Goal: Task Accomplishment & Management: Use online tool/utility

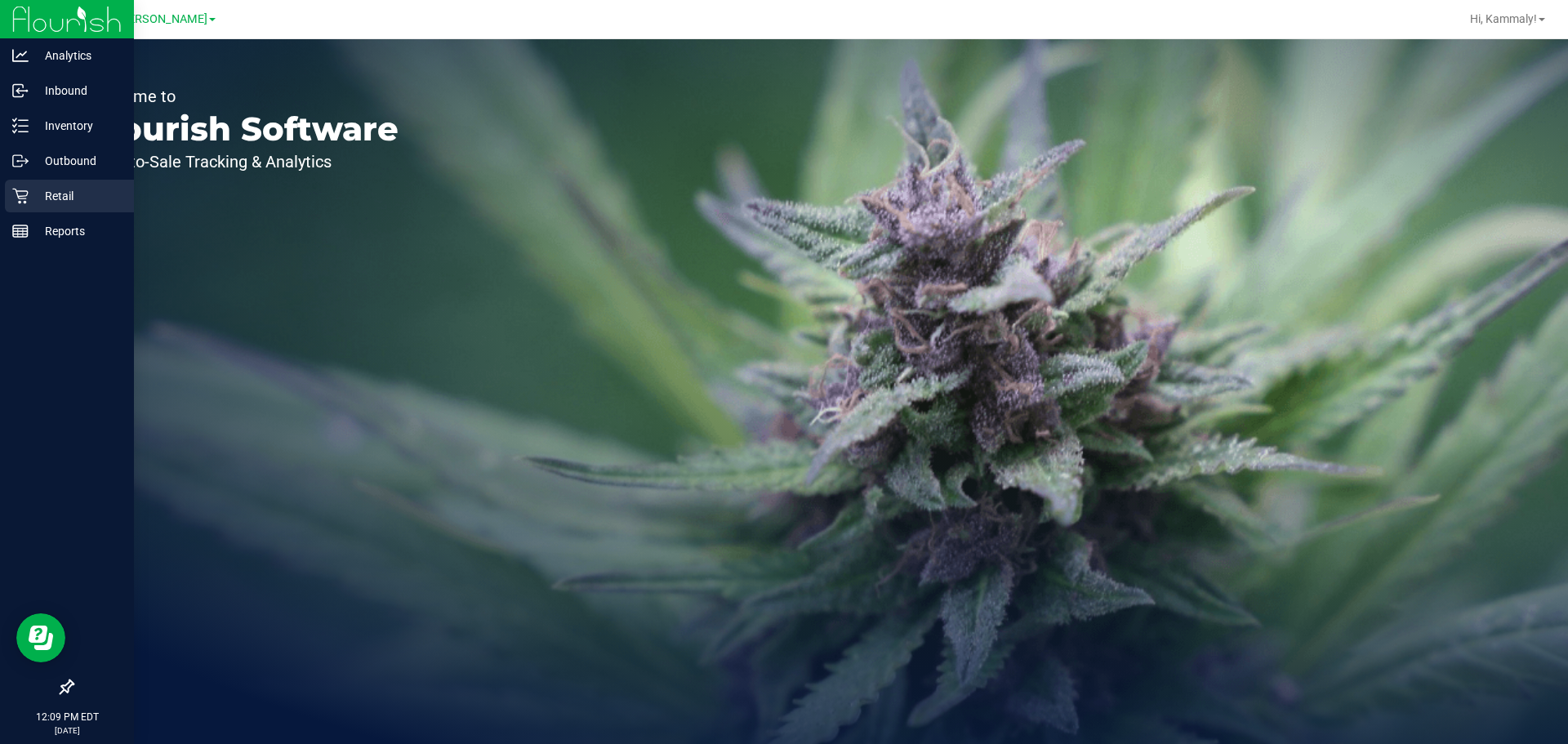
click at [22, 195] on icon at bounding box center [20, 195] width 17 height 17
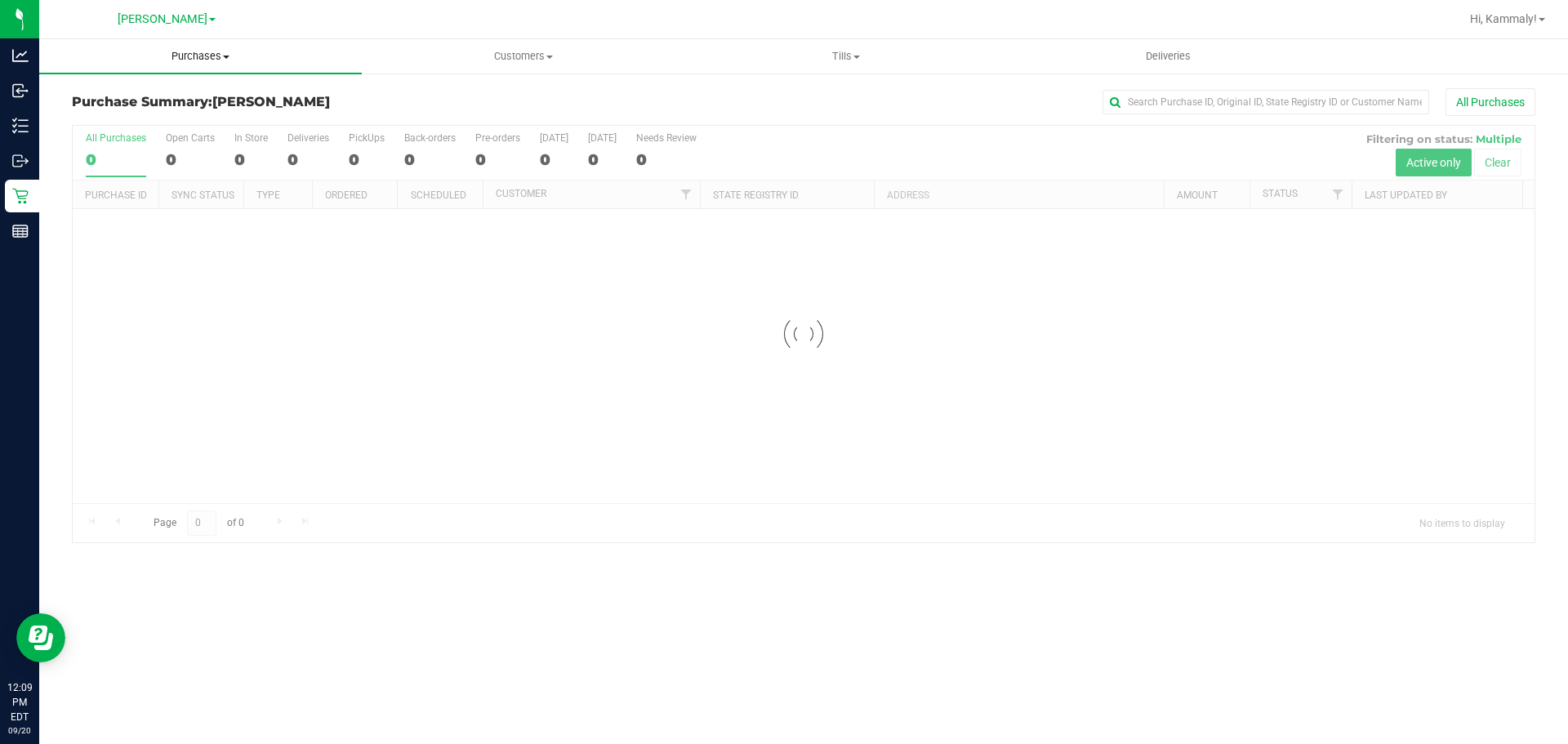
click at [224, 53] on span "Purchases" at bounding box center [200, 56] width 323 height 15
click at [119, 112] on span "Fulfillment" at bounding box center [89, 118] width 101 height 14
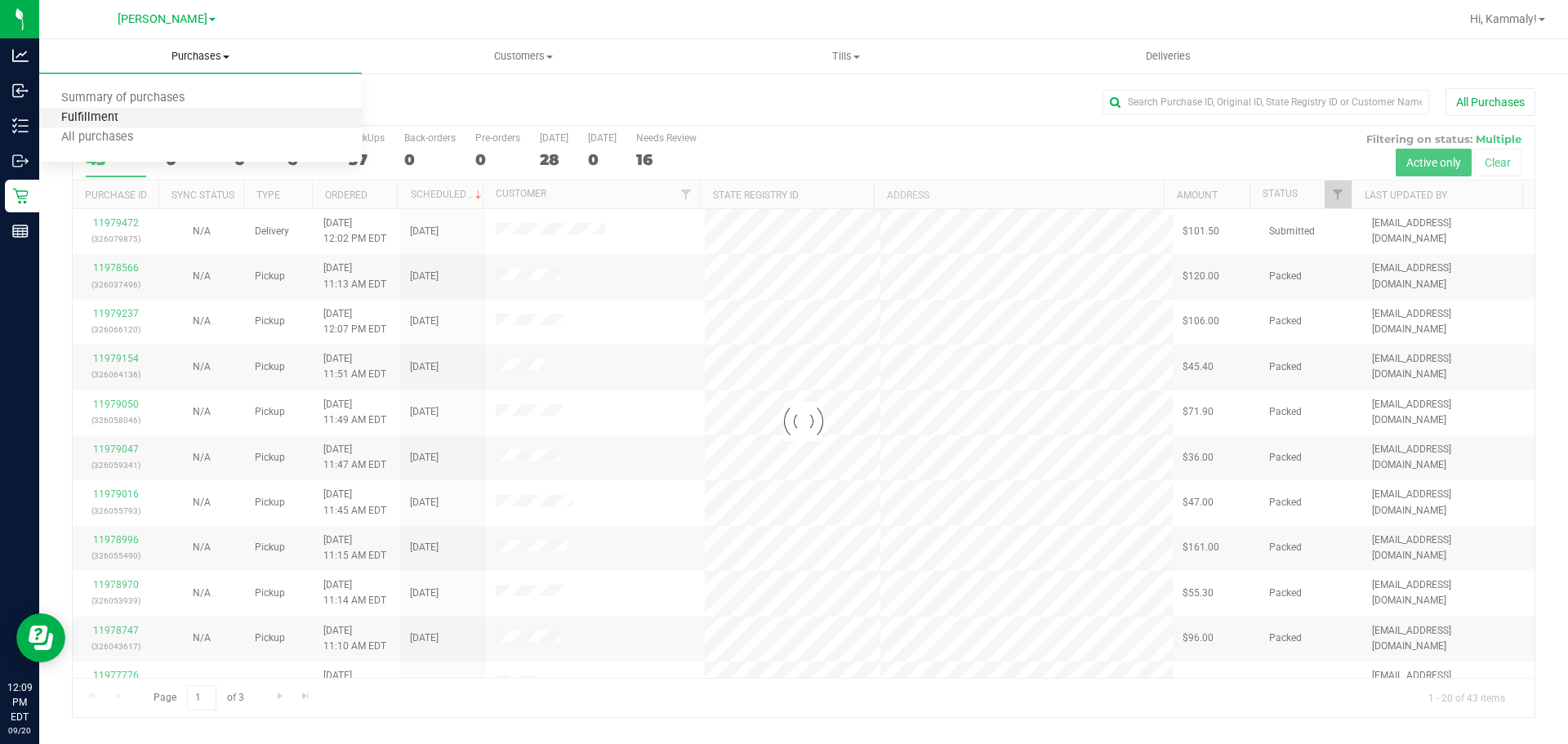
click at [123, 112] on span "Fulfillment" at bounding box center [89, 118] width 101 height 14
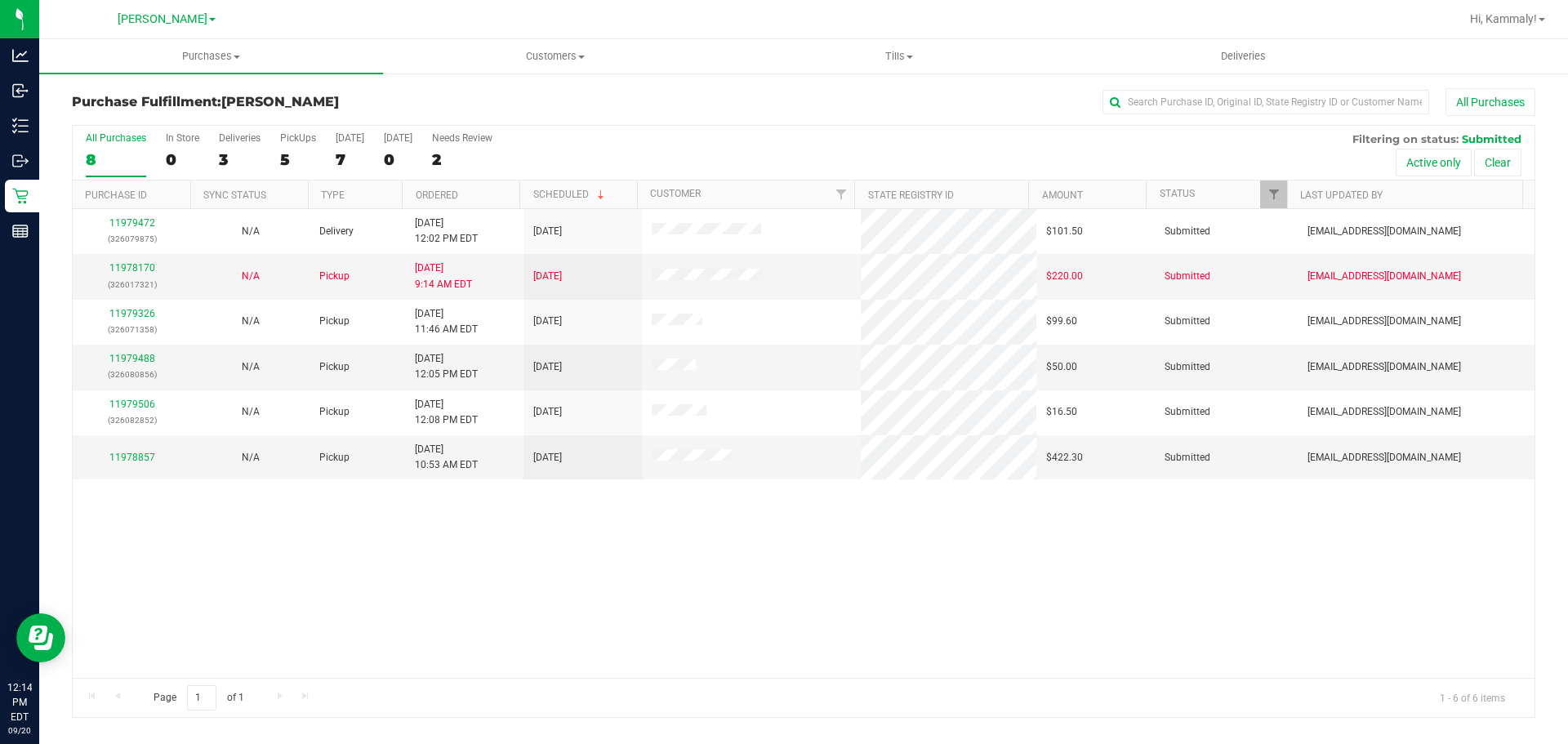
click at [486, 181] on th "Ordered" at bounding box center [461, 194] width 118 height 28
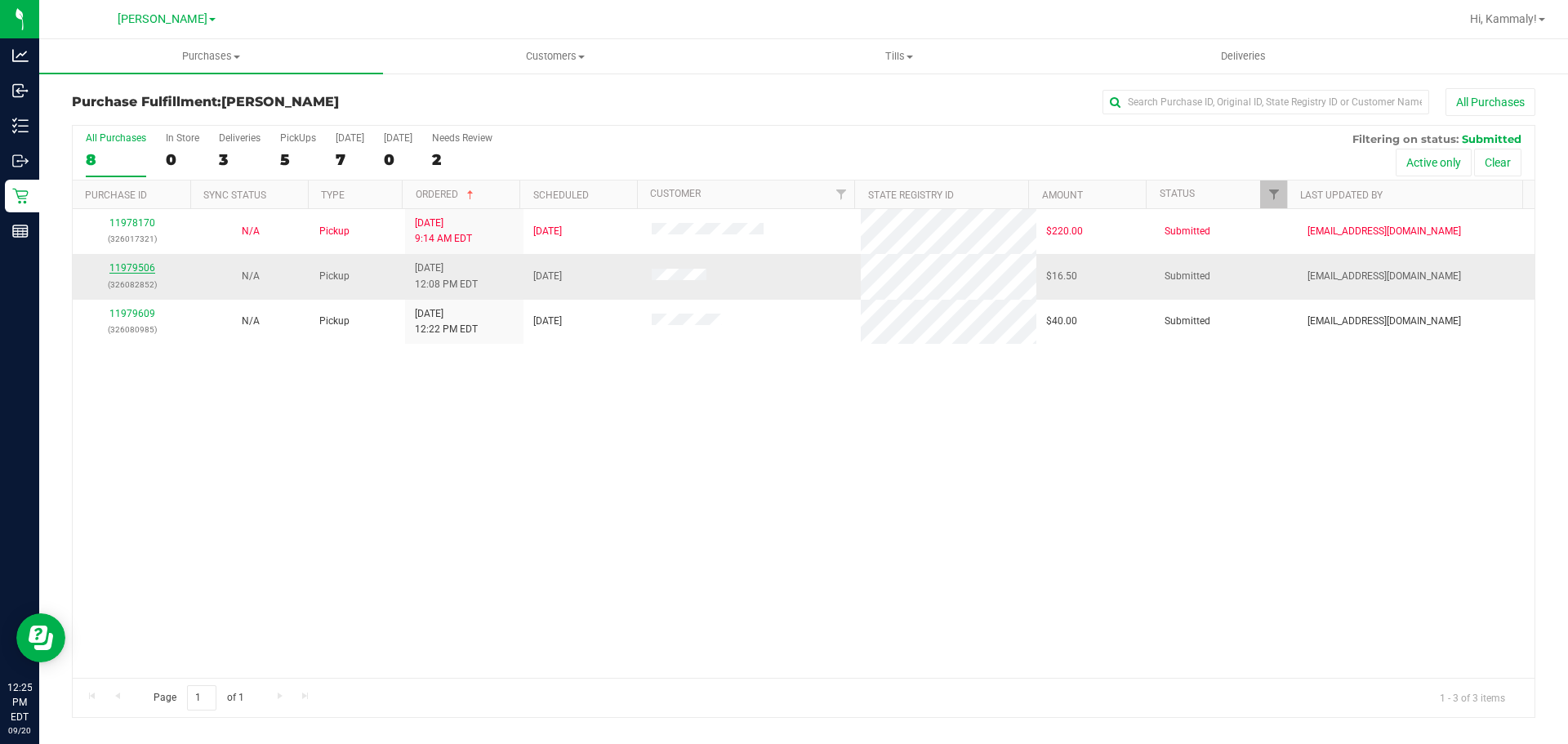
click at [131, 272] on link "11979506" at bounding box center [132, 268] width 46 height 12
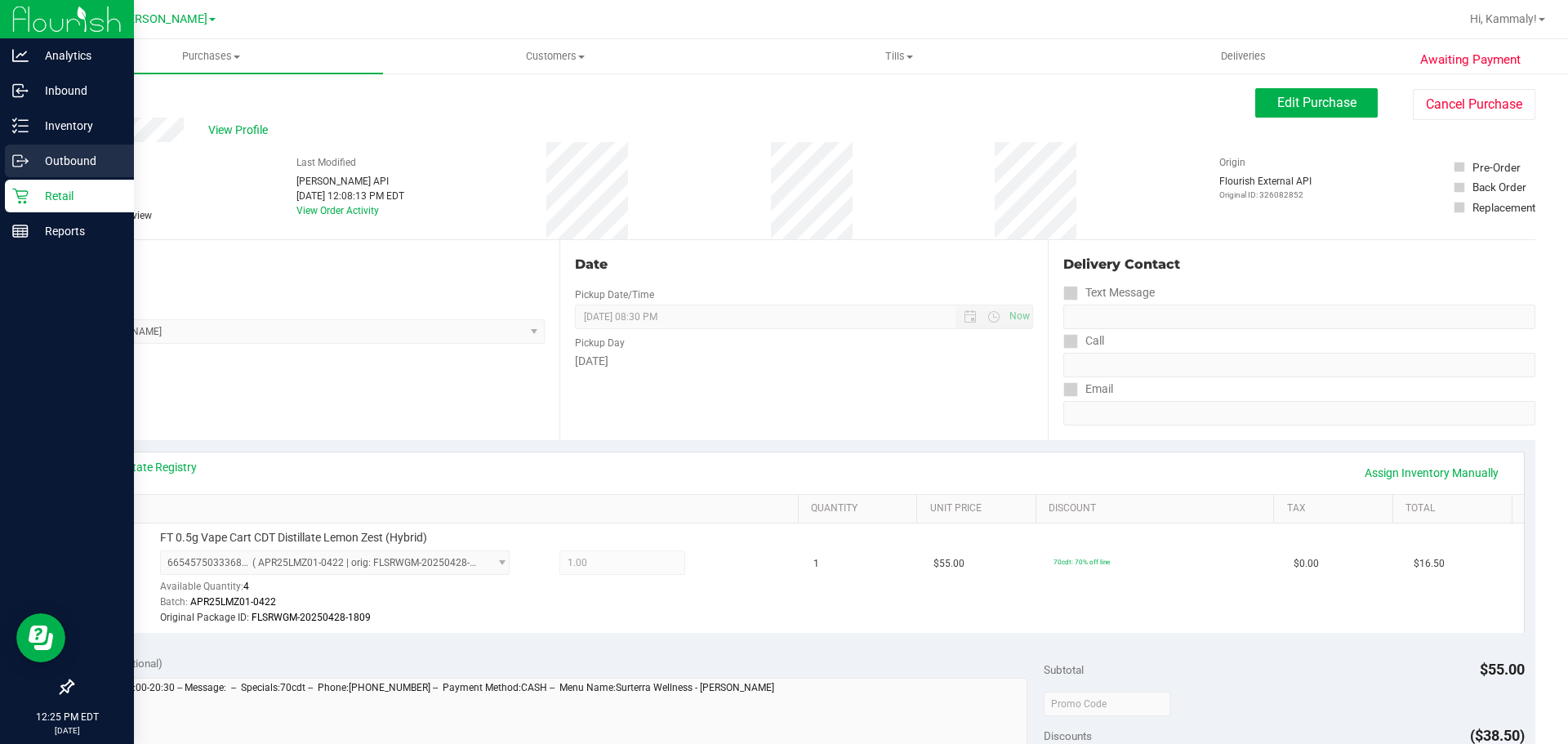
click at [15, 179] on link "Outbound" at bounding box center [67, 162] width 134 height 35
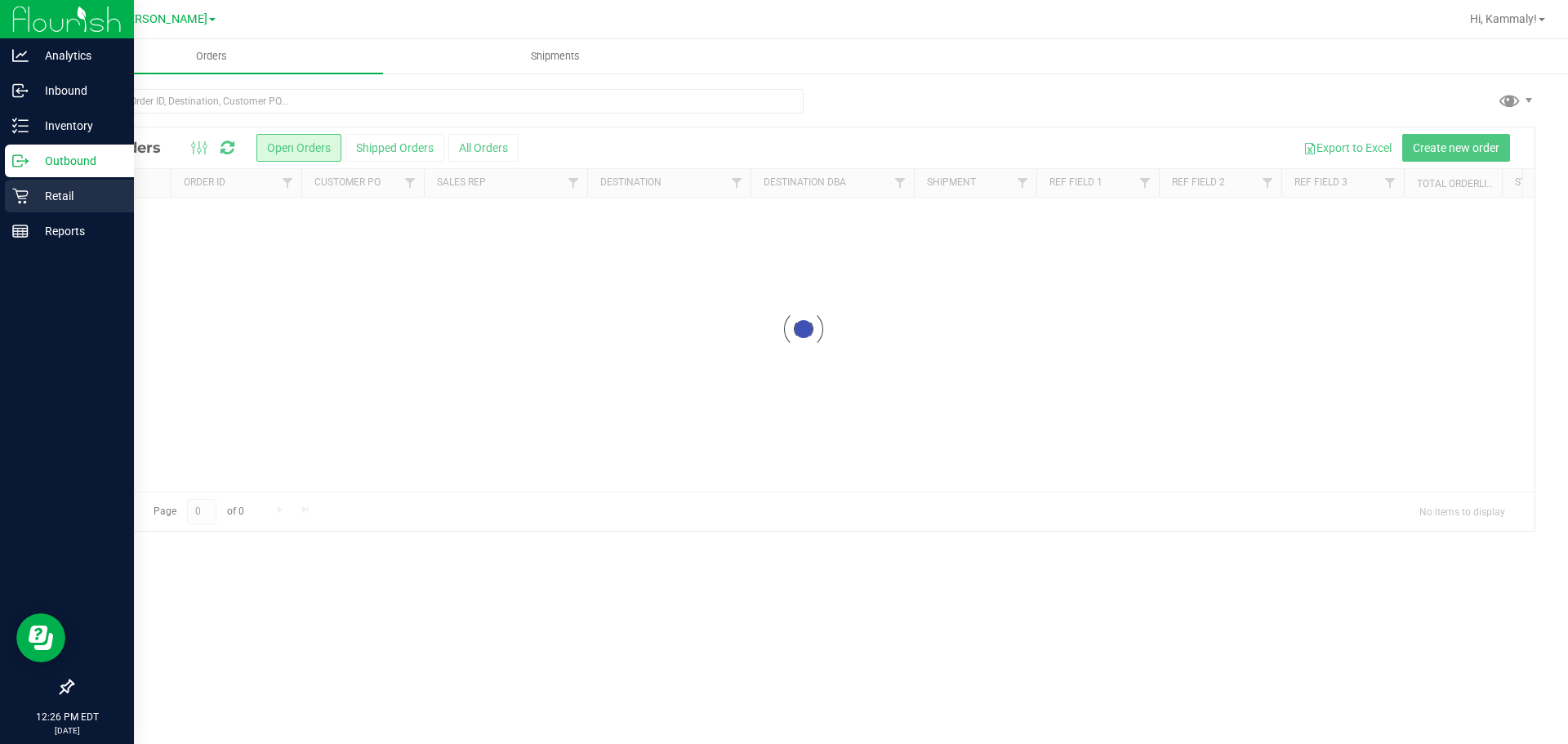
click at [21, 206] on div "Retail" at bounding box center [70, 195] width 130 height 32
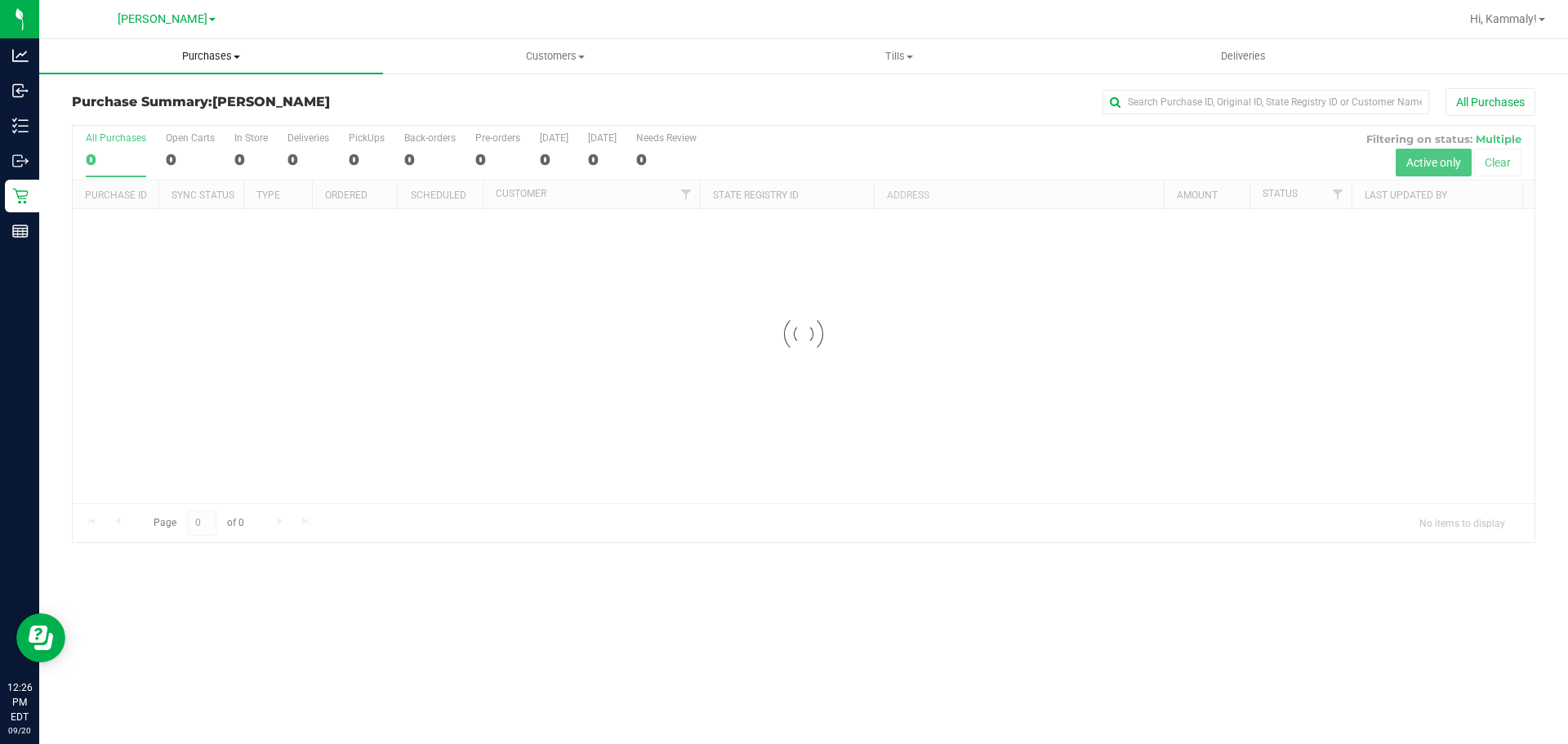
click at [216, 68] on uib-tab-heading "Purchases Summary of purchases Fulfillment All purchases" at bounding box center [211, 56] width 343 height 34
click at [160, 115] on li "Fulfillment" at bounding box center [211, 119] width 343 height 20
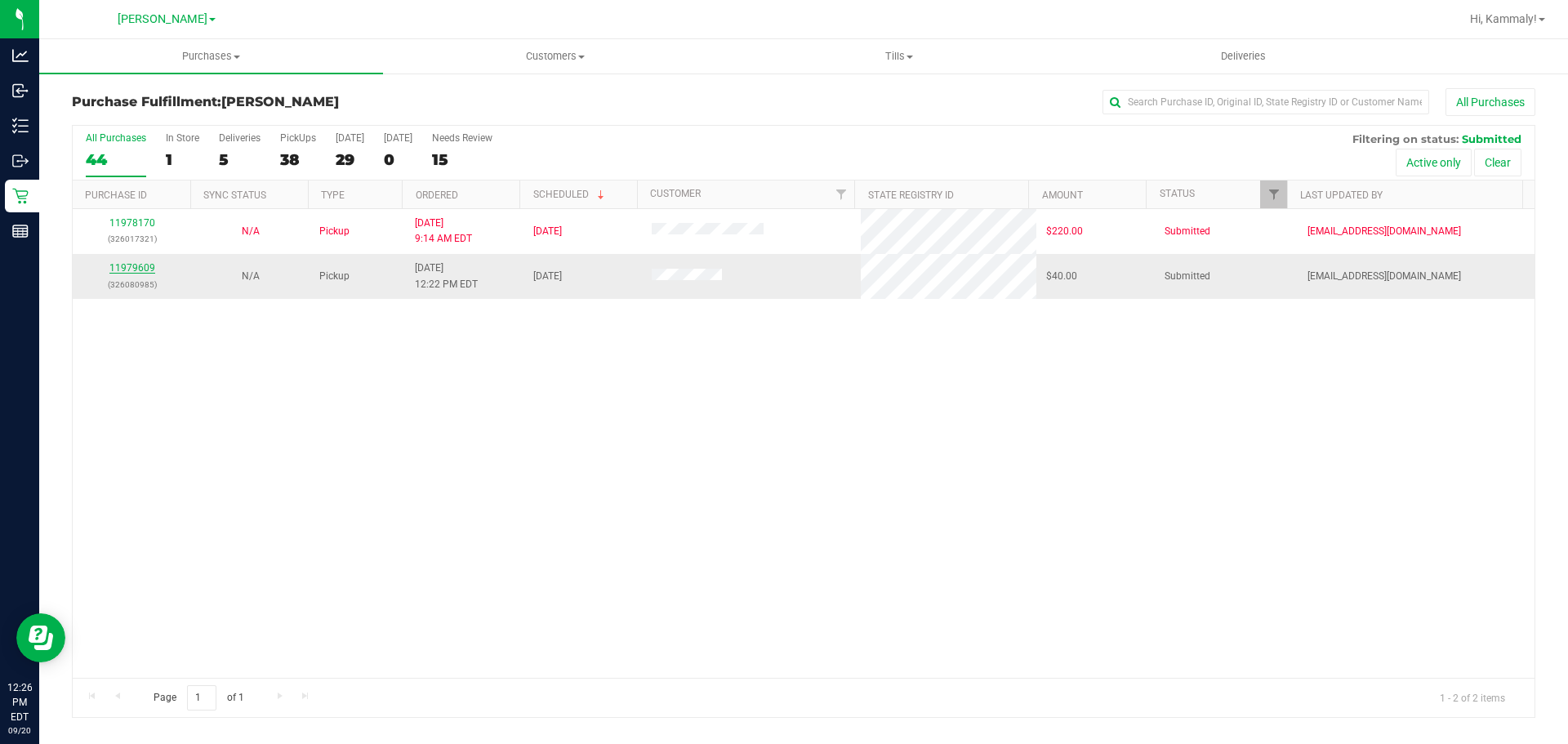
click at [148, 270] on link "11979609" at bounding box center [132, 268] width 46 height 12
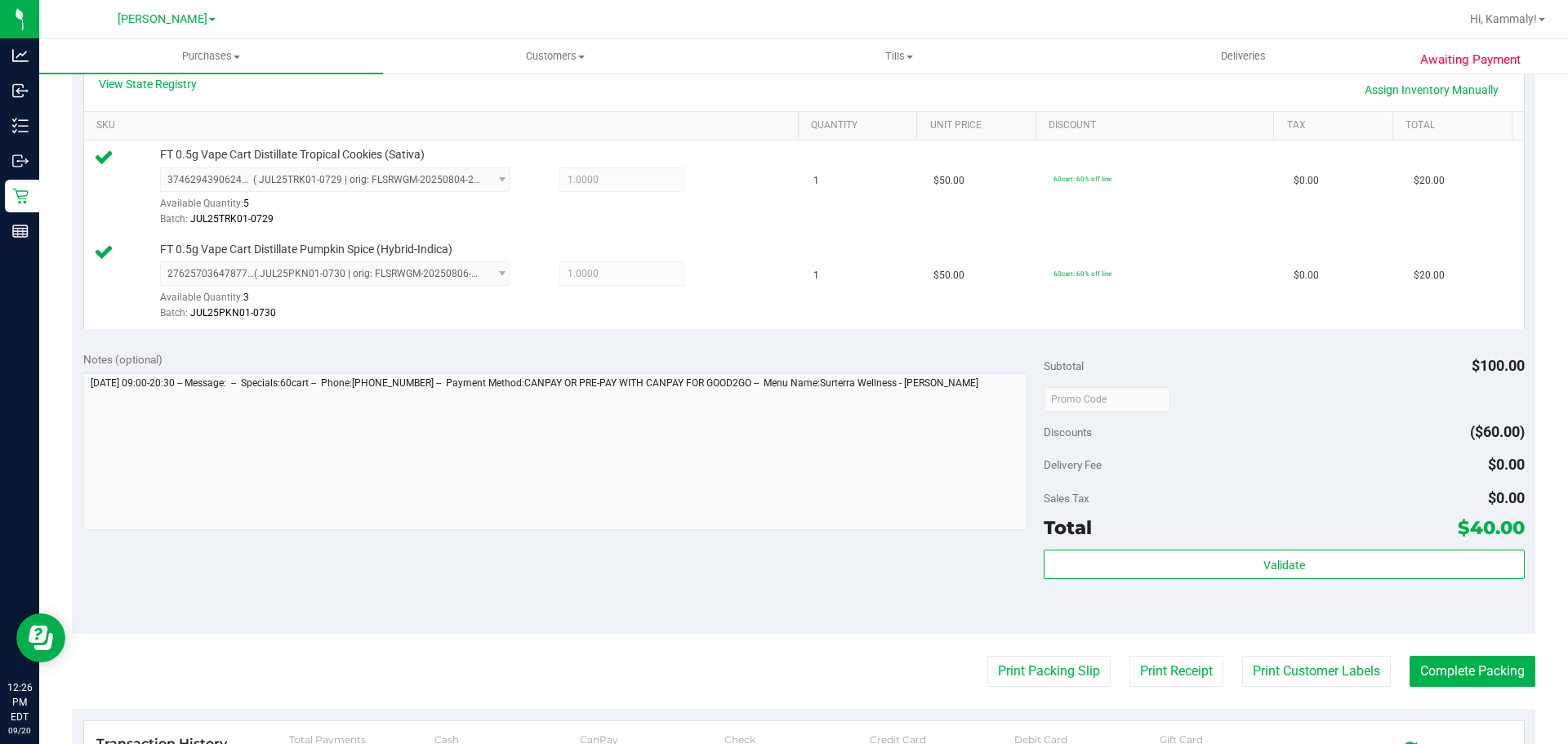
scroll to position [388, 0]
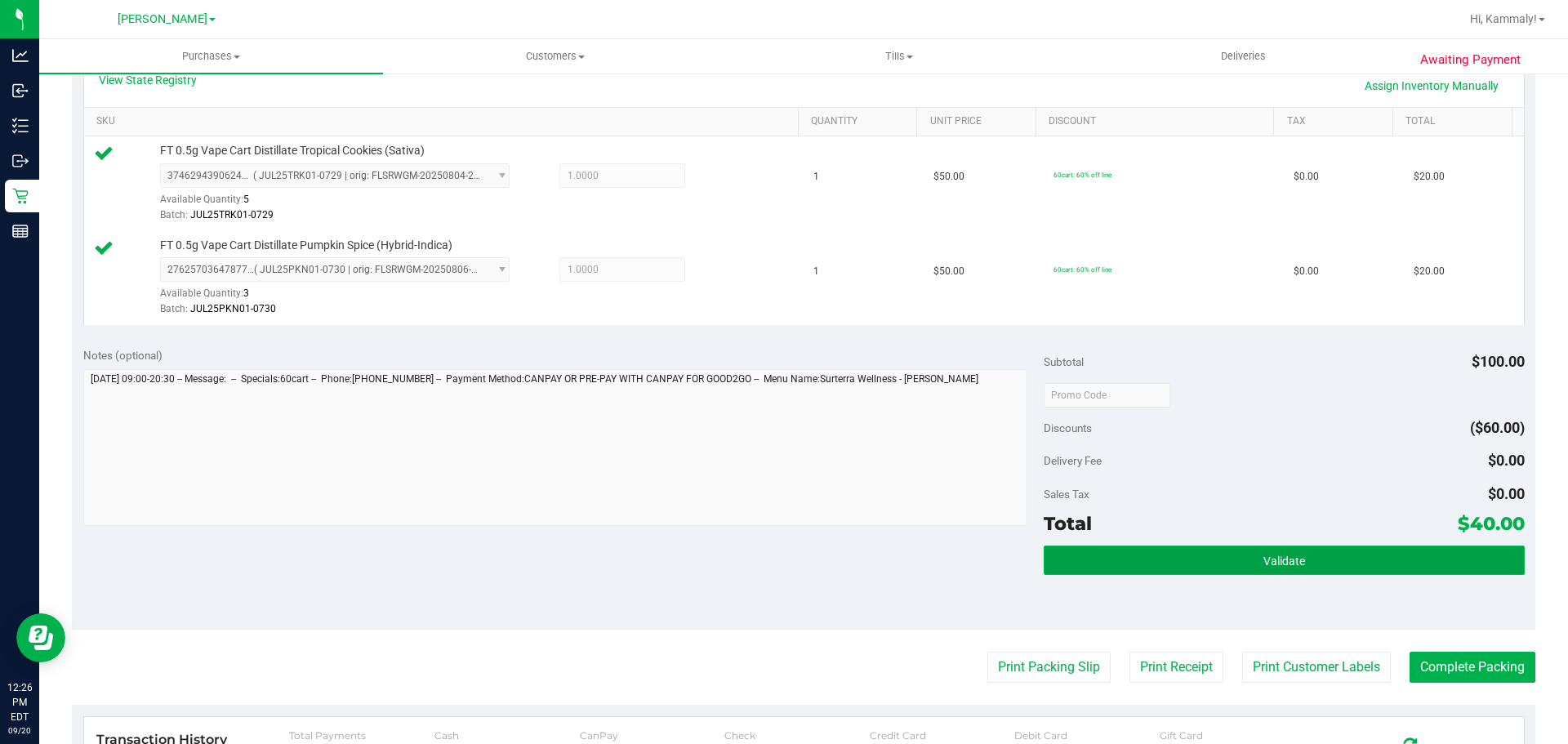
click at [1332, 551] on button "Validate" at bounding box center [1283, 560] width 480 height 29
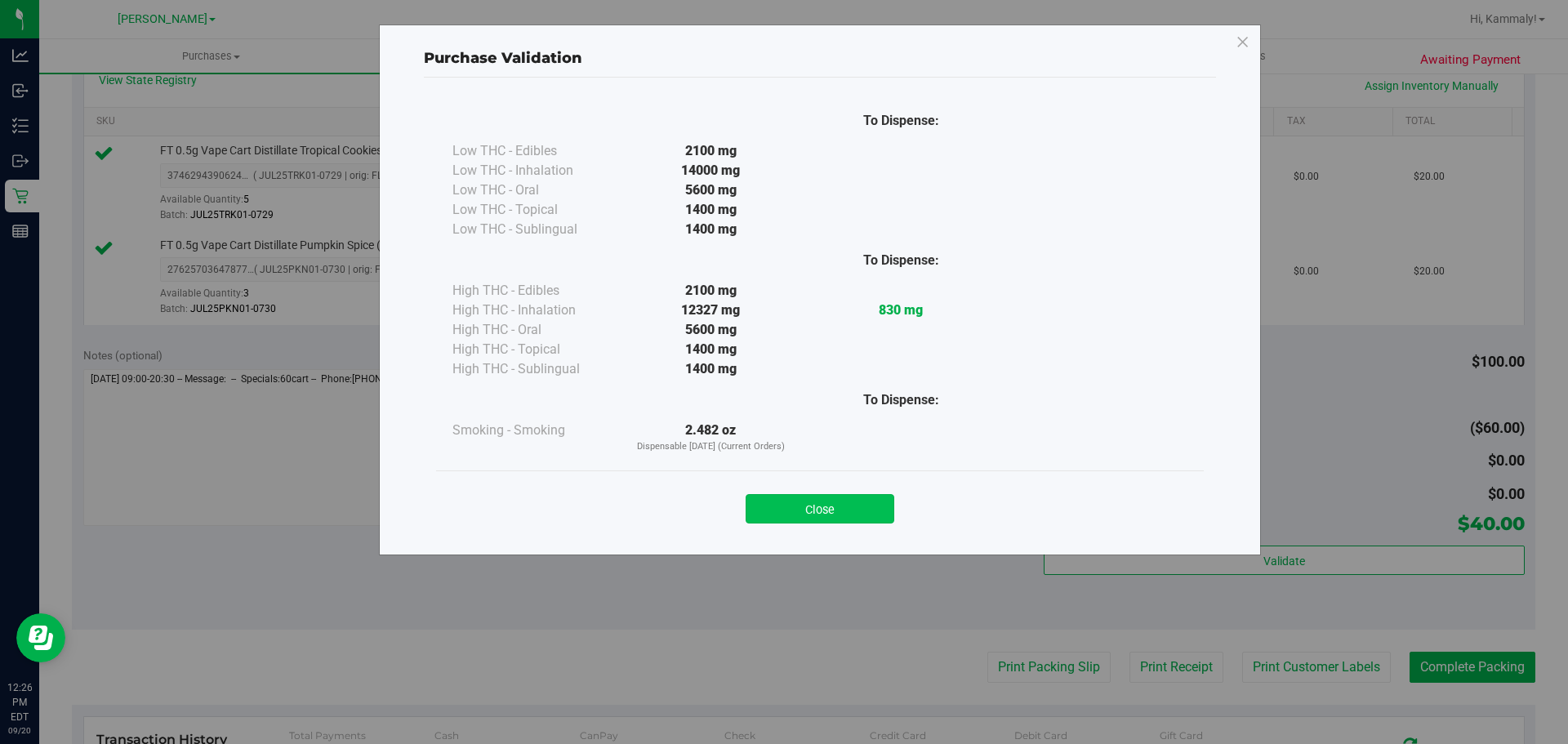
click at [855, 516] on button "Close" at bounding box center [819, 509] width 148 height 29
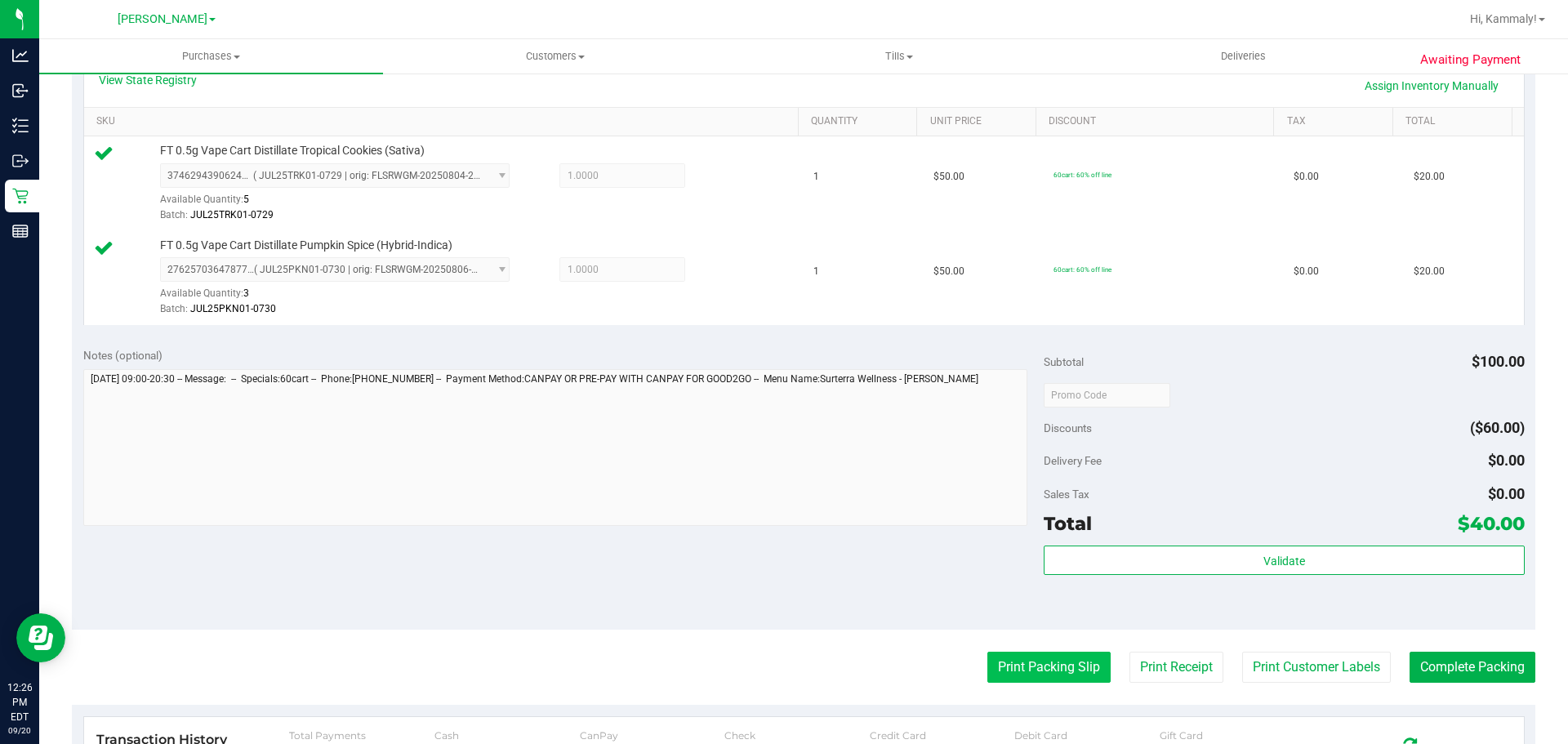
click at [1036, 671] on button "Print Packing Slip" at bounding box center [1049, 667] width 124 height 31
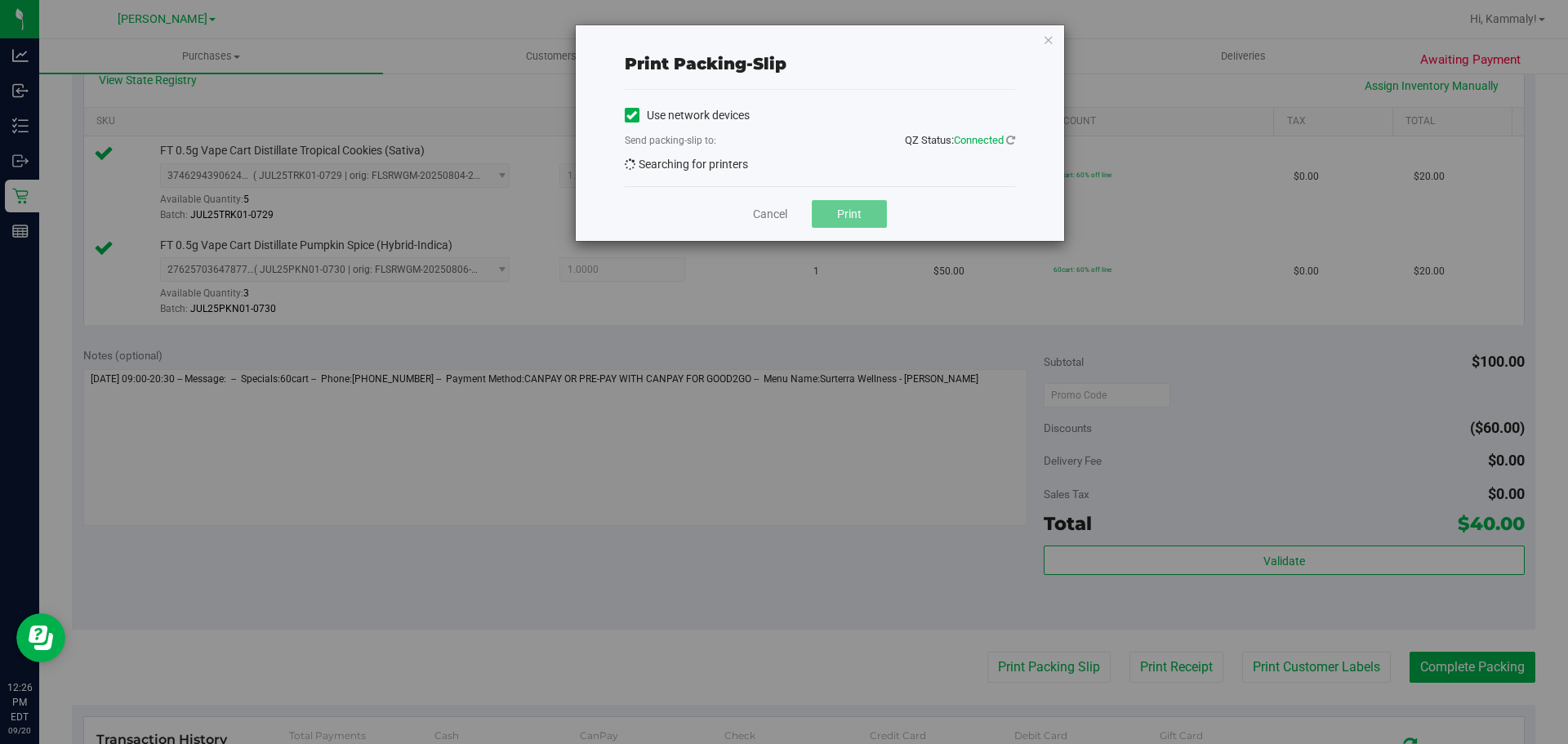
click at [851, 220] on span "Print" at bounding box center [849, 213] width 25 height 13
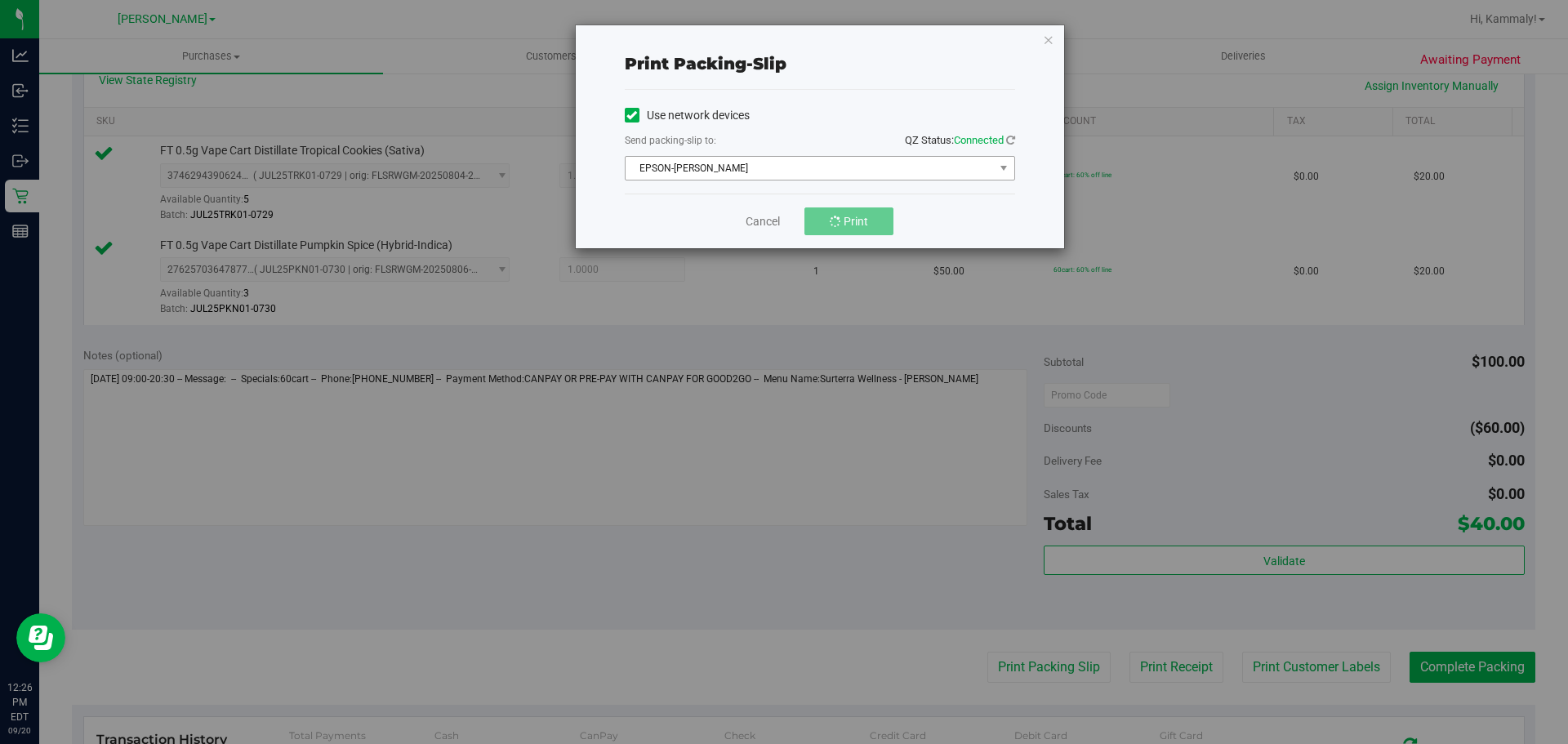
click at [963, 165] on span "EPSON-[PERSON_NAME]" at bounding box center [810, 168] width 368 height 23
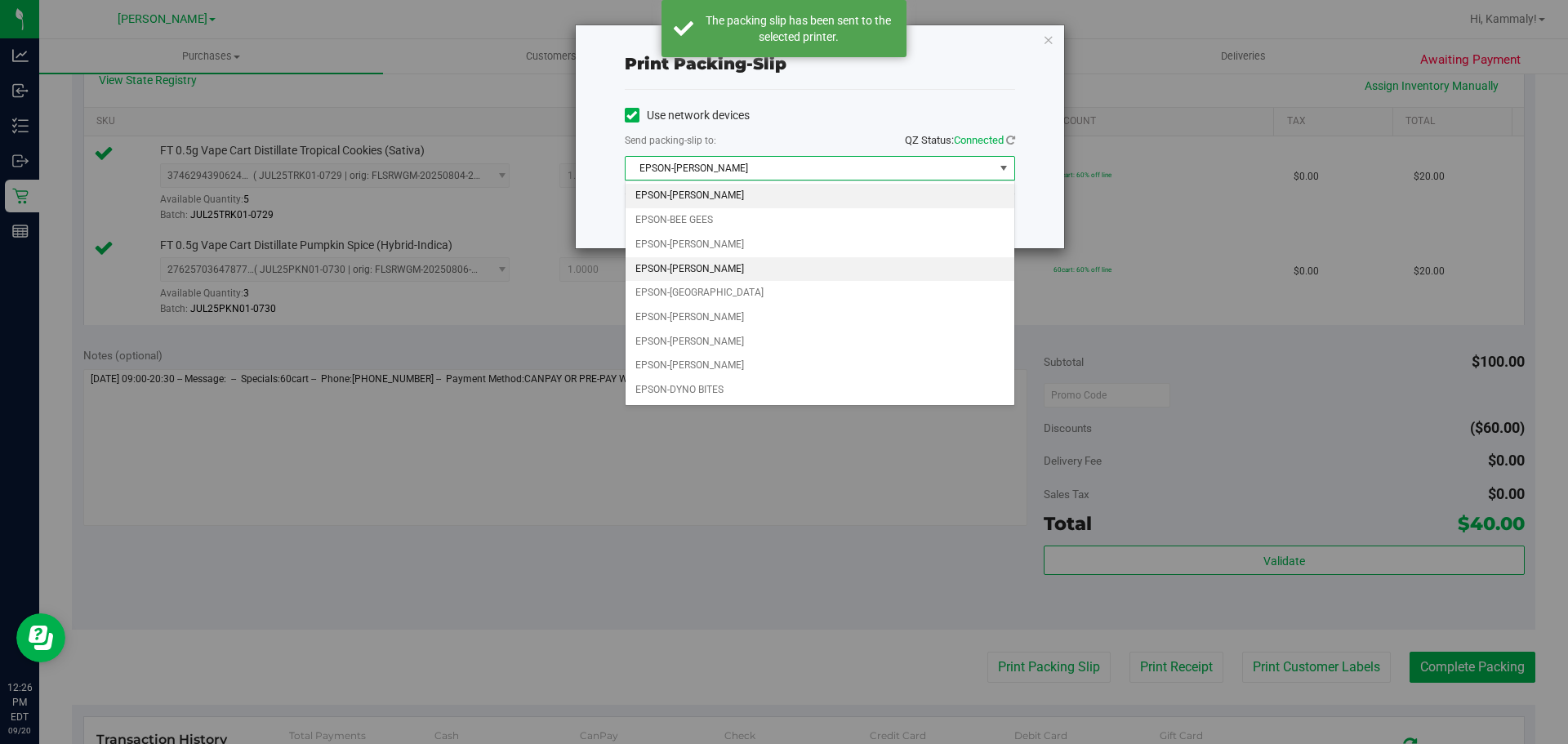
click at [790, 276] on li "EPSON-[PERSON_NAME]" at bounding box center [820, 269] width 389 height 25
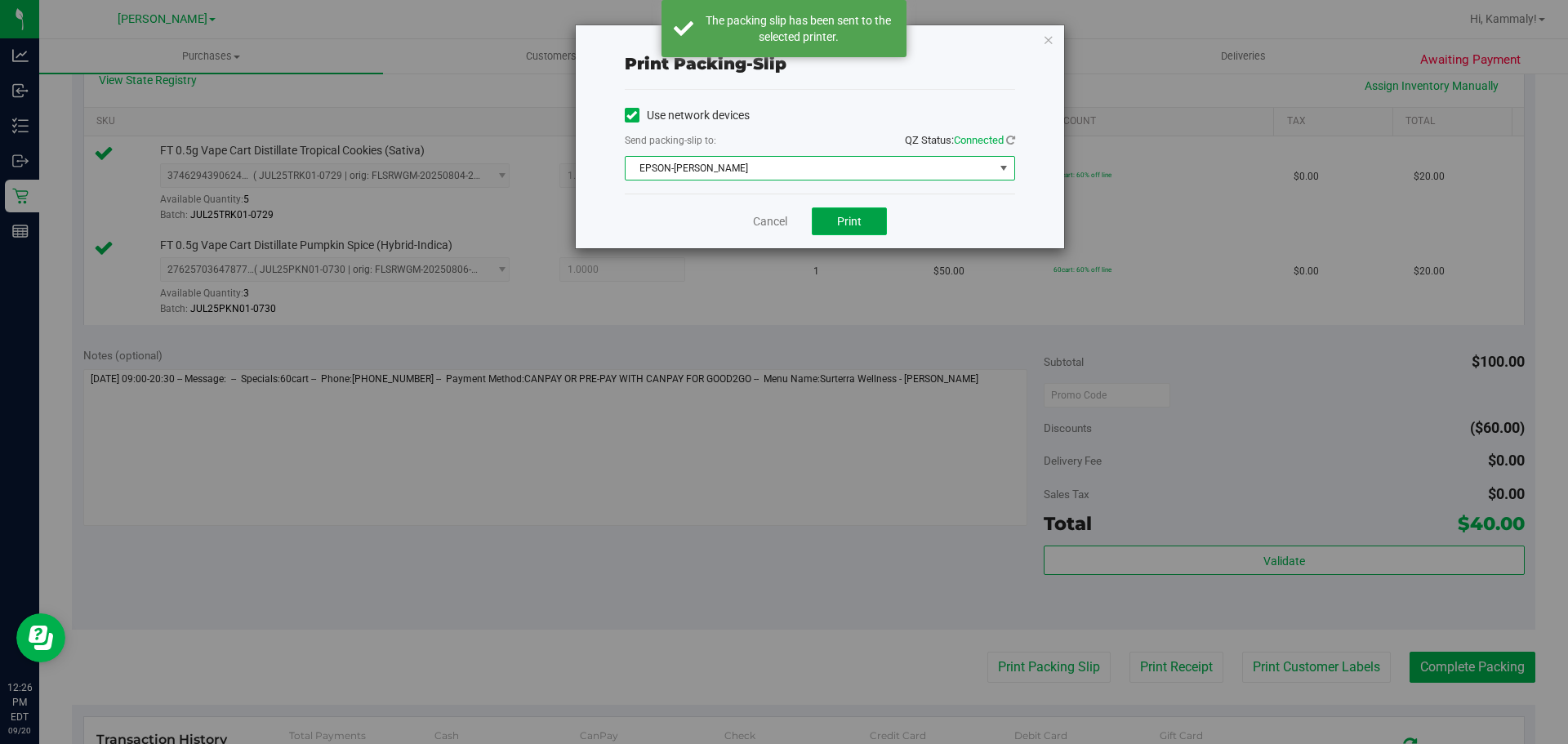
click at [861, 229] on button "Print" at bounding box center [849, 221] width 76 height 27
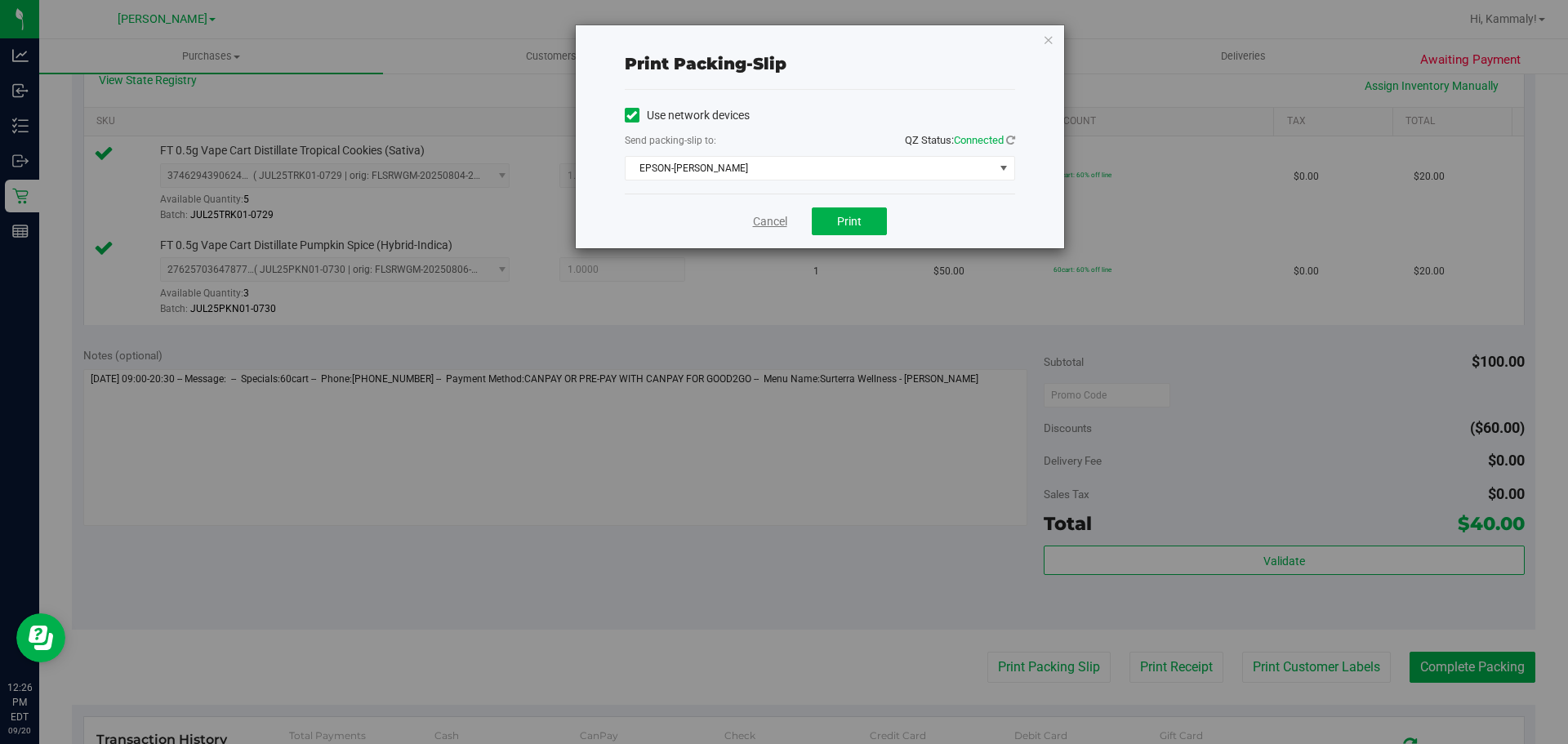
click at [775, 225] on link "Cancel" at bounding box center [769, 221] width 34 height 17
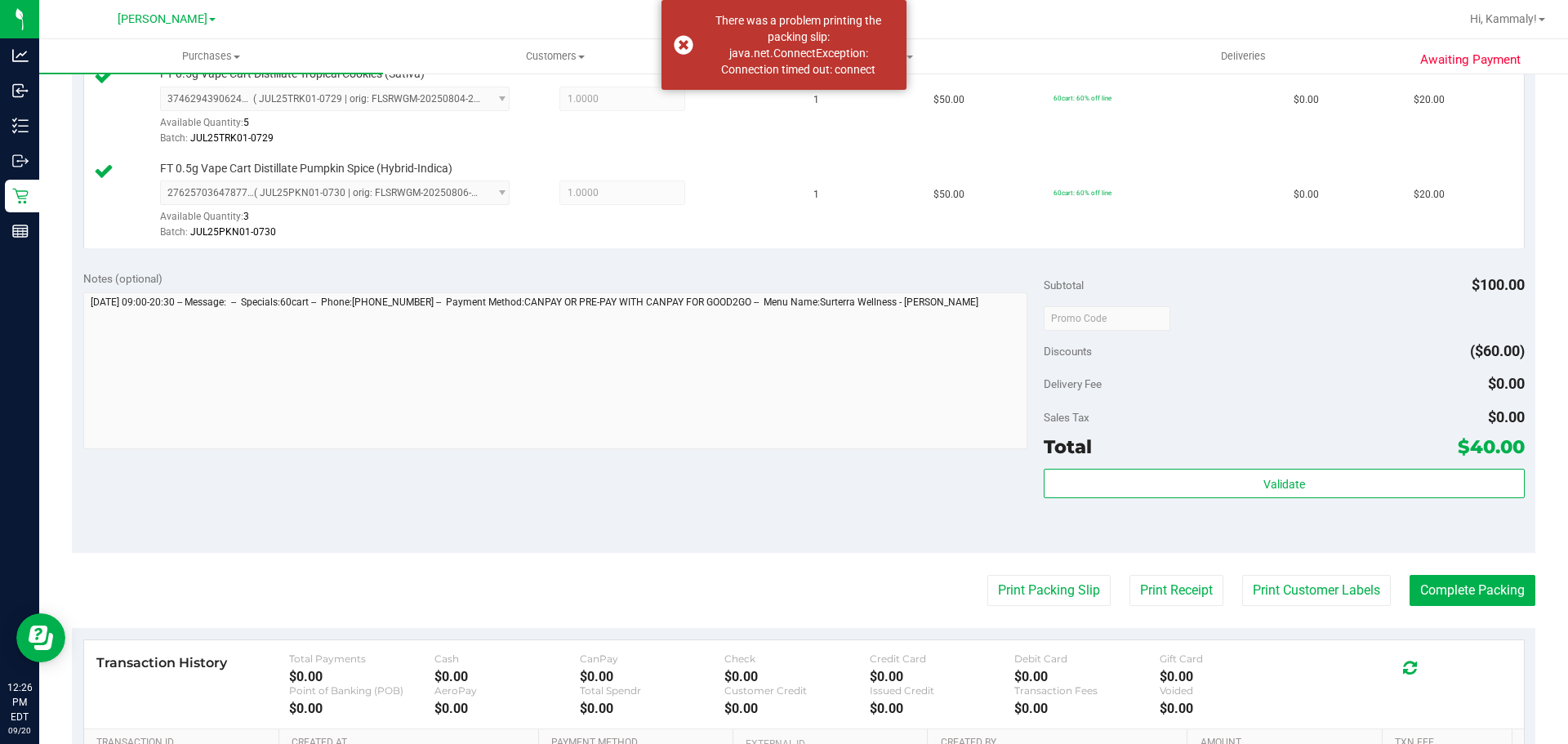
scroll to position [470, 0]
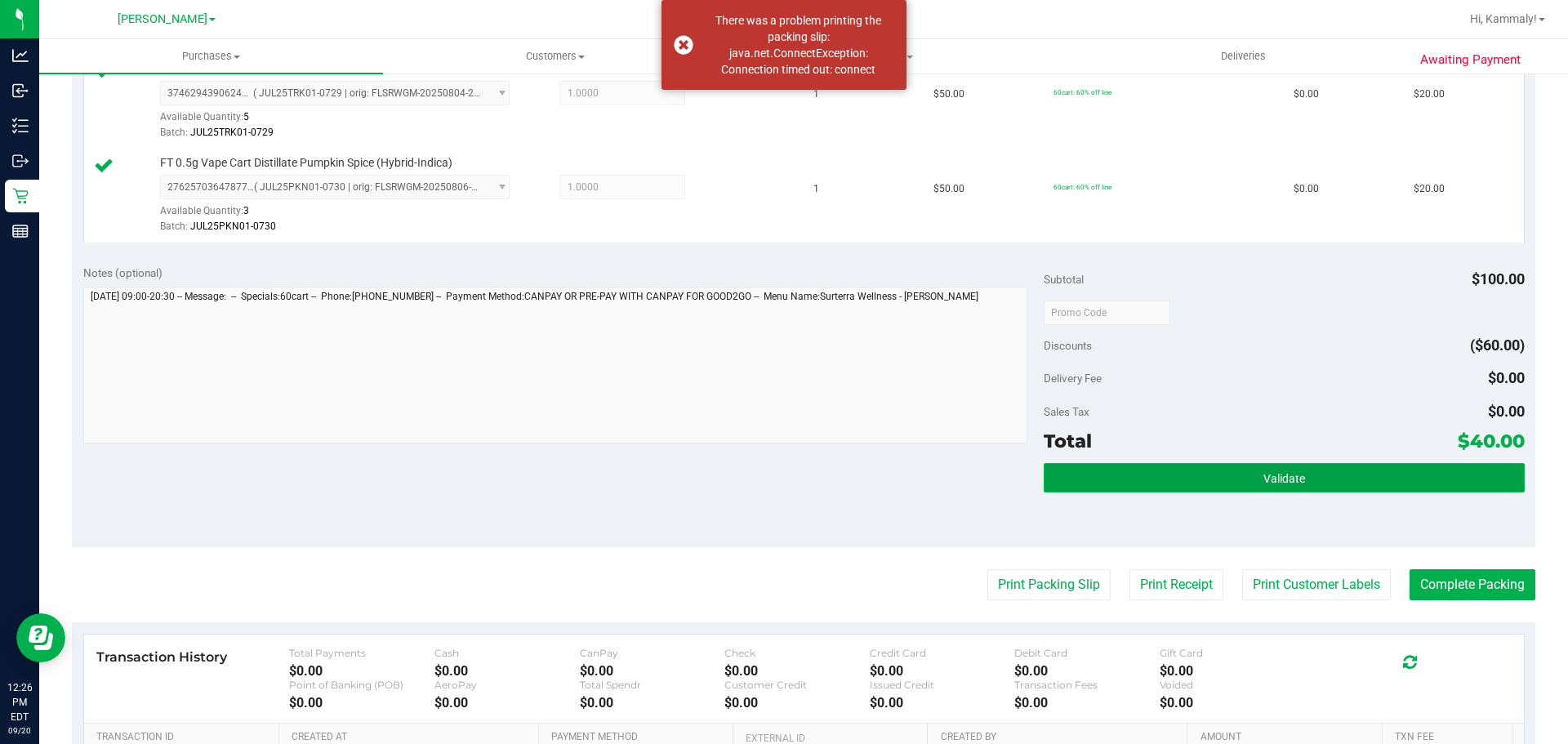
click at [1285, 478] on span "Validate" at bounding box center [1284, 478] width 41 height 13
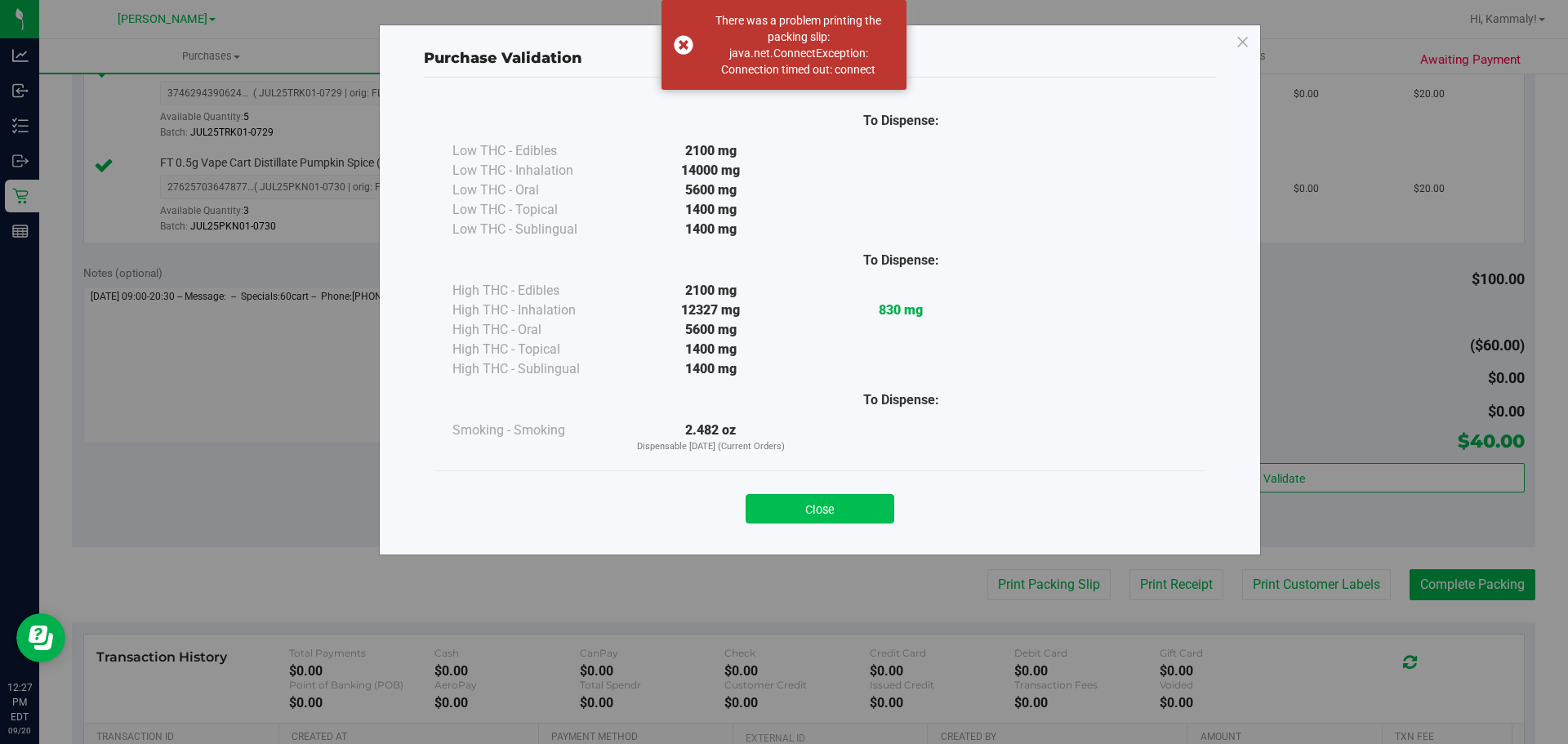
click at [816, 523] on button "Close" at bounding box center [819, 509] width 148 height 29
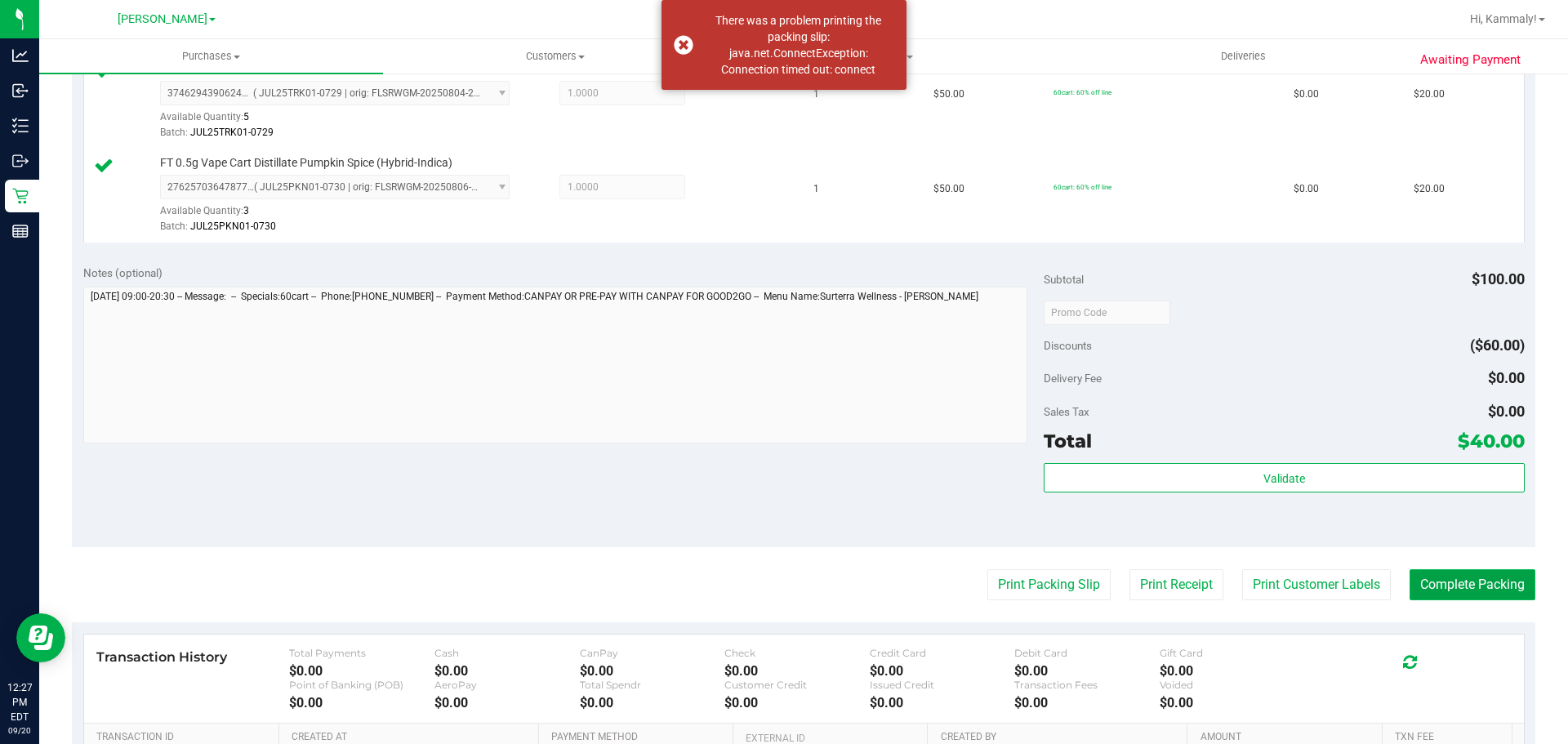
click at [1468, 581] on button "Complete Packing" at bounding box center [1473, 585] width 126 height 31
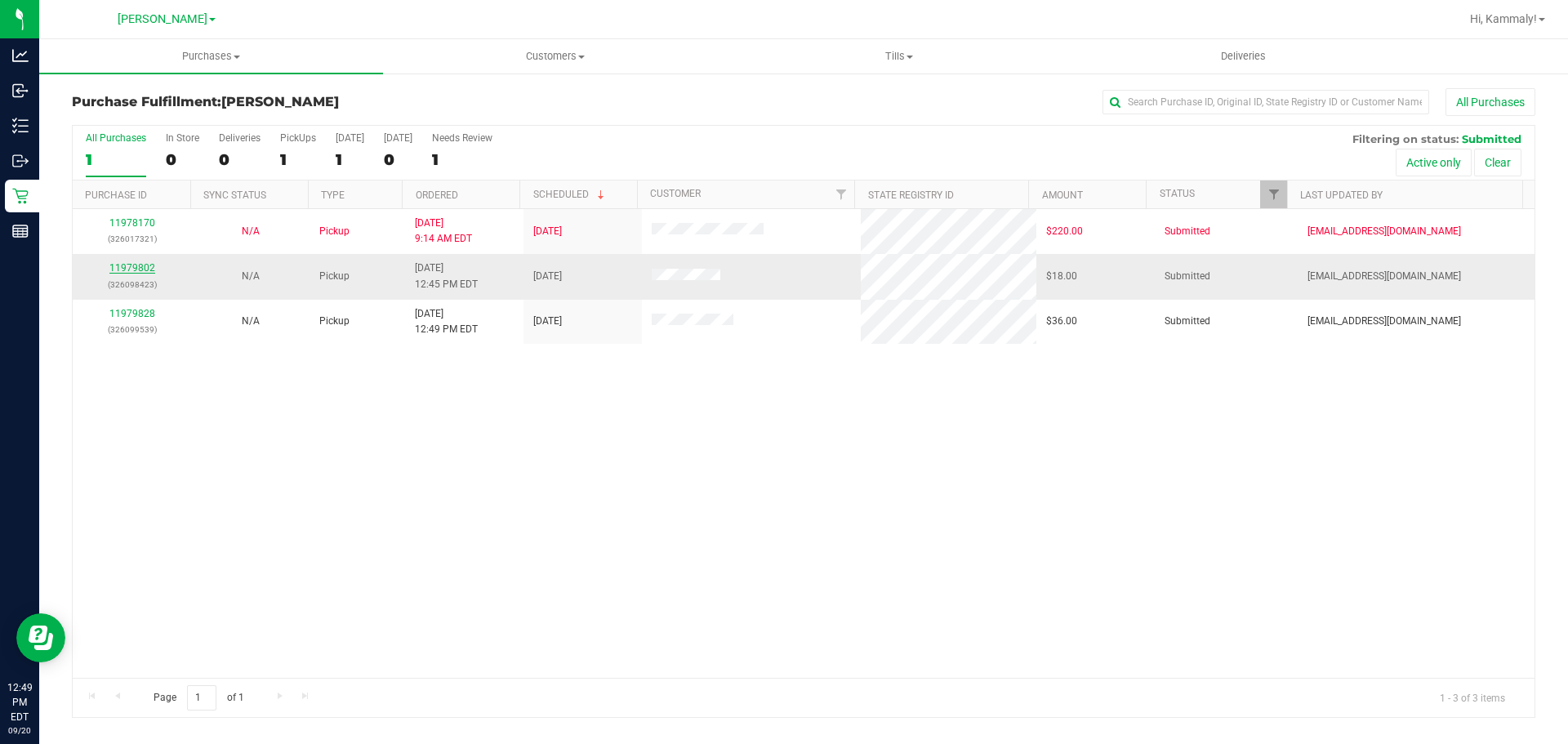
click at [130, 276] on div "11979802 (326098423)" at bounding box center [131, 277] width 99 height 31
click at [131, 269] on link "11979802" at bounding box center [132, 268] width 46 height 12
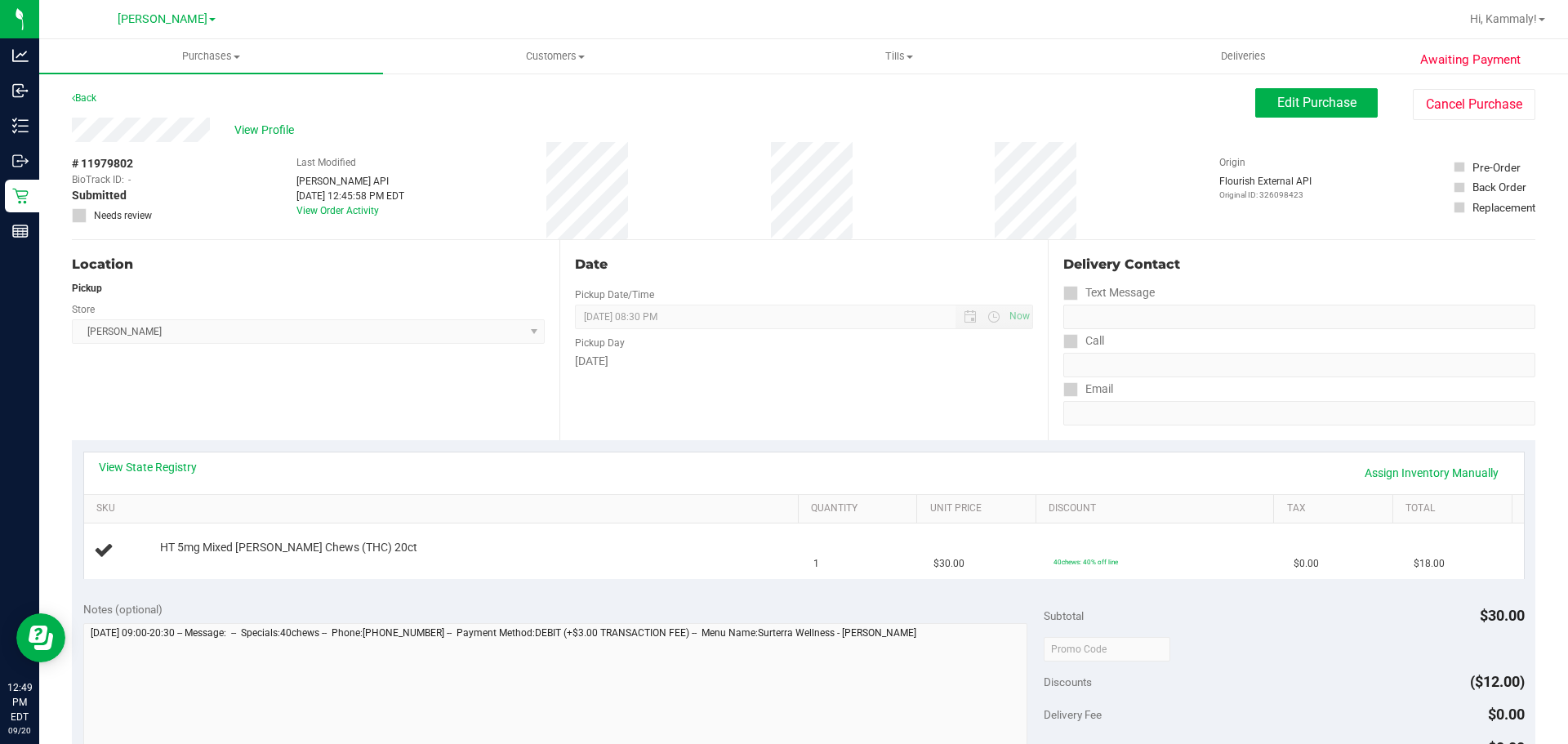
scroll to position [163, 0]
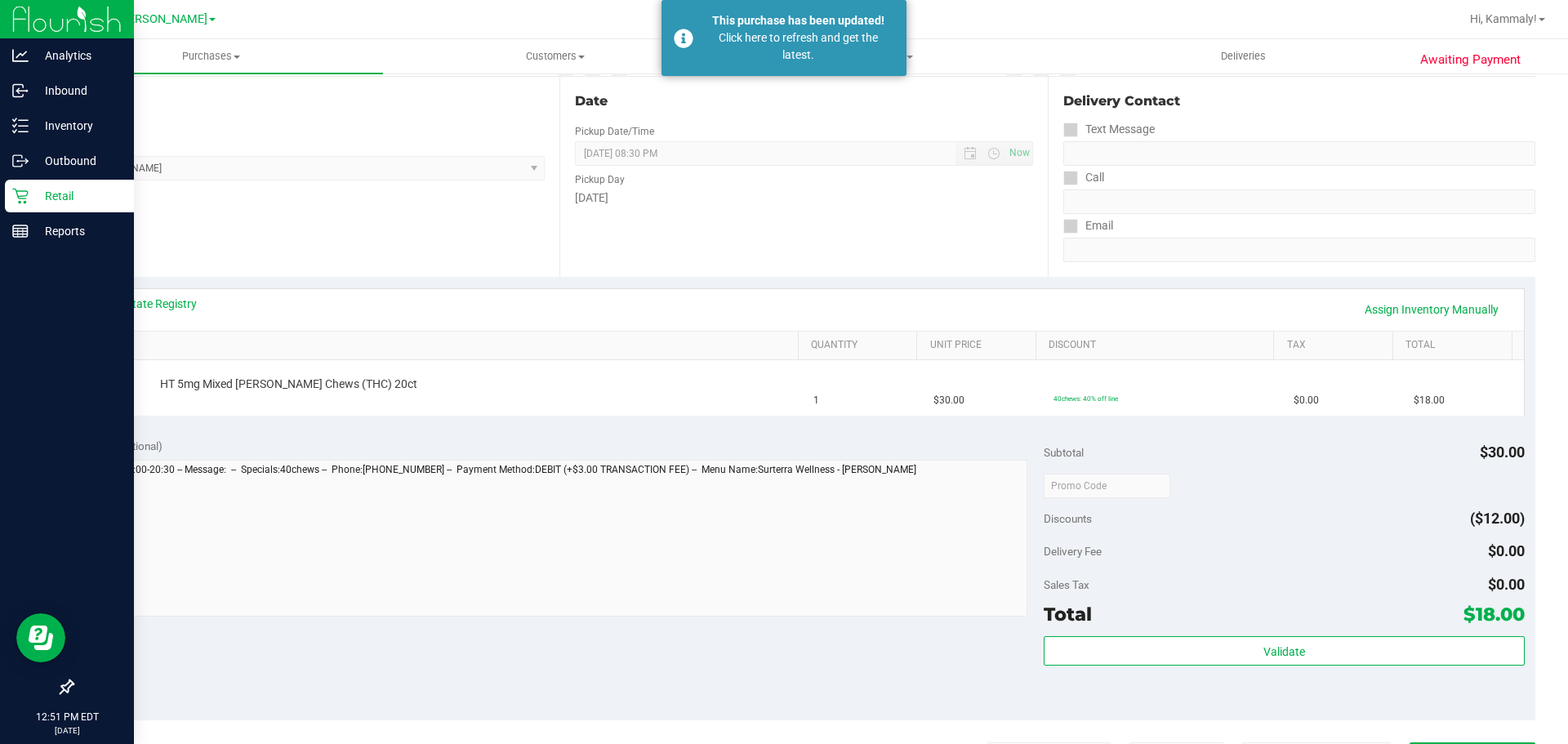
click at [20, 193] on icon at bounding box center [20, 195] width 17 height 17
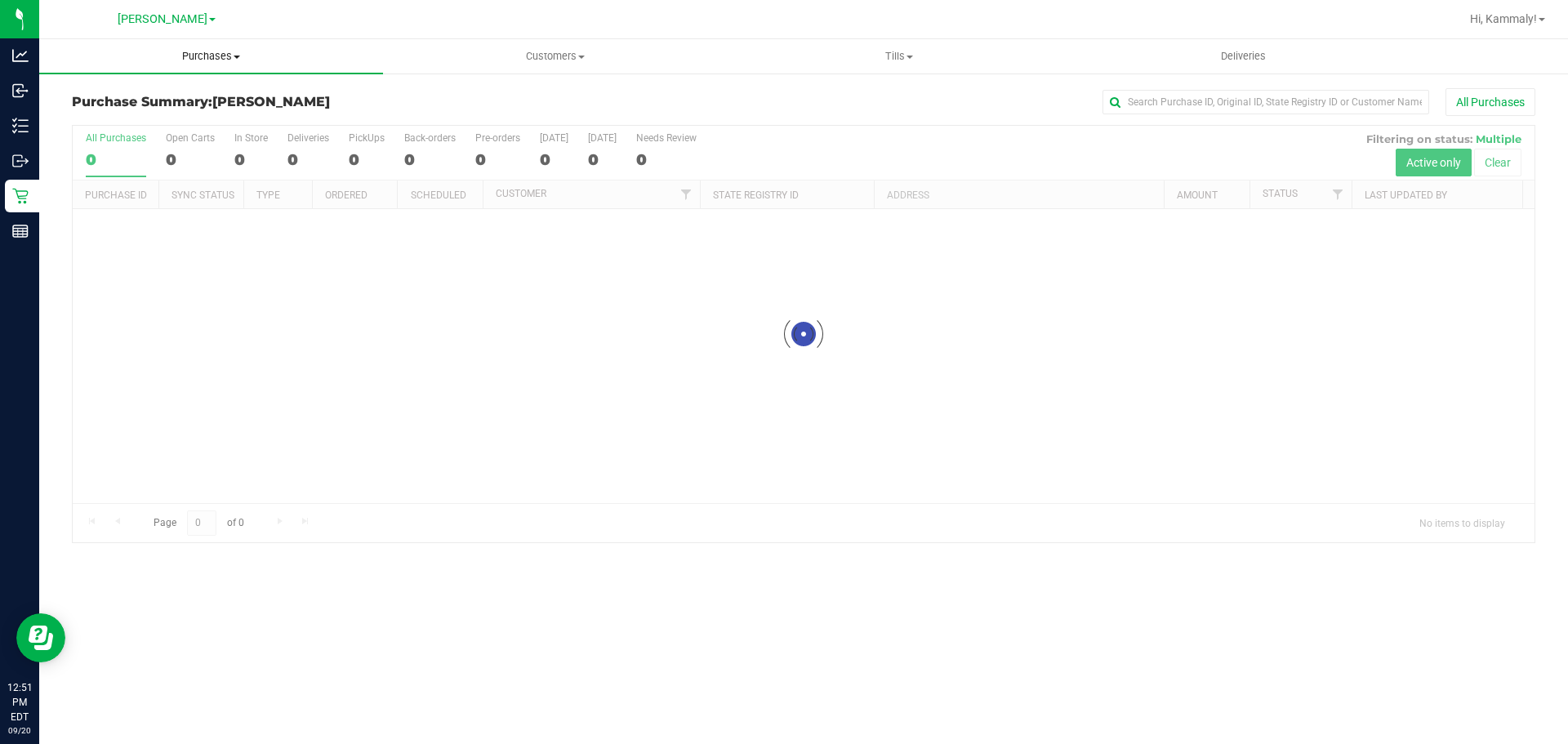
click at [280, 54] on span "Purchases" at bounding box center [211, 56] width 343 height 15
click at [197, 56] on span "Purchases" at bounding box center [211, 56] width 343 height 15
click at [187, 49] on span "Purchases" at bounding box center [211, 56] width 343 height 15
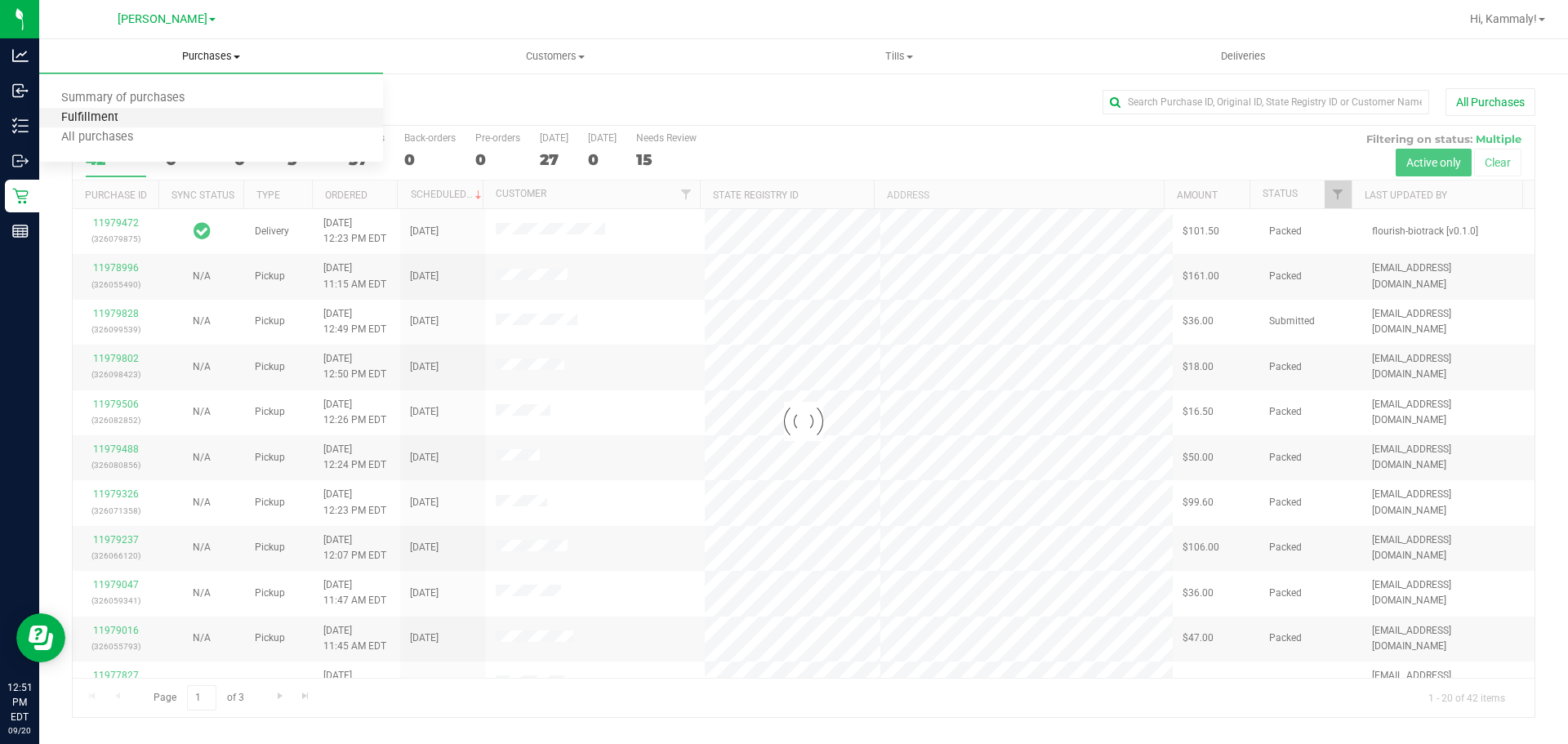
click at [117, 116] on span "Fulfillment" at bounding box center [89, 118] width 101 height 14
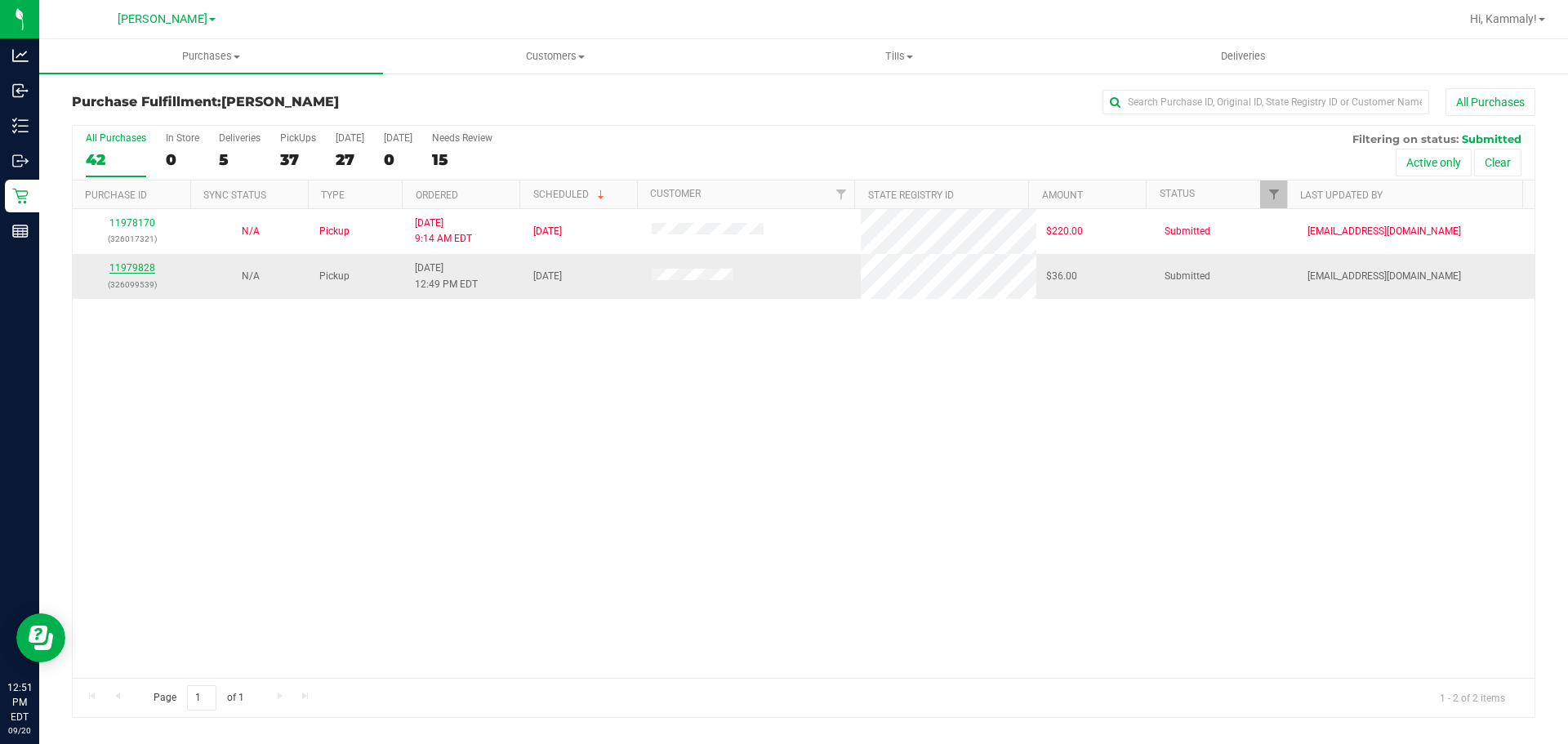
click at [143, 270] on link "11979828" at bounding box center [132, 268] width 46 height 12
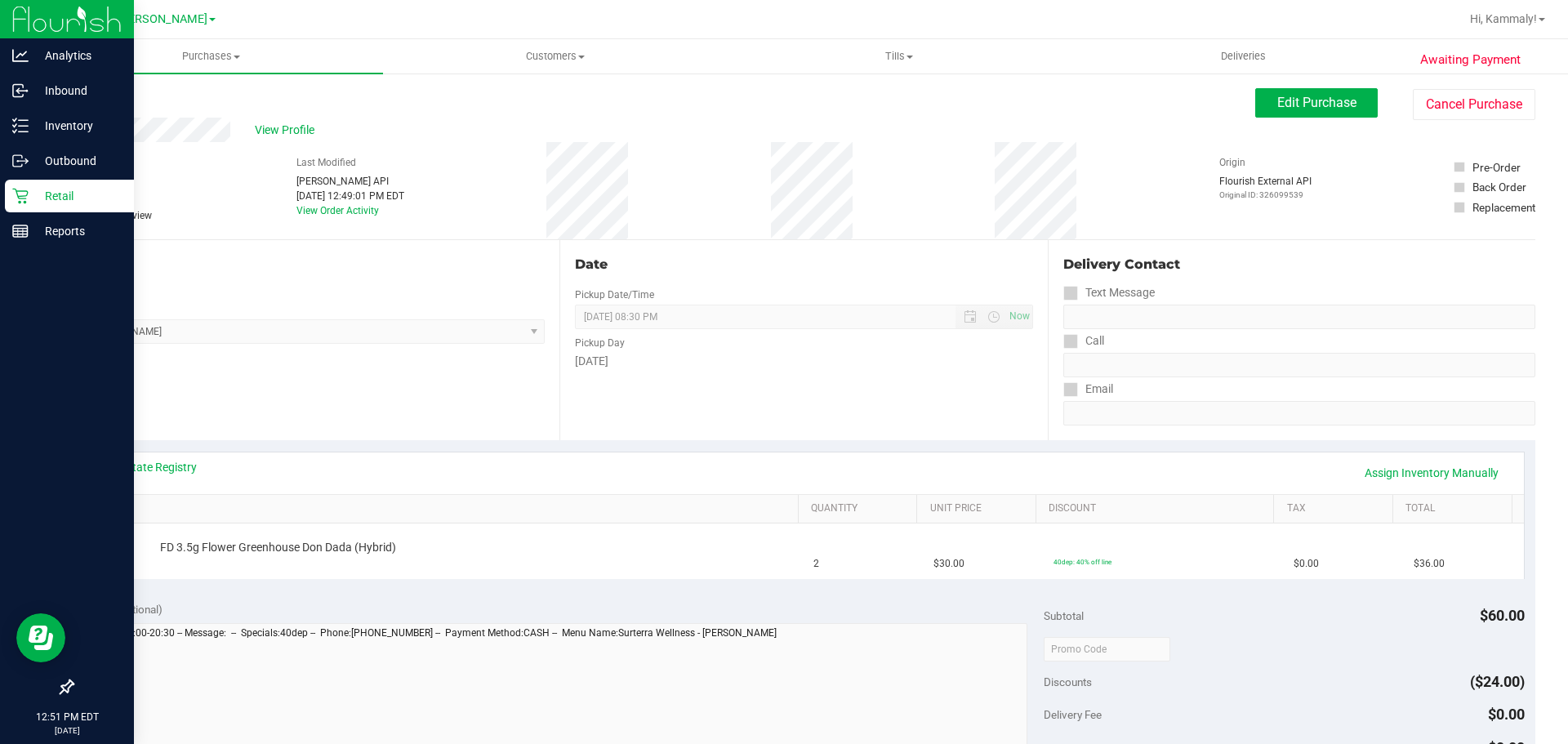
click at [17, 188] on icon at bounding box center [20, 195] width 17 height 17
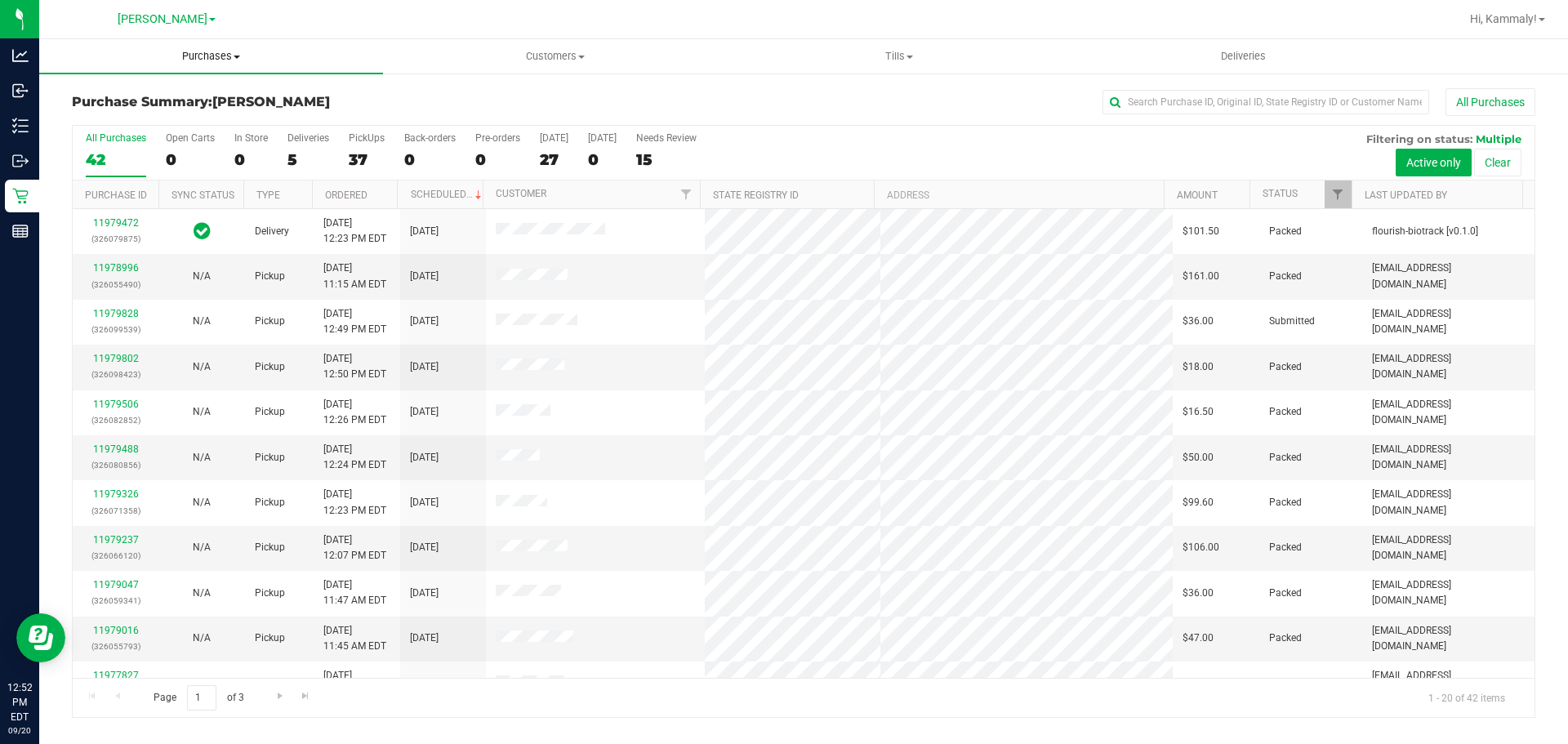
click at [227, 56] on span "Purchases" at bounding box center [211, 56] width 343 height 15
click at [179, 121] on li "Fulfillment" at bounding box center [211, 119] width 343 height 20
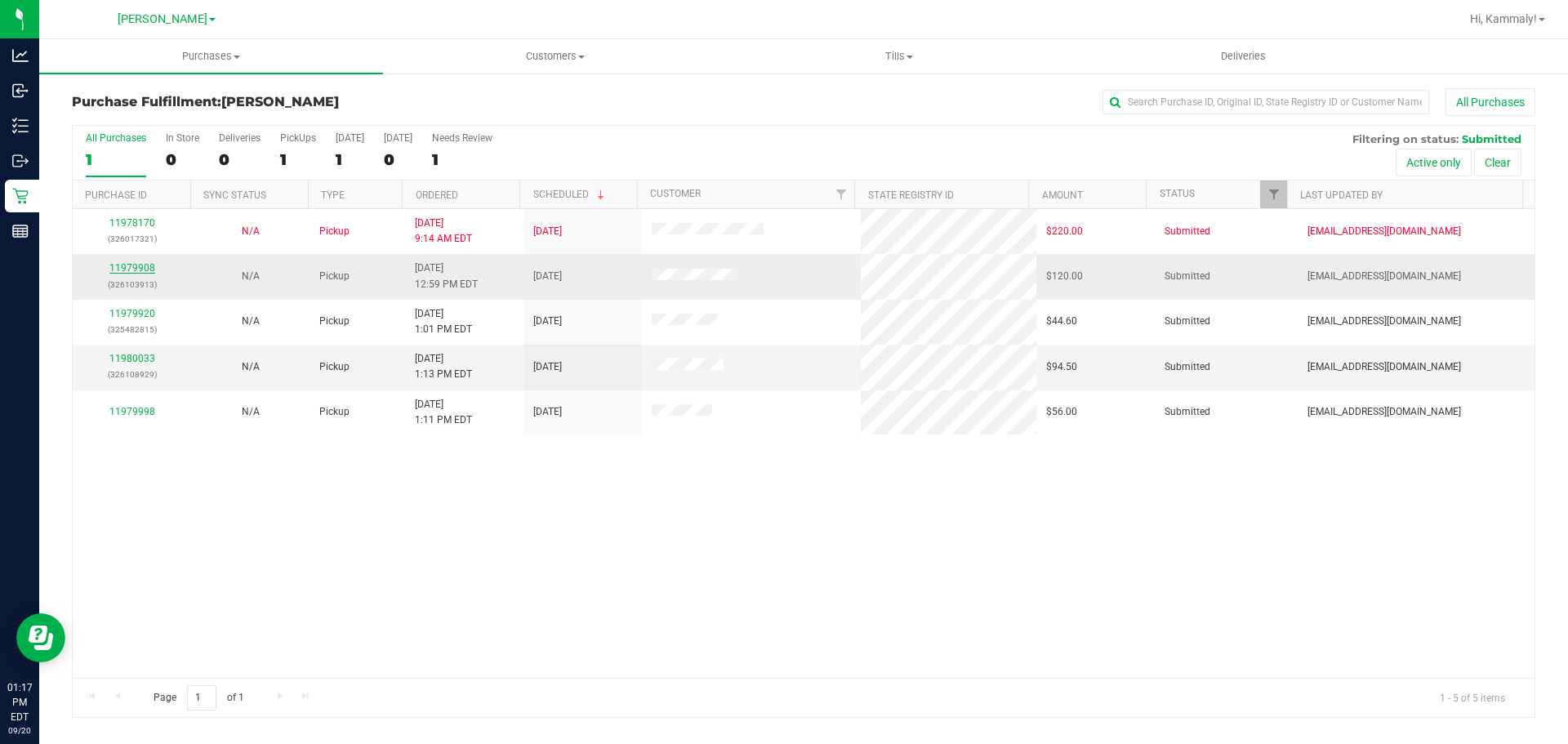
click at [141, 271] on link "11979908" at bounding box center [132, 268] width 46 height 12
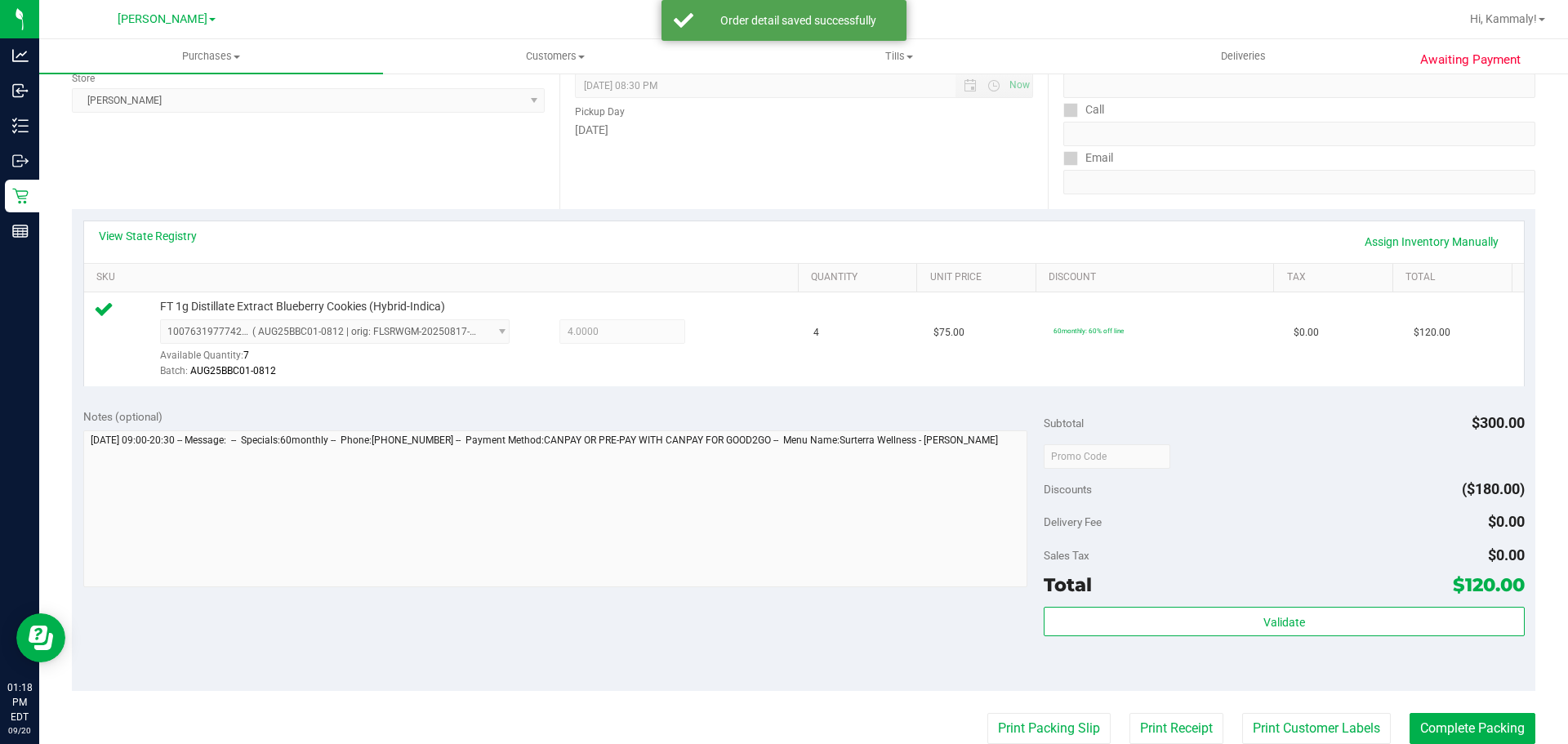
scroll to position [262, 0]
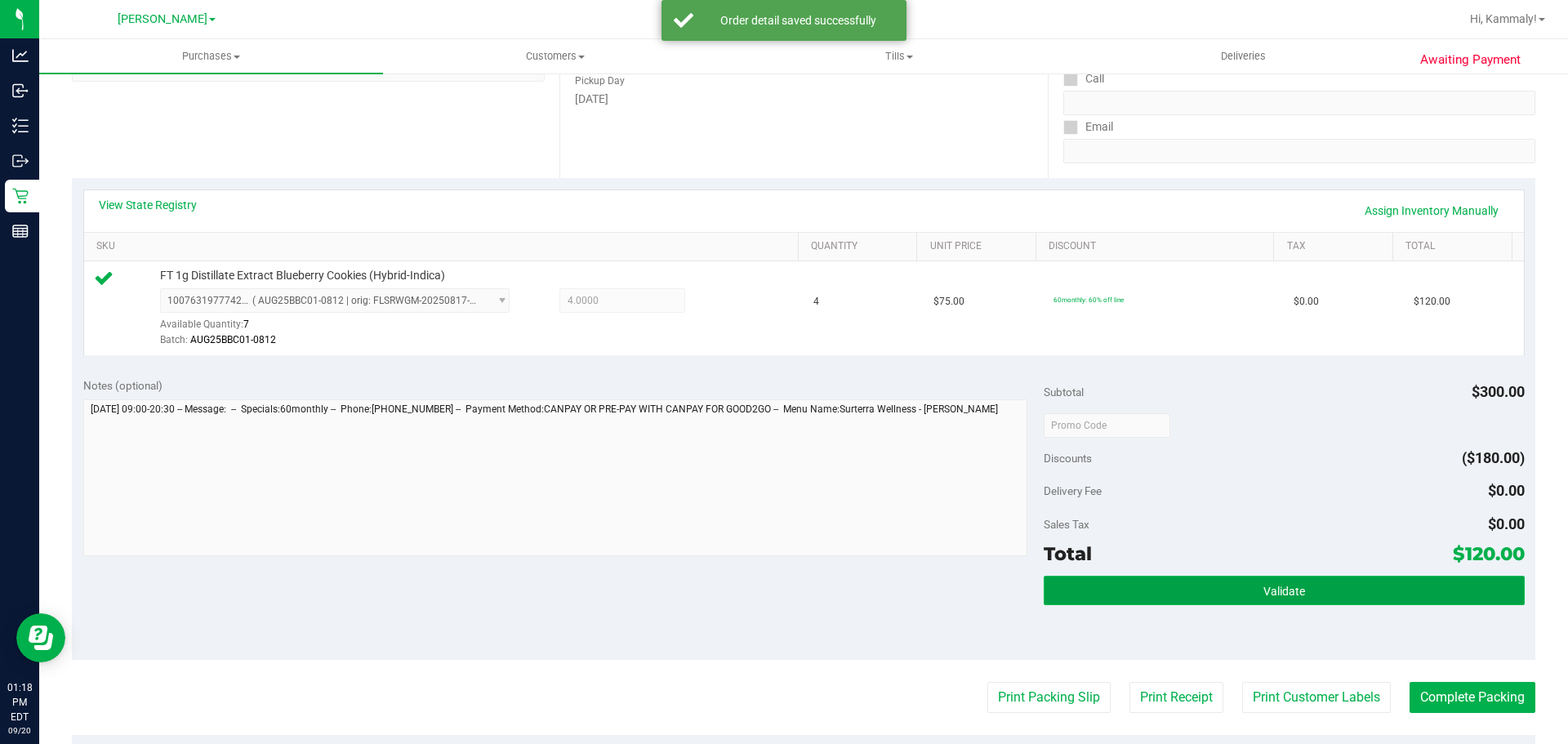
click at [1171, 580] on button "Validate" at bounding box center [1283, 591] width 480 height 29
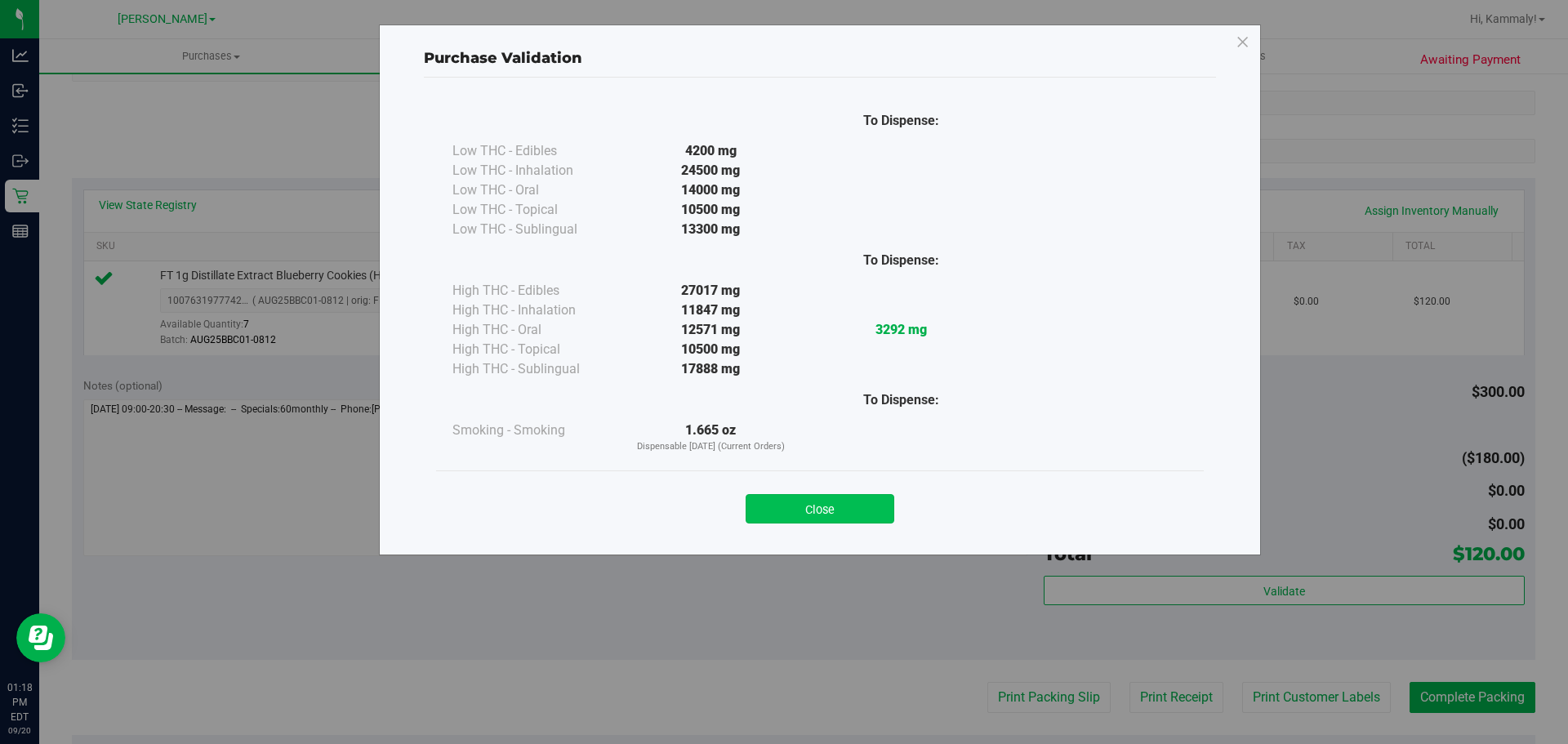
click at [856, 509] on button "Close" at bounding box center [819, 509] width 148 height 29
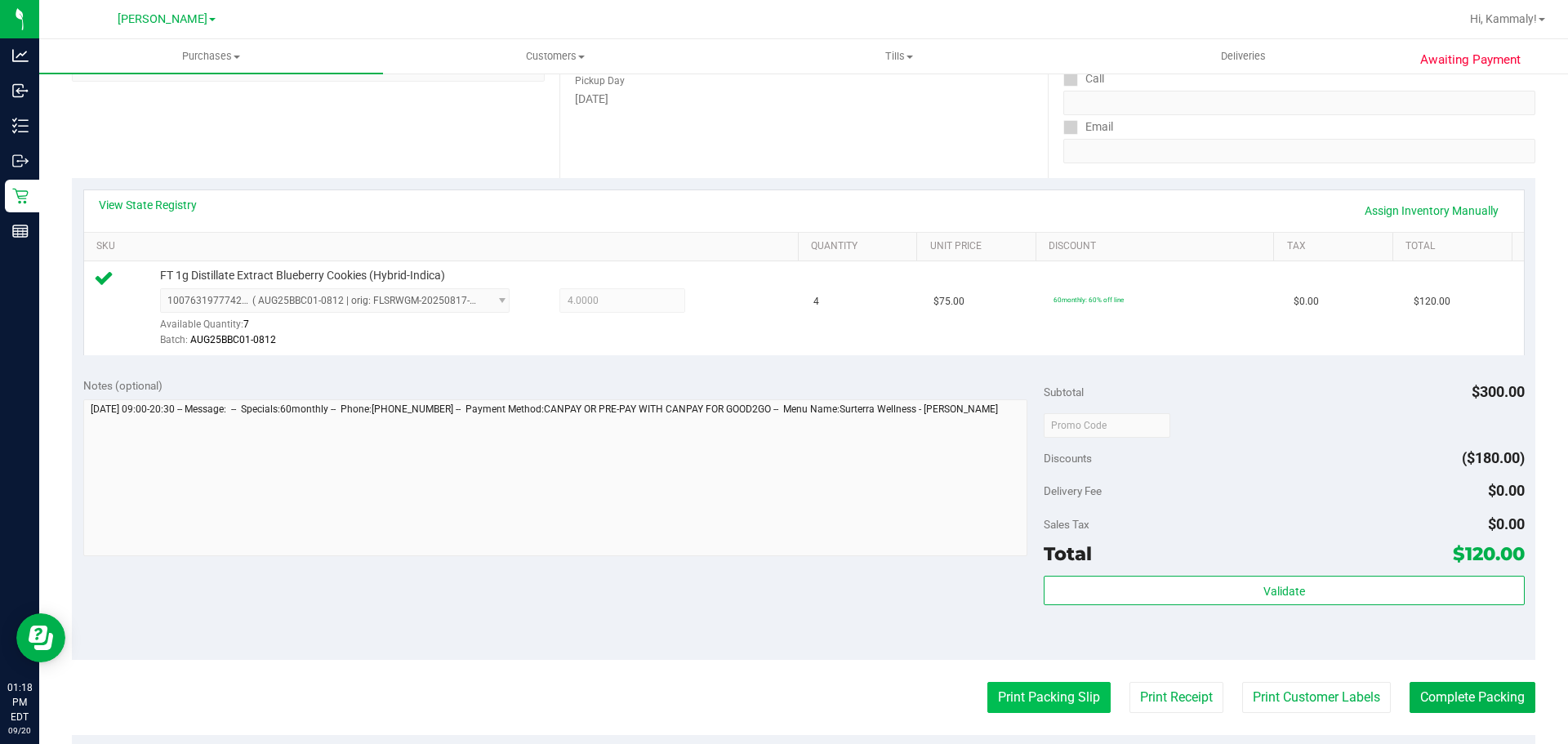
click at [1019, 705] on button "Print Packing Slip" at bounding box center [1049, 698] width 124 height 31
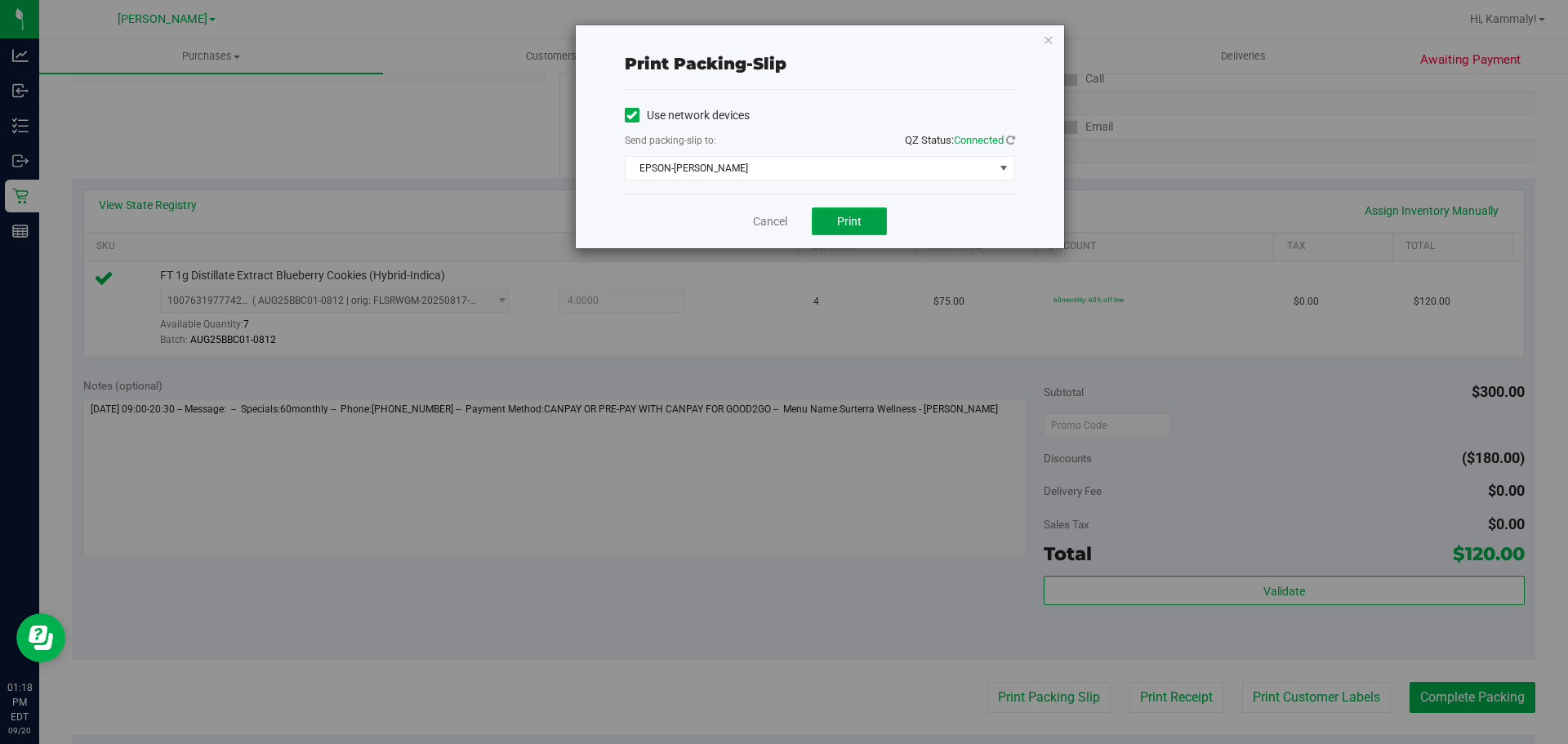
click at [851, 221] on span "Print" at bounding box center [849, 221] width 25 height 13
click at [767, 227] on link "Cancel" at bounding box center [769, 221] width 34 height 17
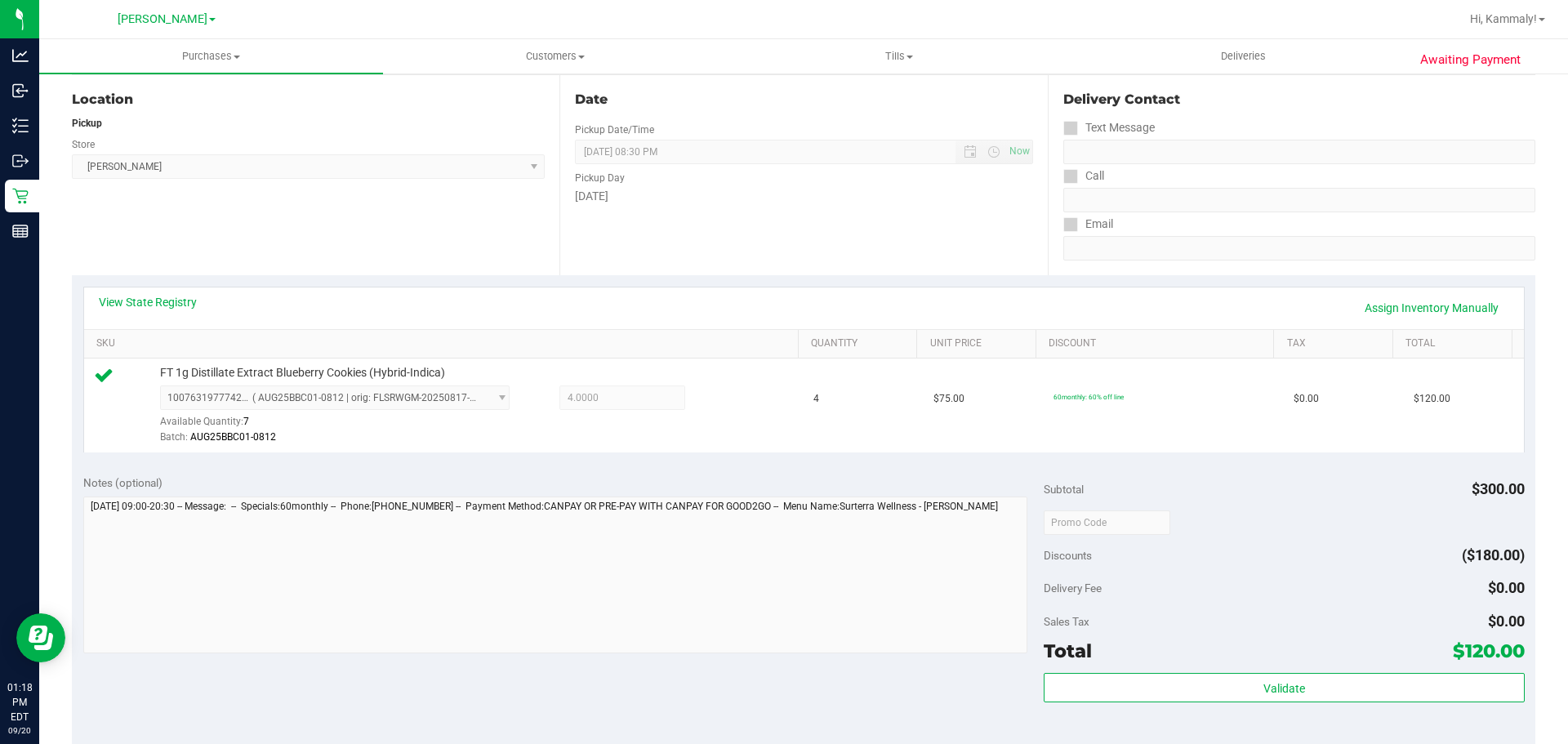
scroll to position [225, 0]
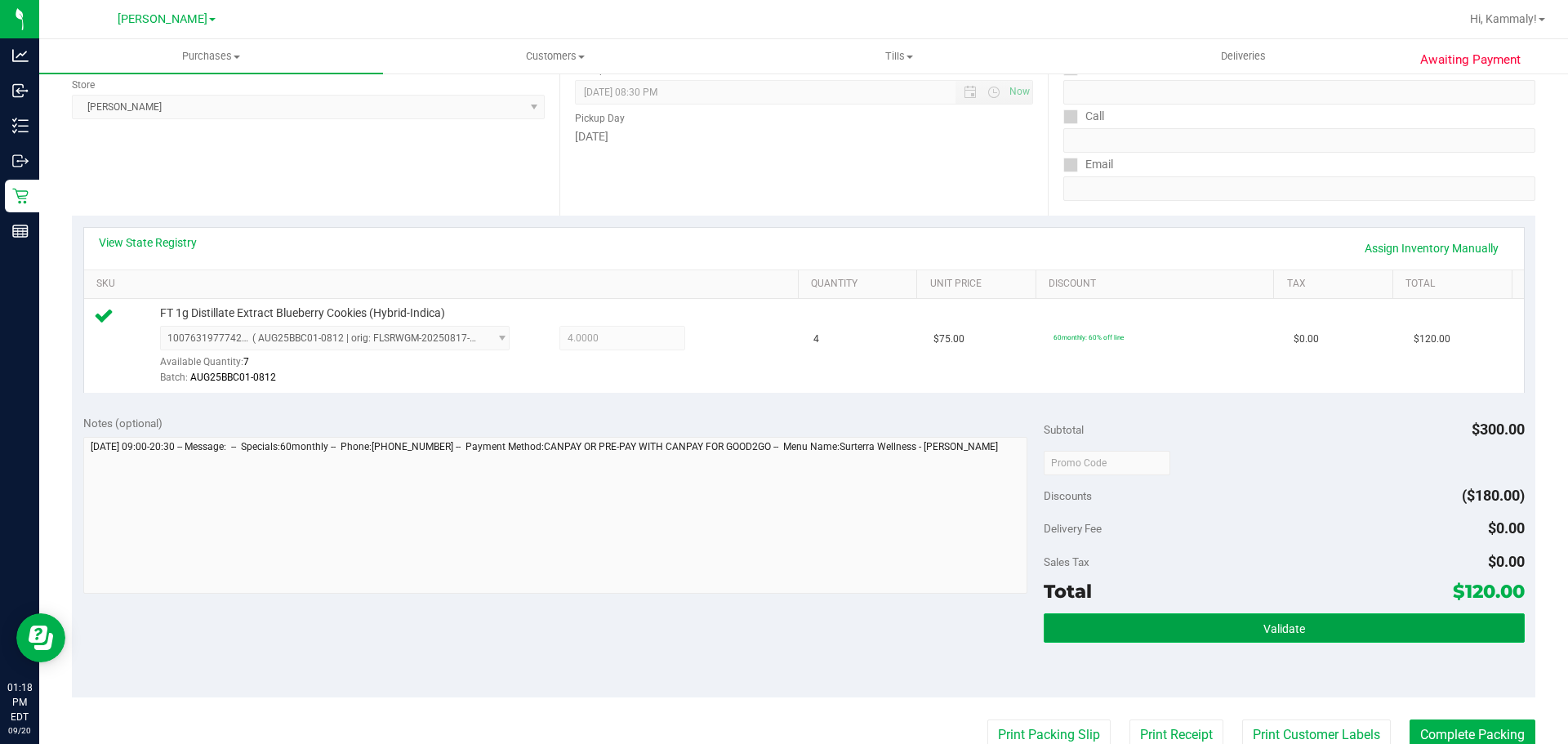
click at [1191, 615] on button "Validate" at bounding box center [1283, 628] width 480 height 29
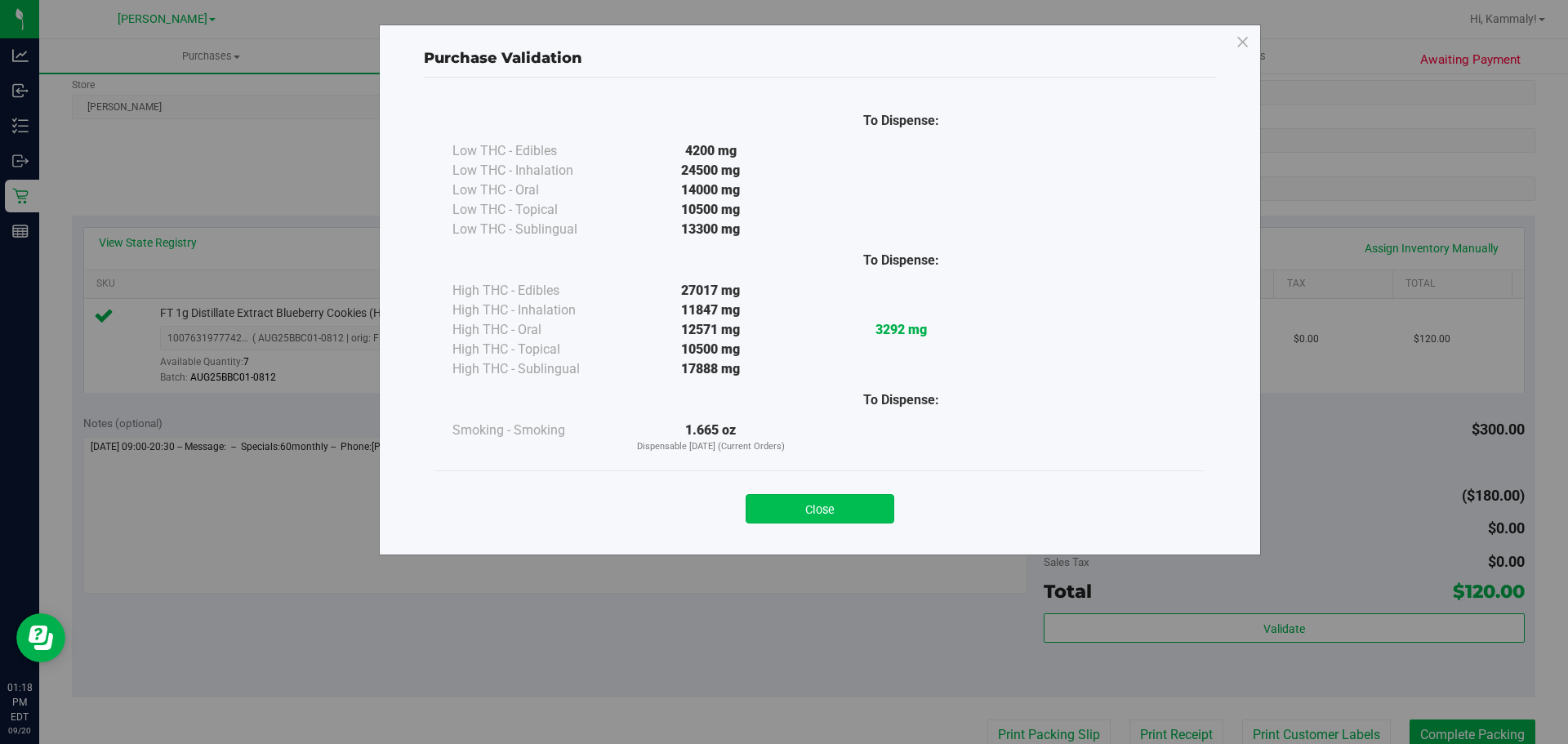
click at [851, 509] on button "Close" at bounding box center [819, 509] width 148 height 29
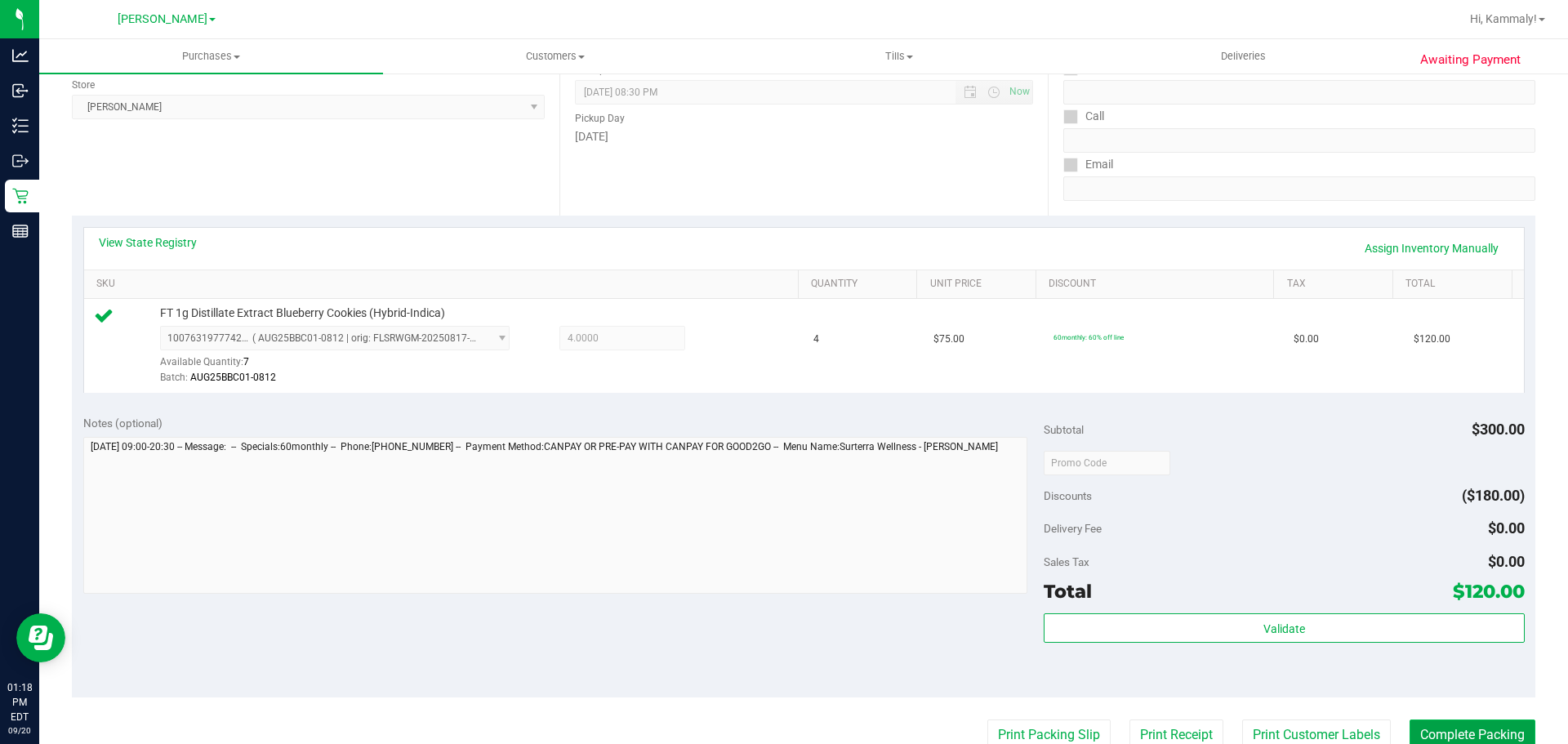
click at [1490, 728] on button "Complete Packing" at bounding box center [1473, 735] width 126 height 31
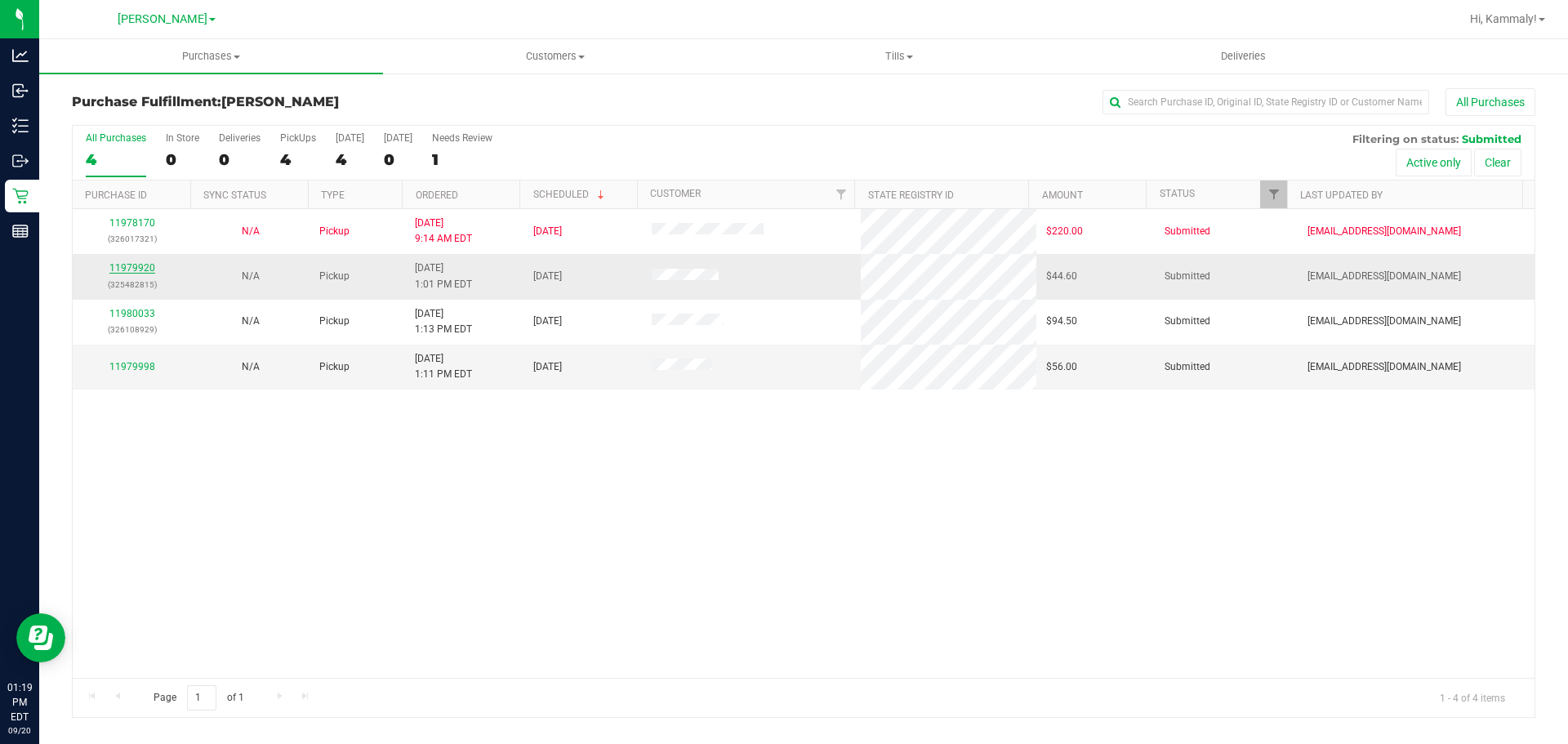
click at [126, 273] on link "11979920" at bounding box center [132, 268] width 46 height 12
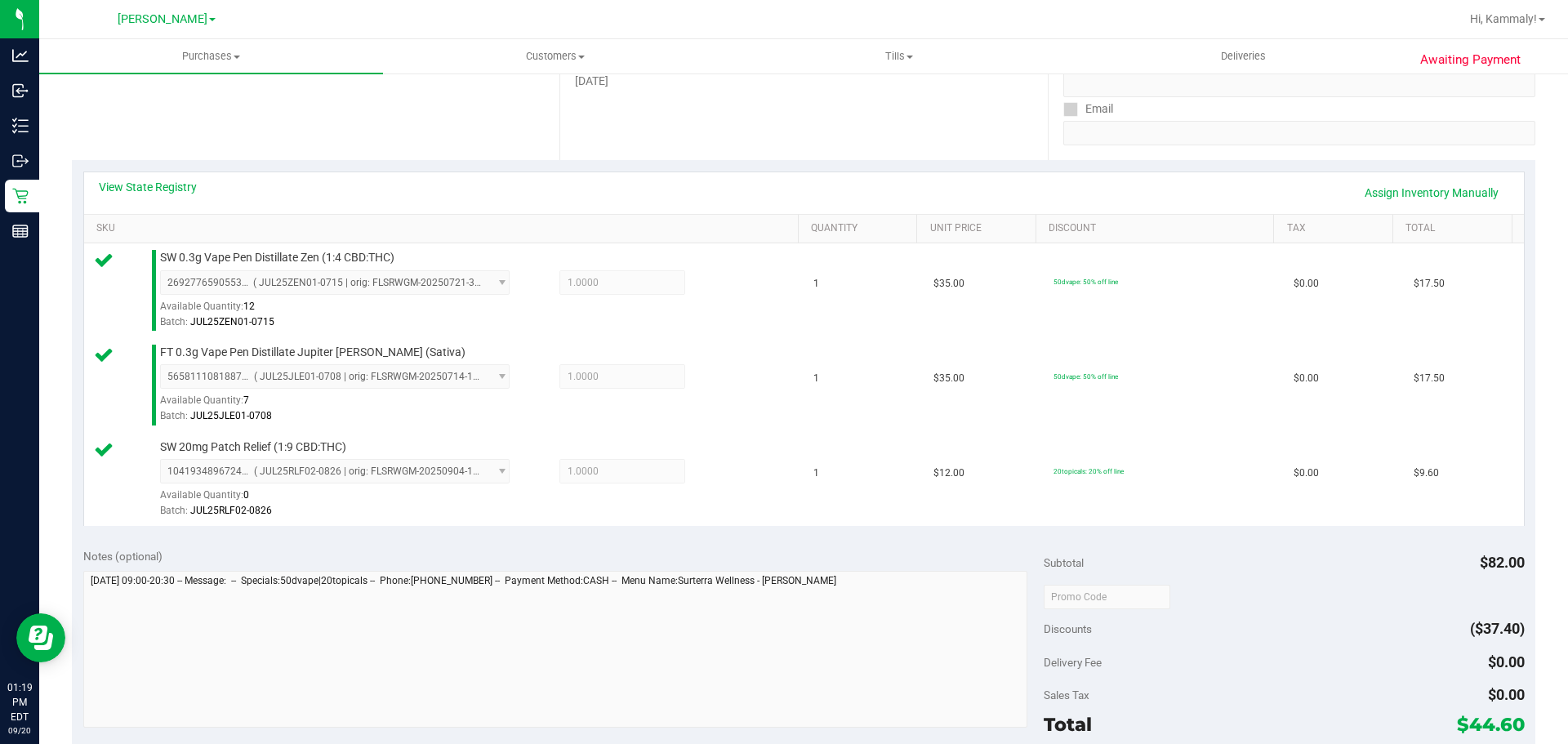
scroll to position [500, 0]
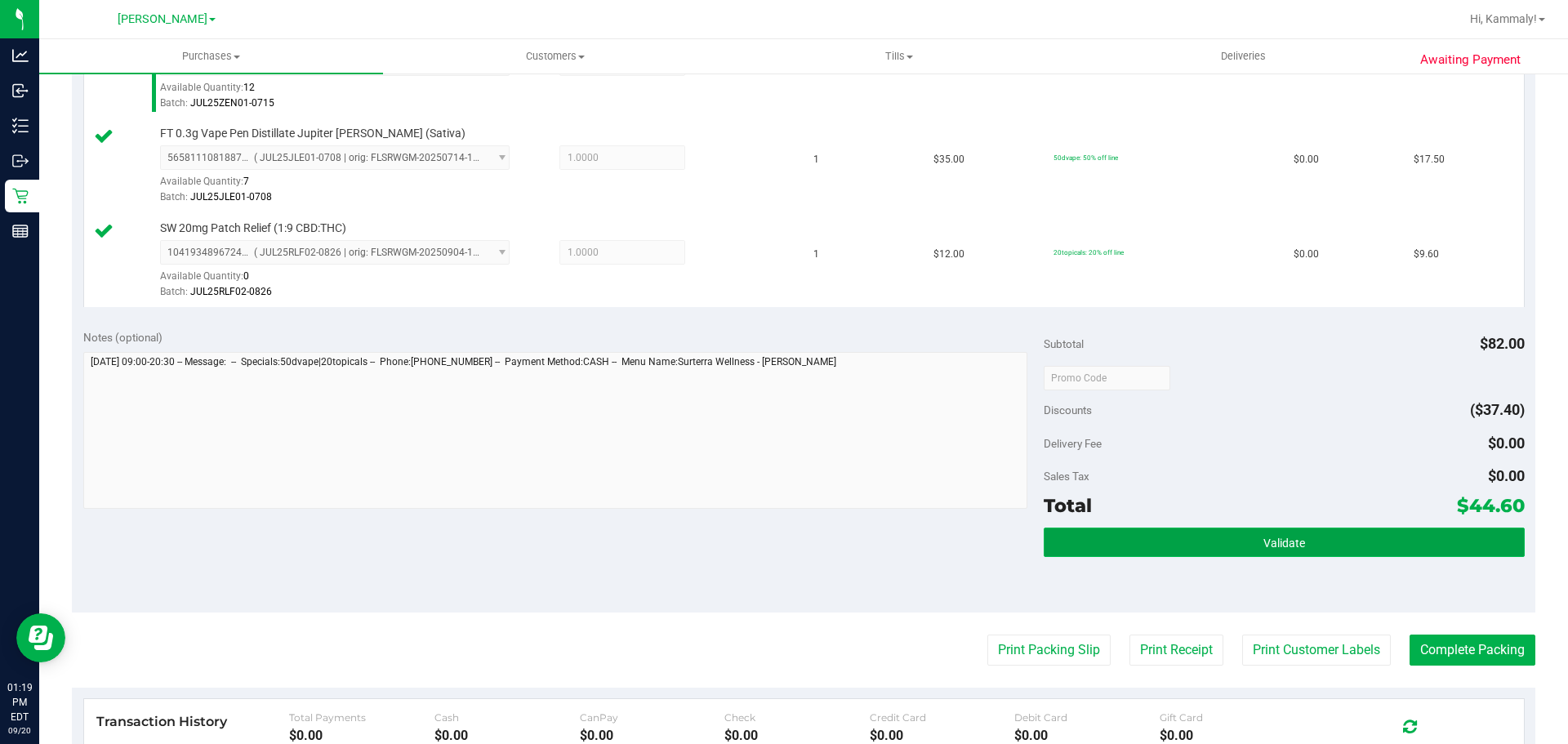
click at [1326, 541] on button "Validate" at bounding box center [1283, 543] width 480 height 29
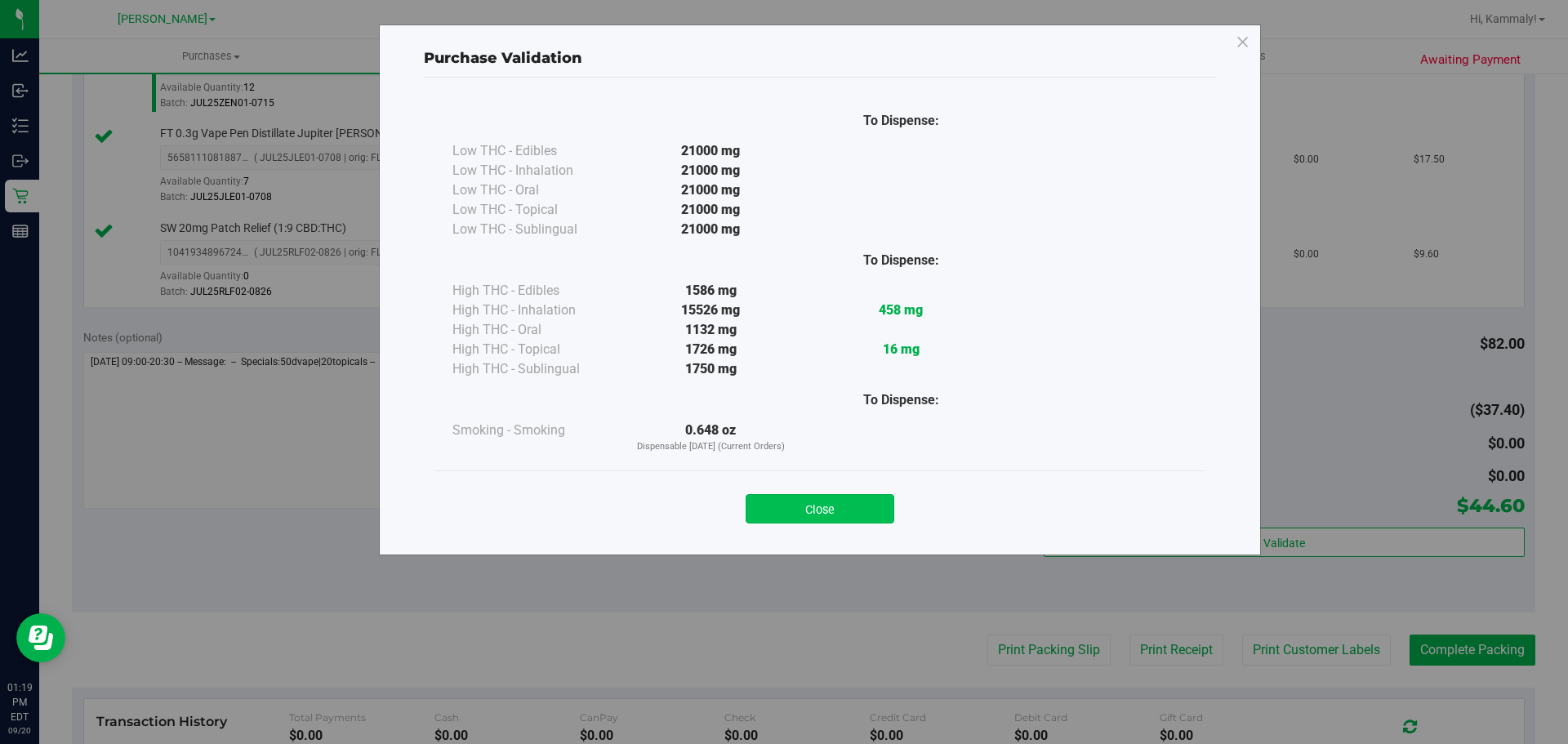
click at [865, 495] on button "Close" at bounding box center [819, 509] width 148 height 29
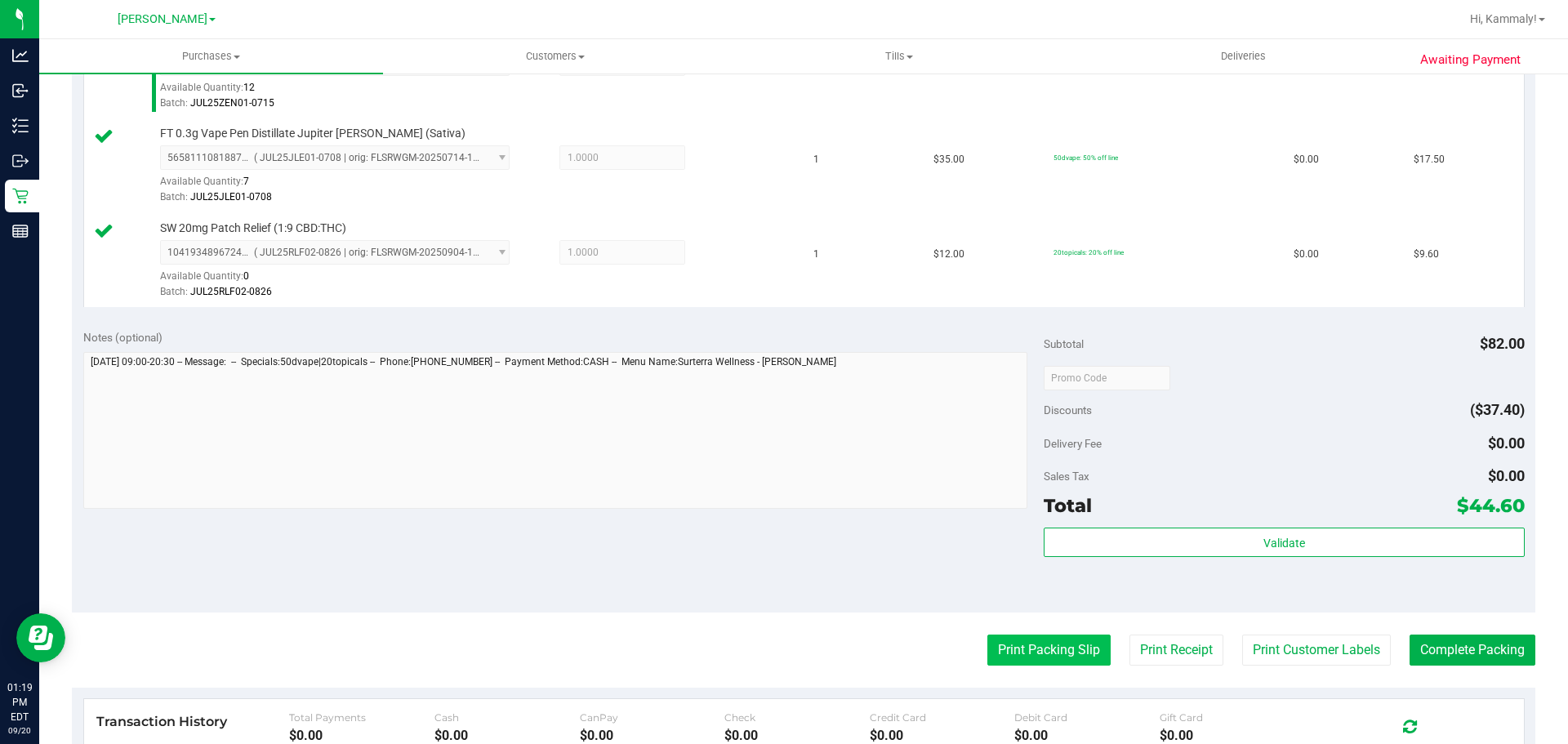
click at [1012, 665] on button "Print Packing Slip" at bounding box center [1049, 651] width 124 height 31
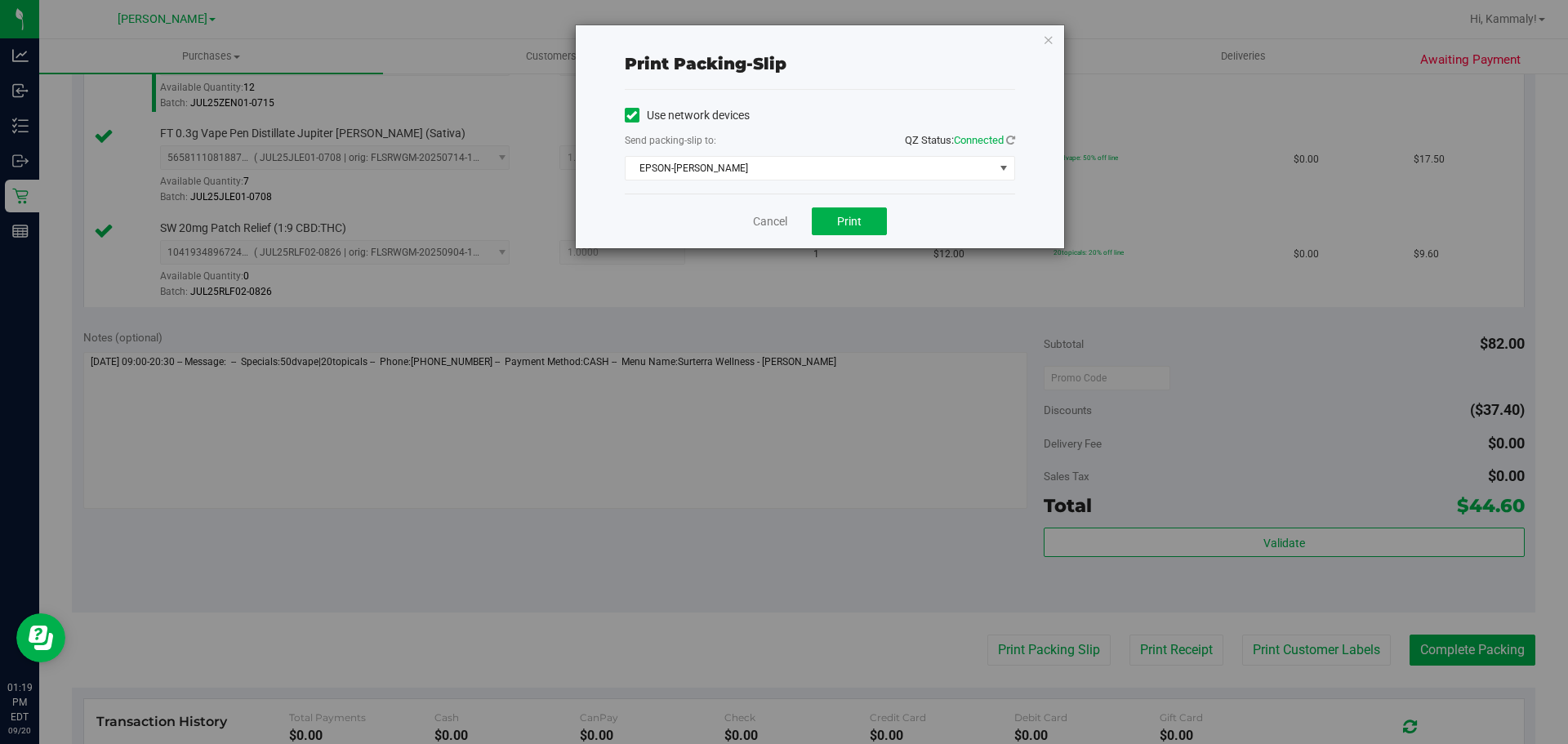
click at [848, 248] on div "Print packing-slip Use network devices Send packing-slip to: QZ Status: Connect…" at bounding box center [819, 136] width 490 height 225
click at [844, 224] on span "Print" at bounding box center [849, 221] width 25 height 13
click at [772, 222] on link "Cancel" at bounding box center [769, 221] width 34 height 17
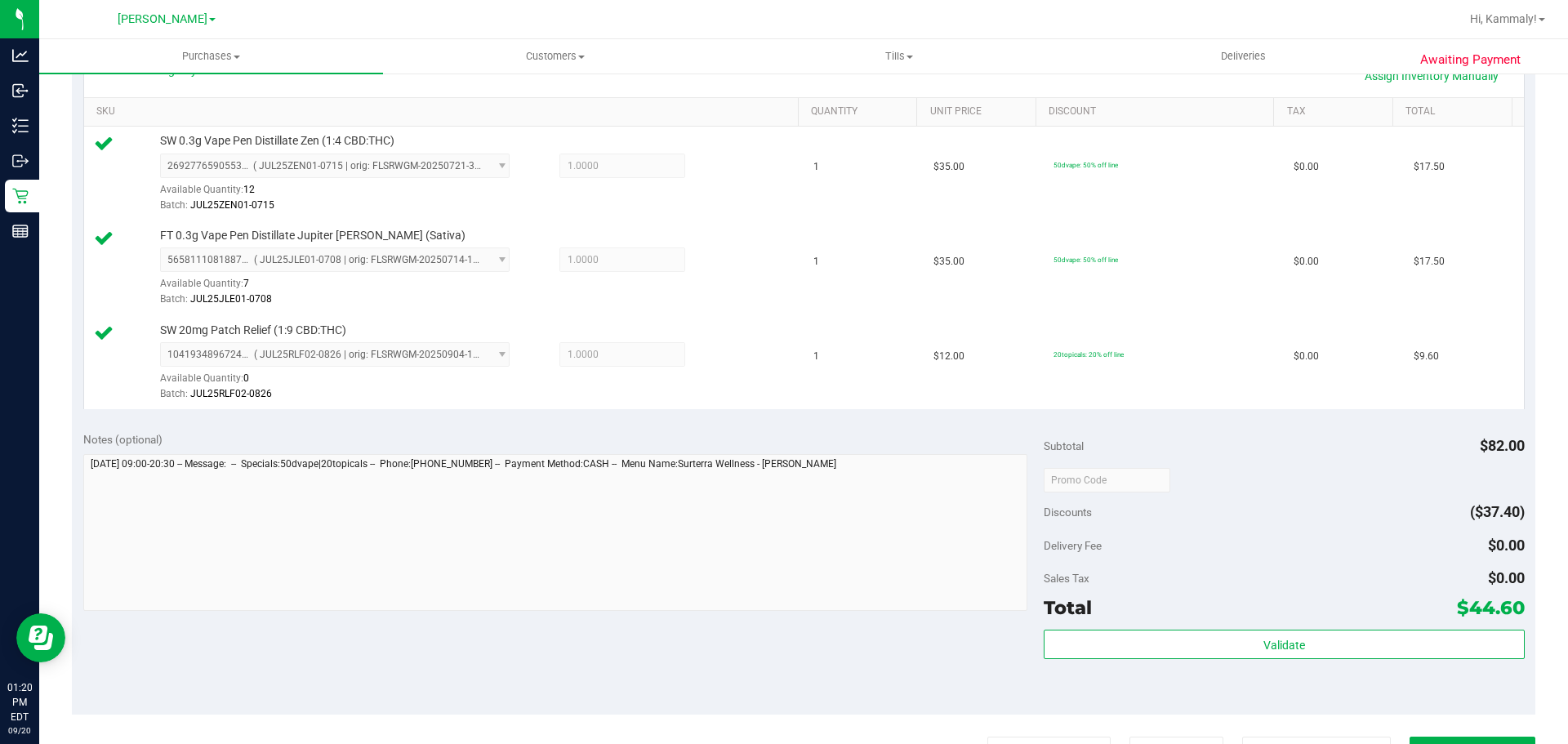
scroll to position [413, 0]
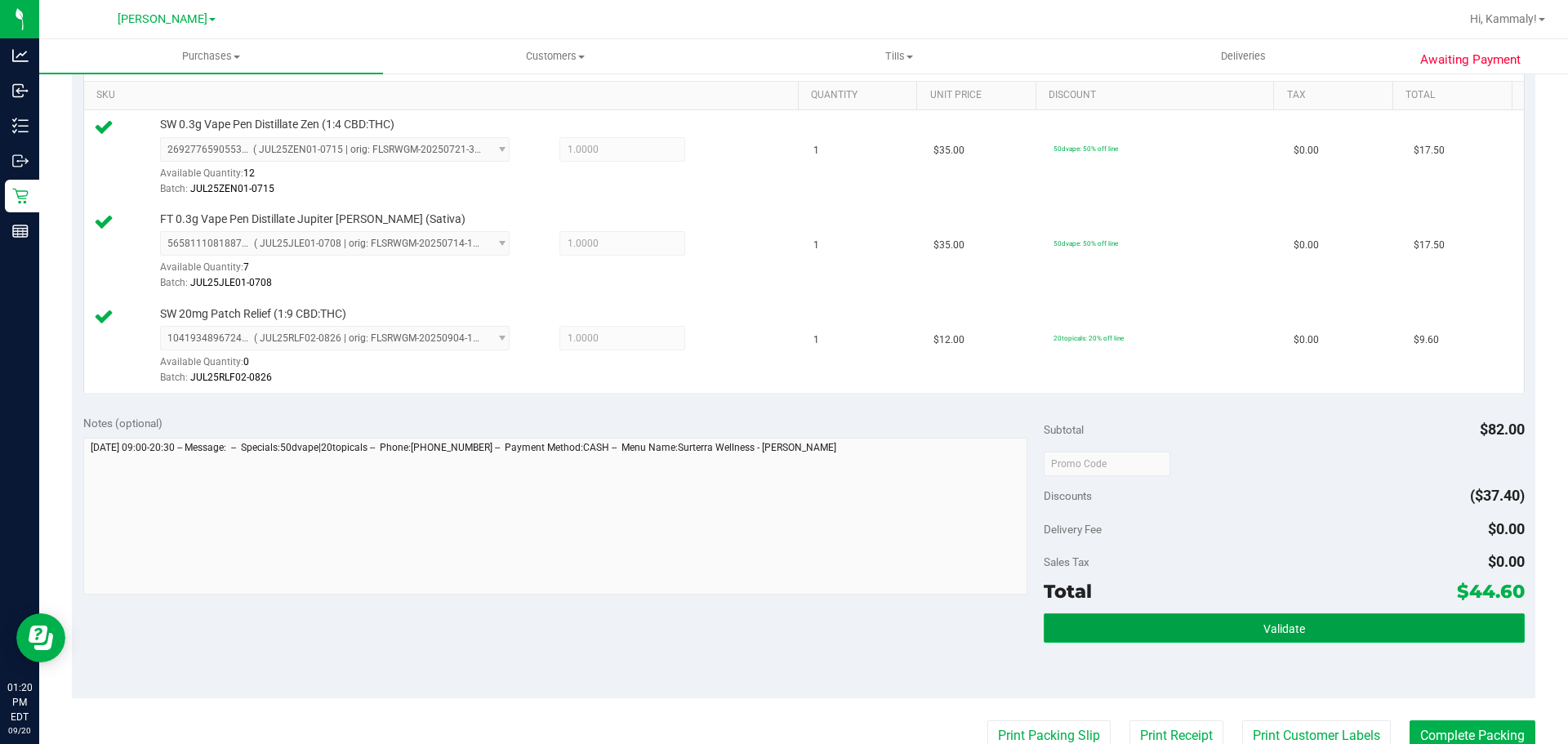
click at [1185, 631] on button "Validate" at bounding box center [1283, 628] width 480 height 29
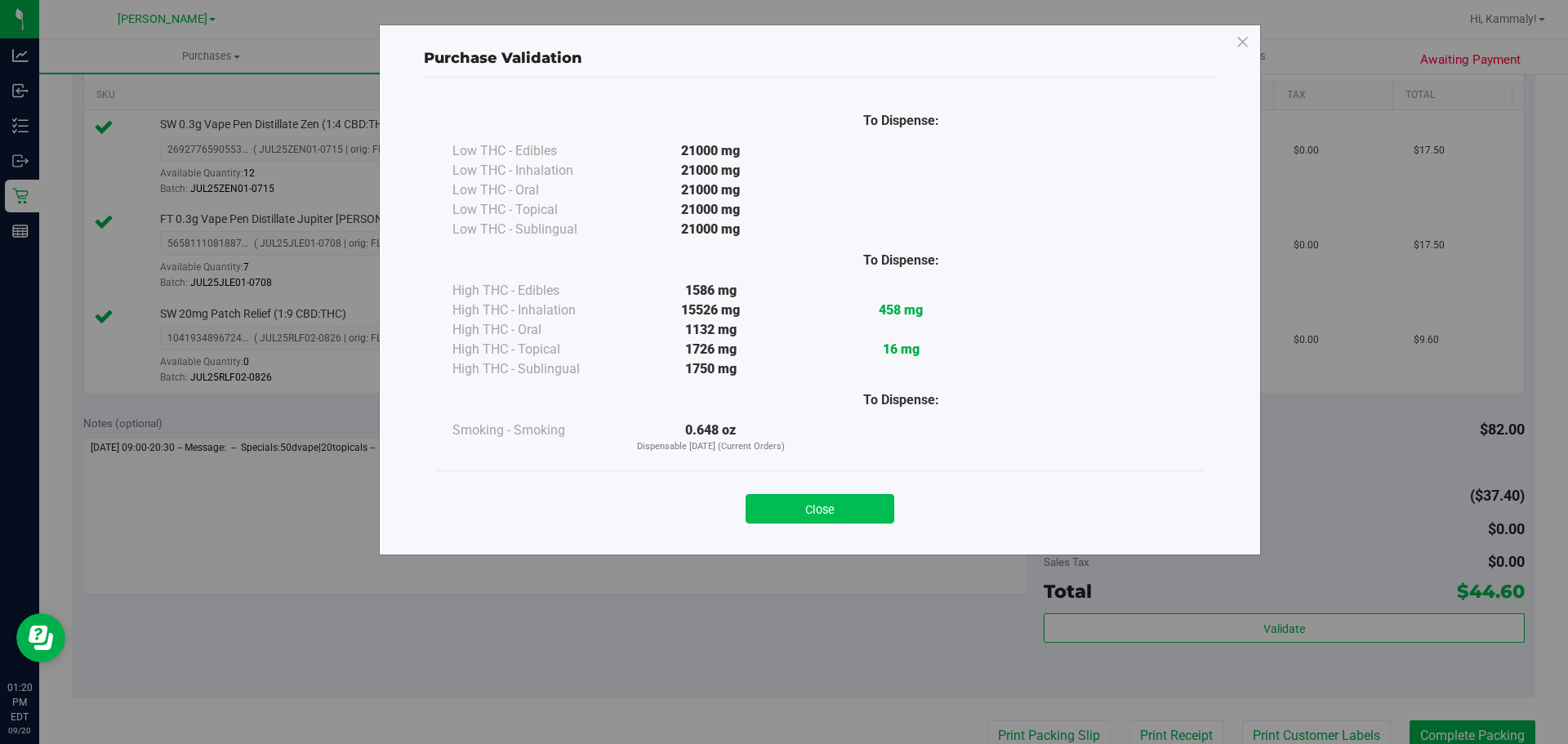
click at [844, 504] on button "Close" at bounding box center [819, 509] width 148 height 29
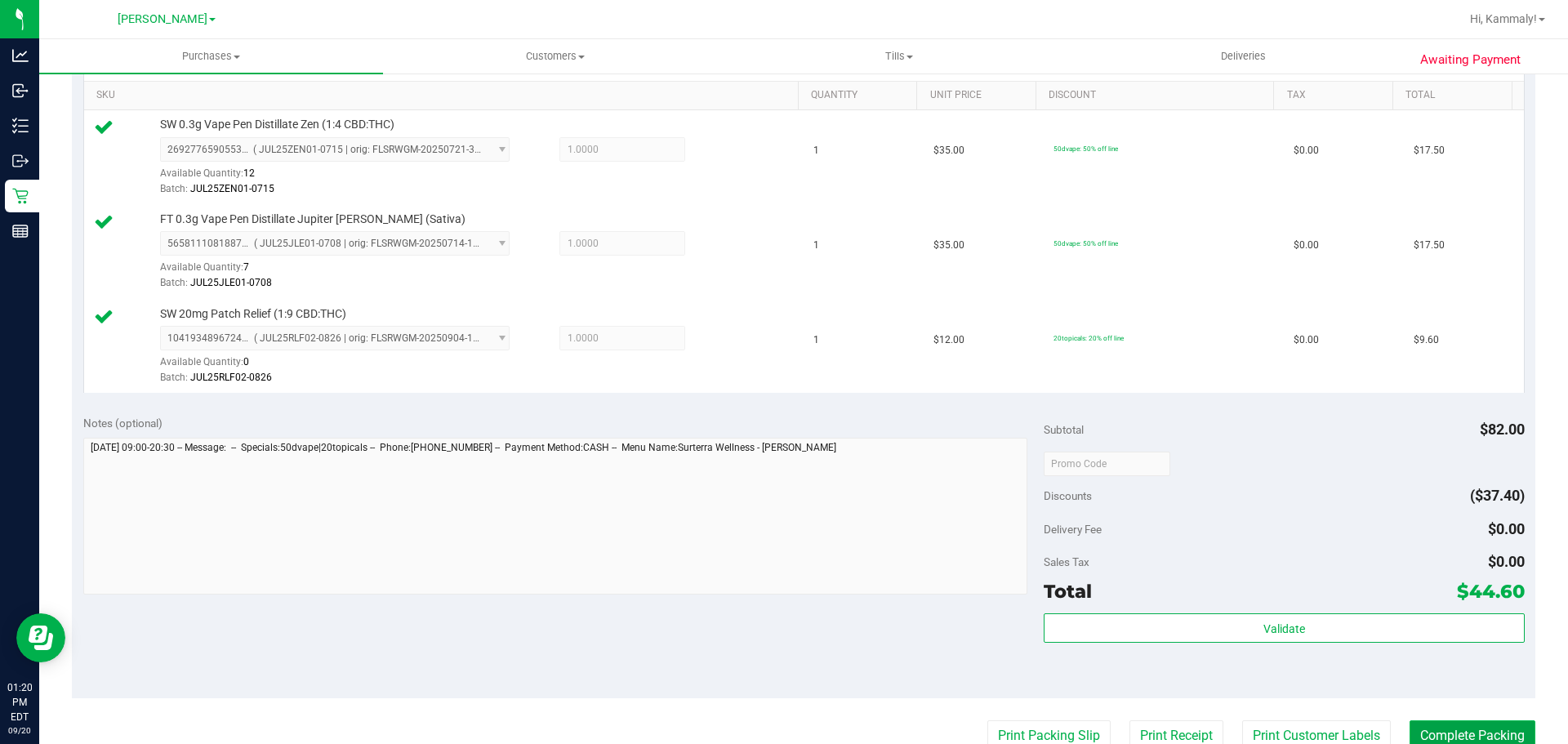
click at [1467, 738] on button "Complete Packing" at bounding box center [1473, 736] width 126 height 31
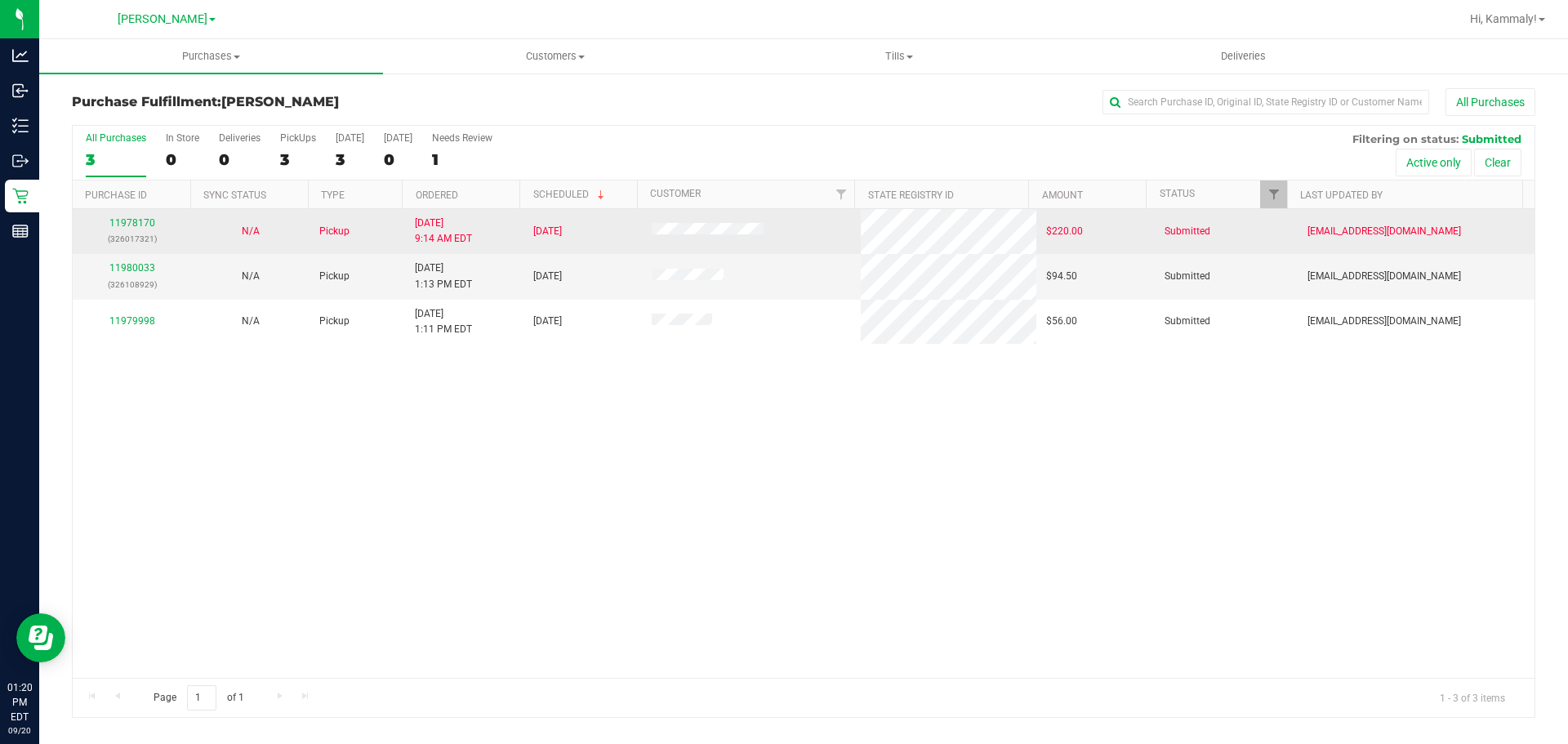
click at [121, 251] on td "11978170 (326017321)" at bounding box center [131, 232] width 119 height 45
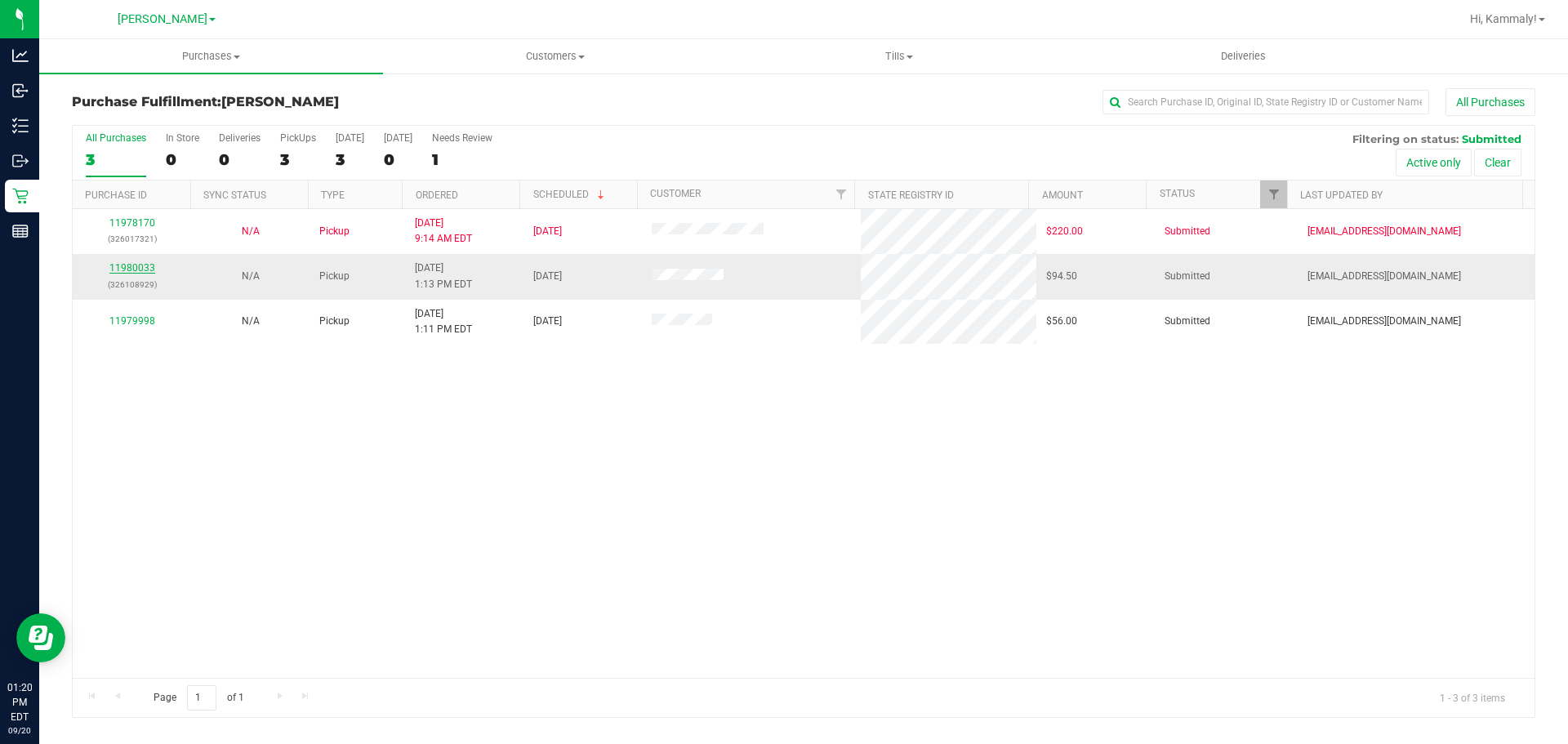
click at [145, 271] on link "11980033" at bounding box center [132, 268] width 46 height 12
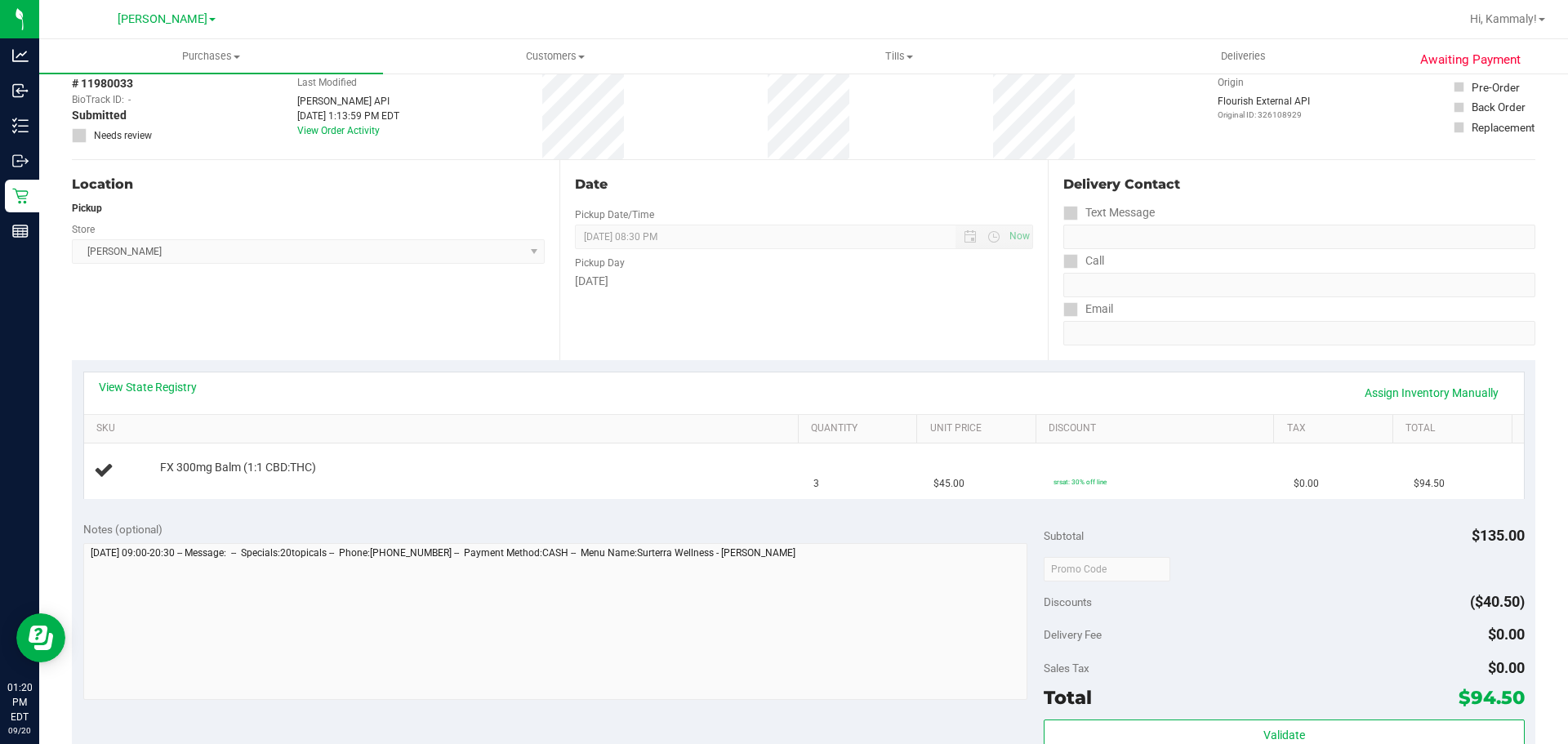
scroll to position [143, 0]
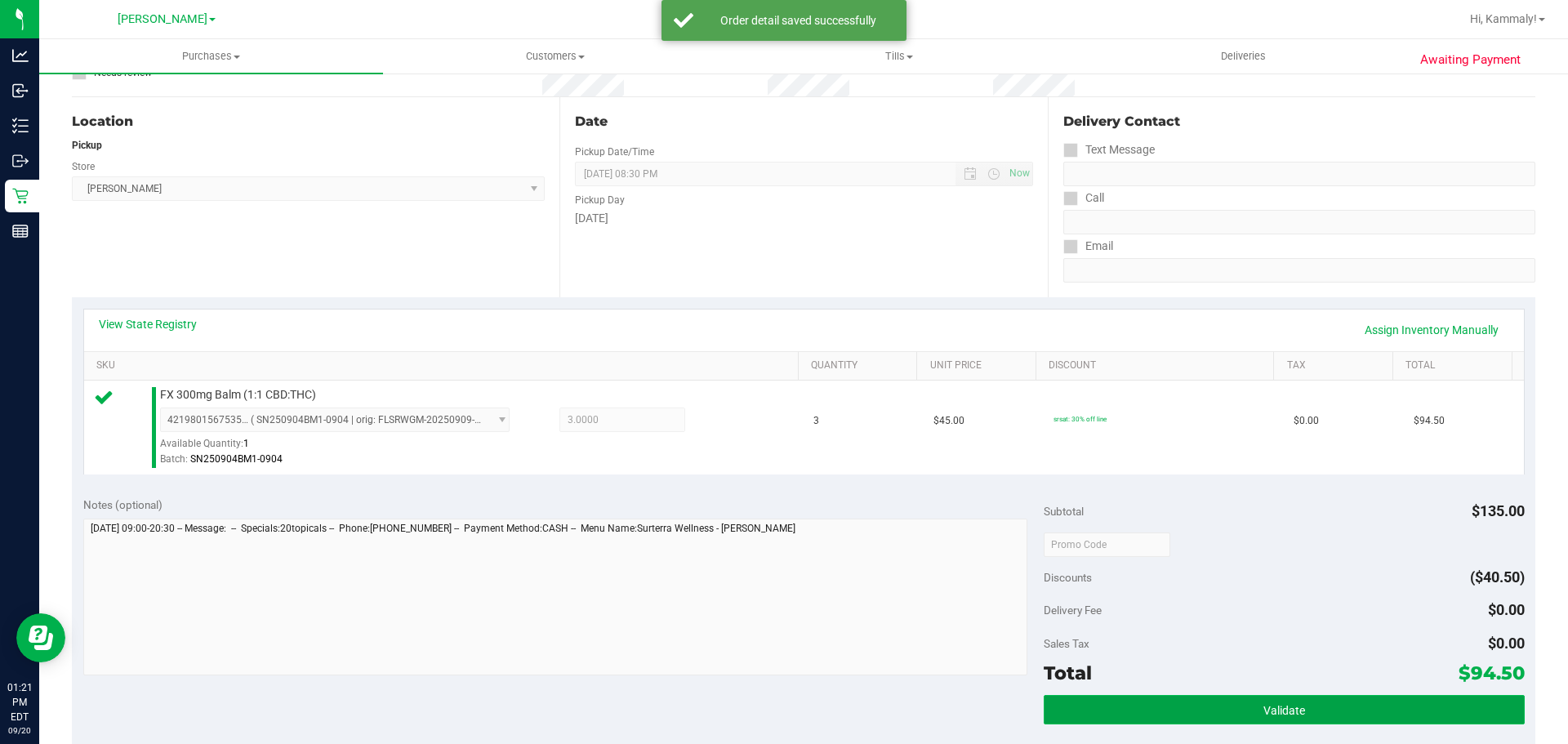
click at [1261, 723] on button "Validate" at bounding box center [1283, 710] width 480 height 29
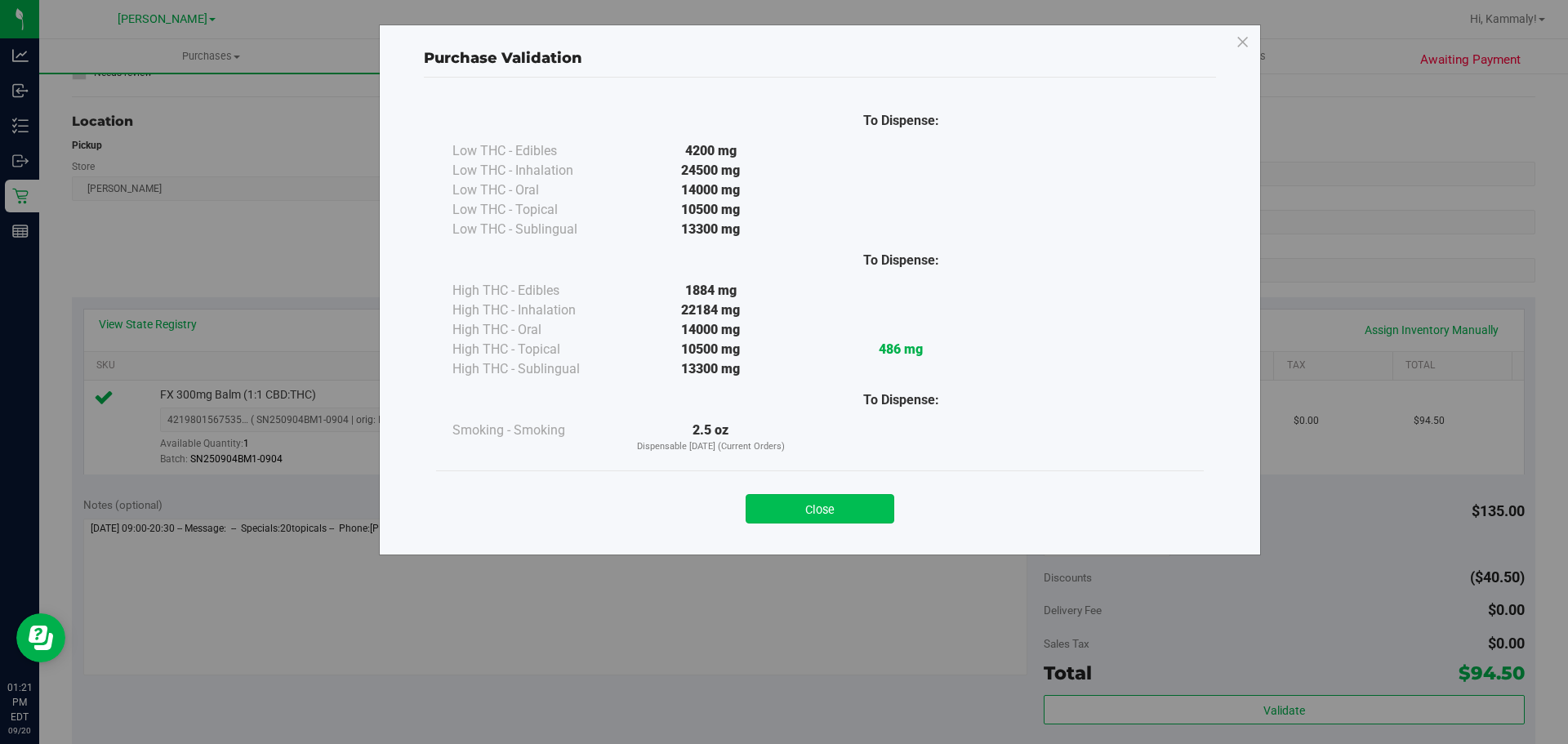
click at [836, 501] on button "Close" at bounding box center [819, 509] width 148 height 29
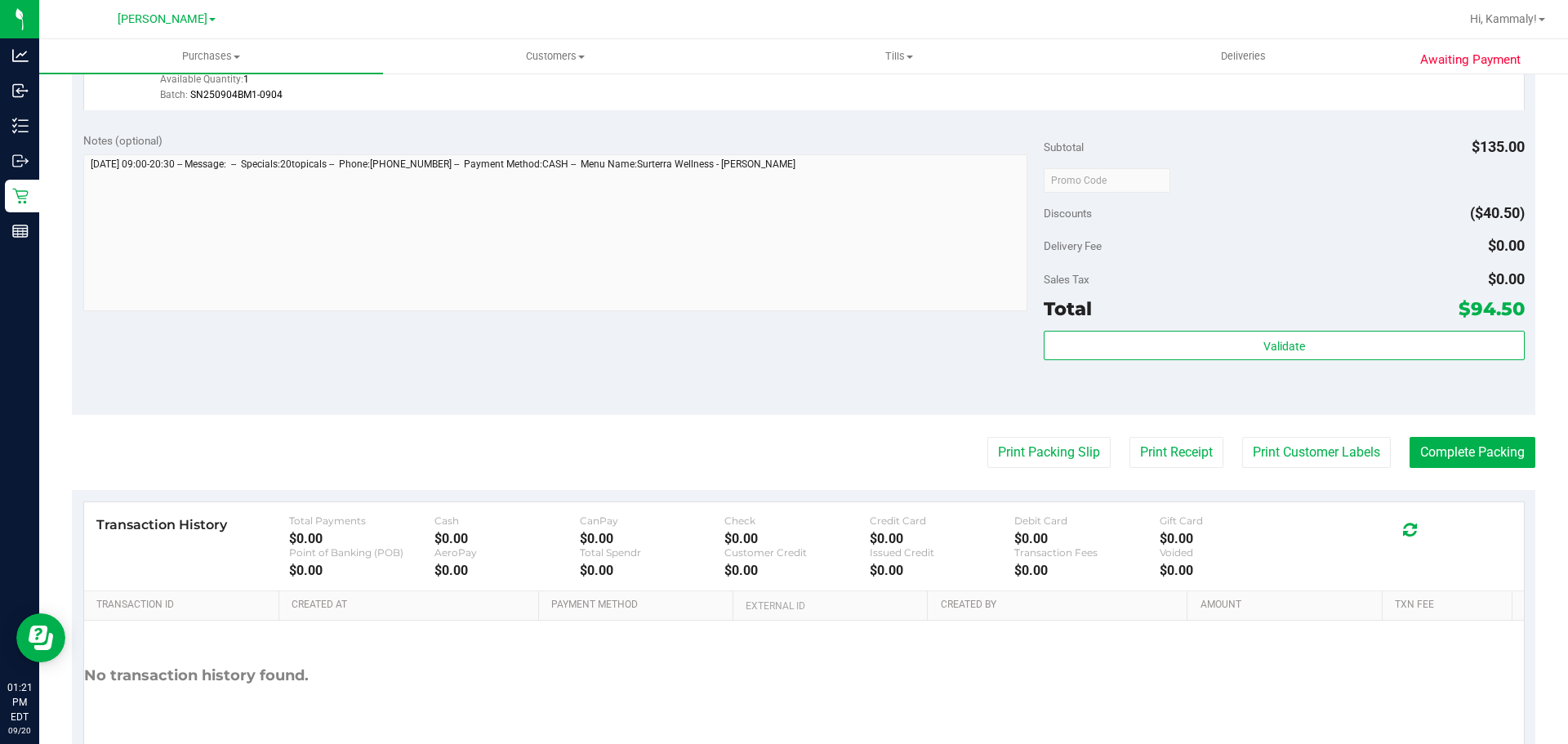
scroll to position [514, 0]
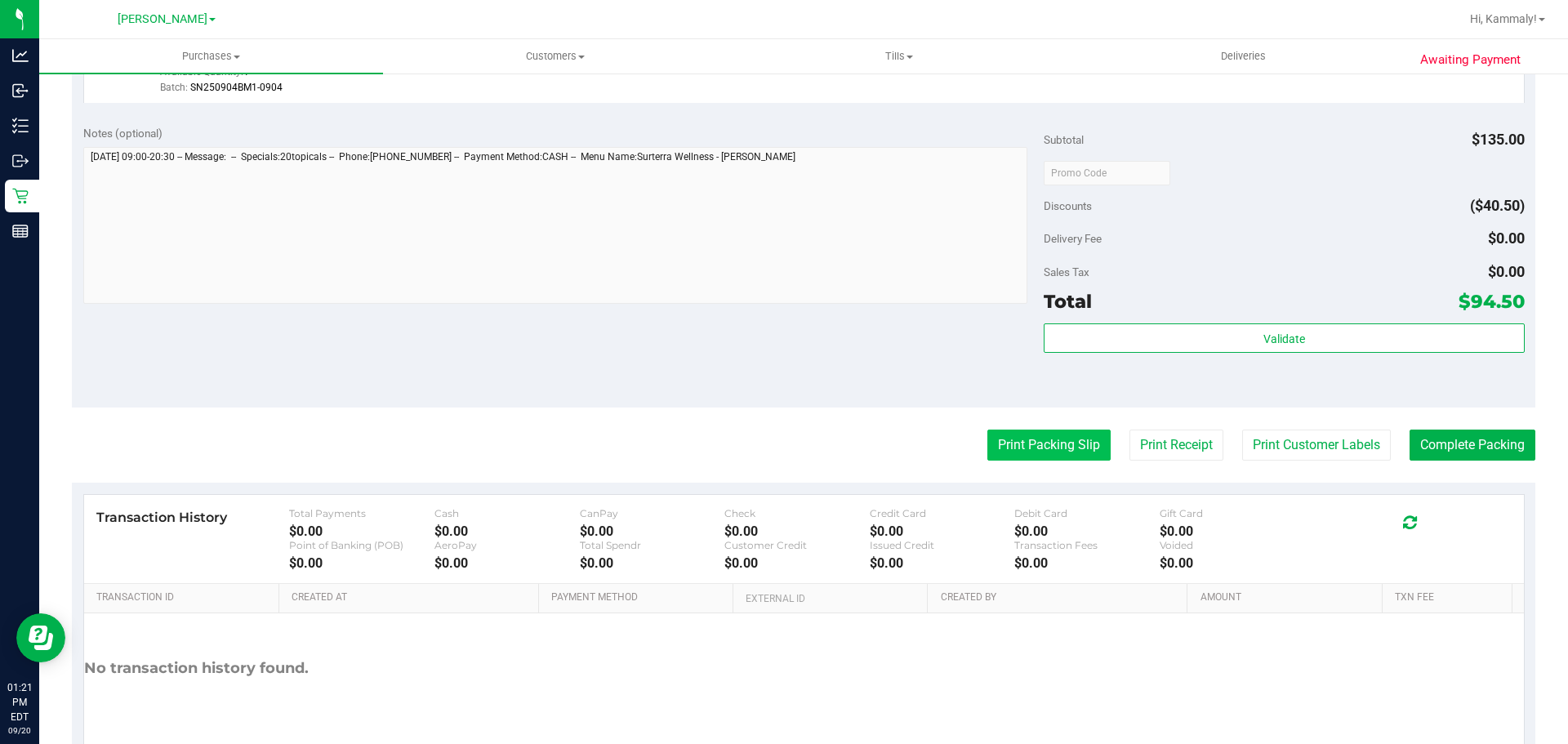
click at [1066, 447] on button "Print Packing Slip" at bounding box center [1049, 446] width 124 height 31
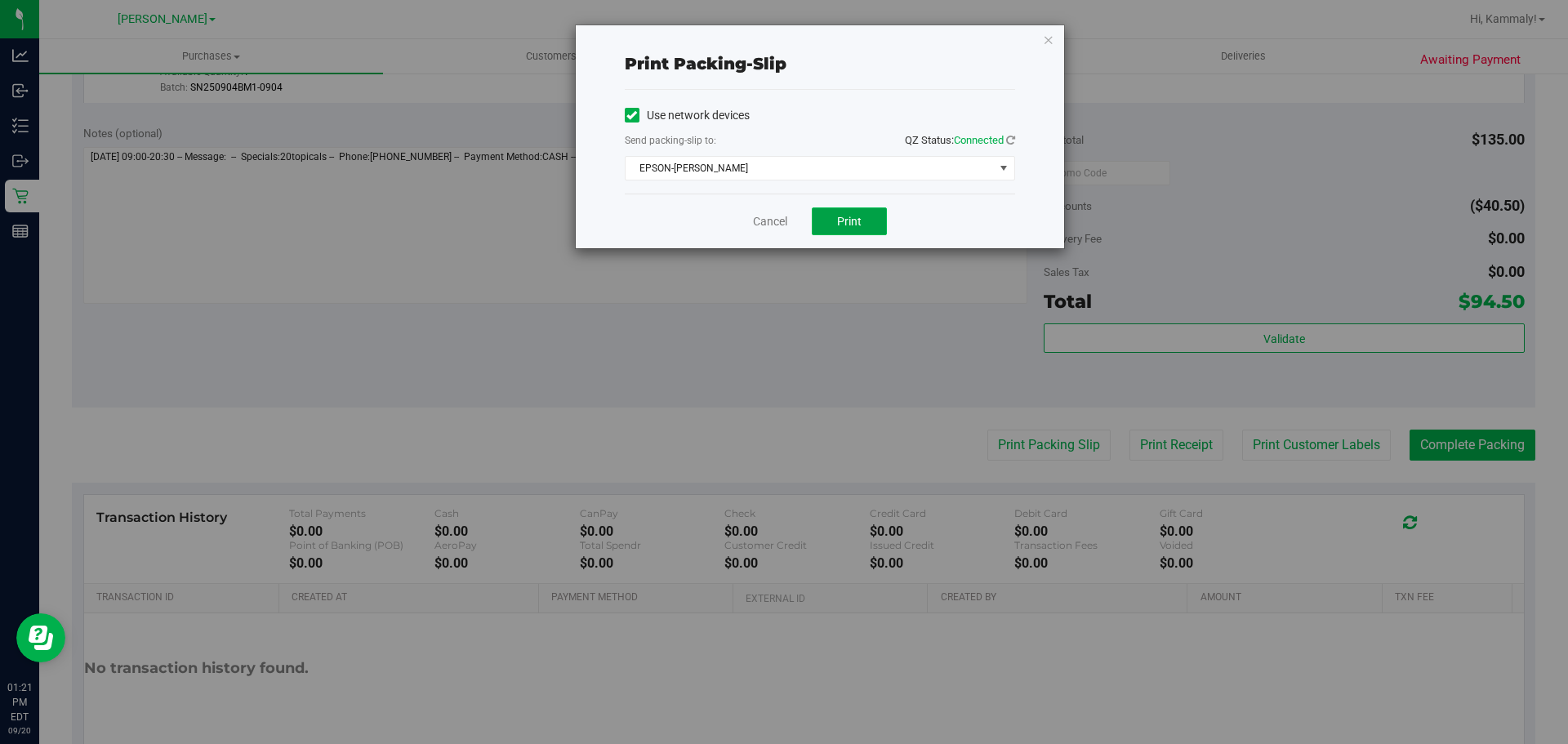
click at [835, 217] on button "Print" at bounding box center [849, 221] width 76 height 27
click at [762, 220] on link "Cancel" at bounding box center [769, 221] width 34 height 17
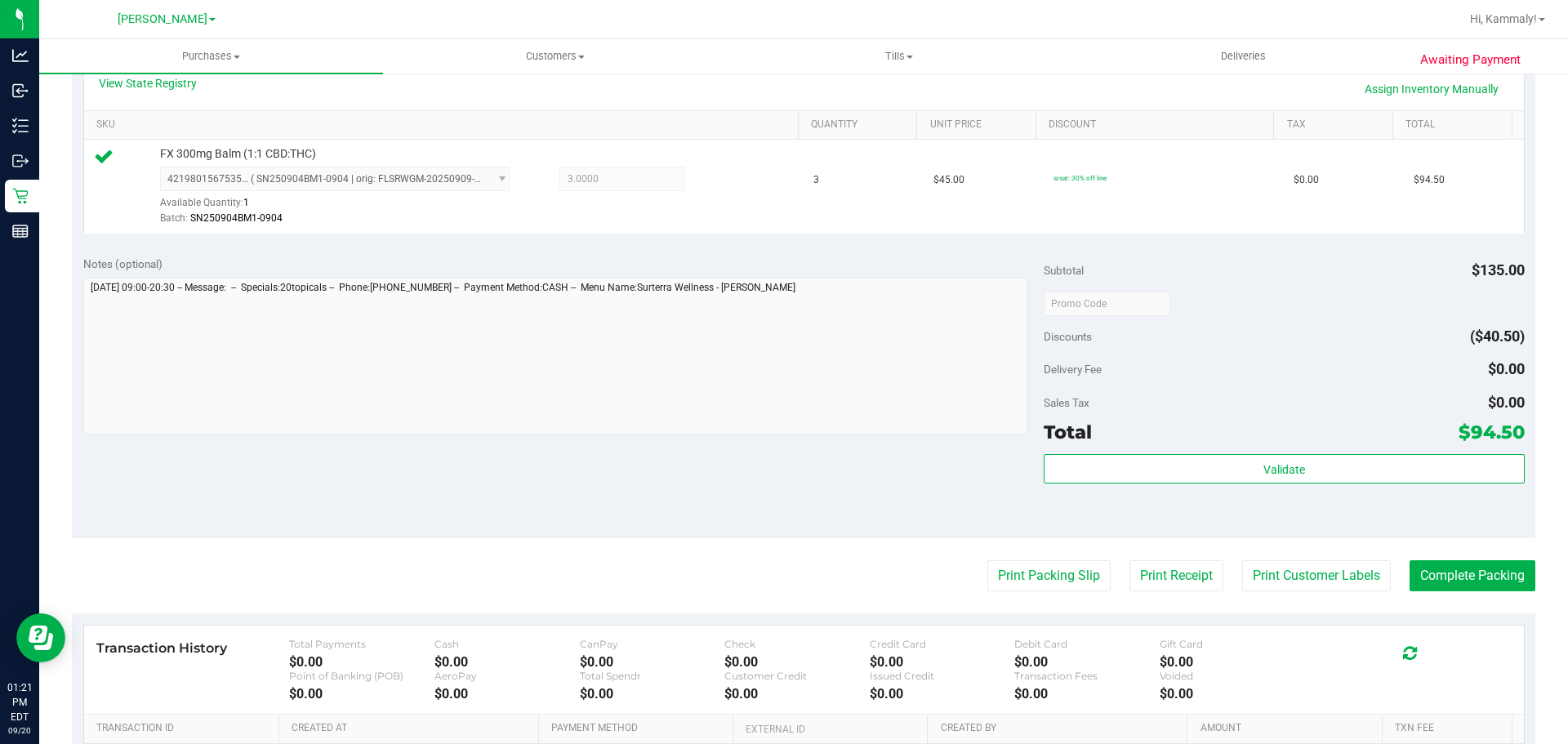
scroll to position [388, 0]
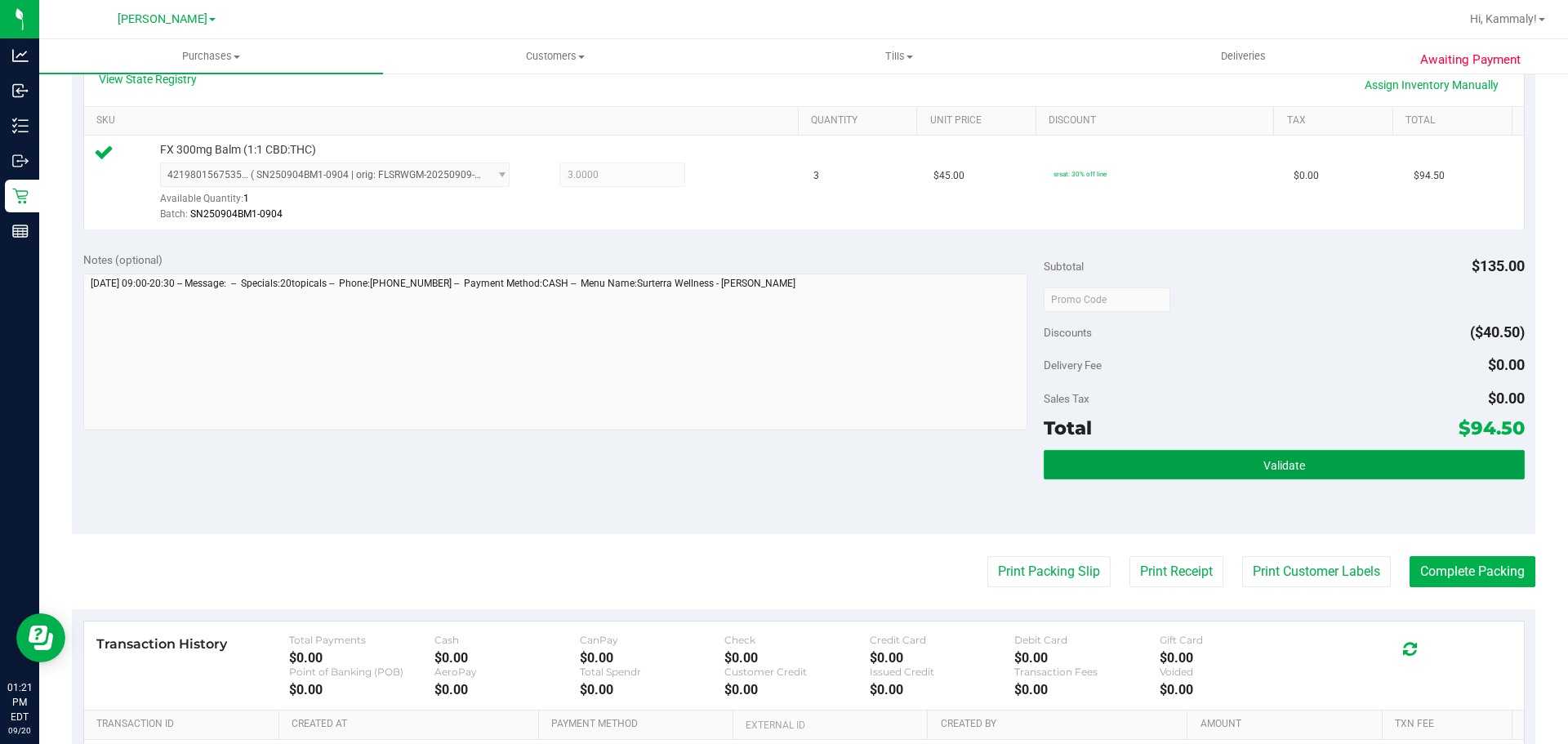
click at [1212, 454] on button "Validate" at bounding box center [1283, 465] width 480 height 29
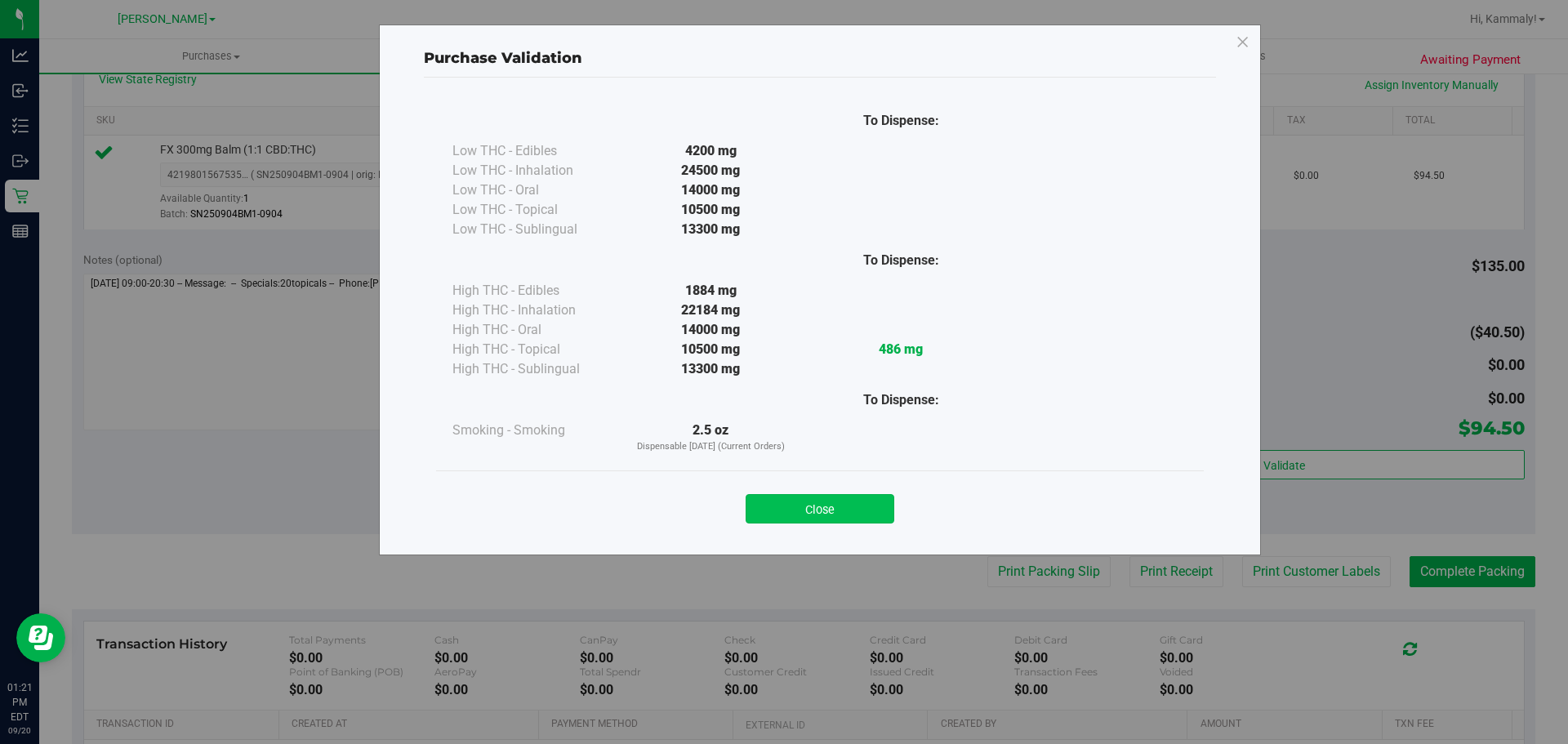
click at [831, 500] on button "Close" at bounding box center [819, 509] width 148 height 29
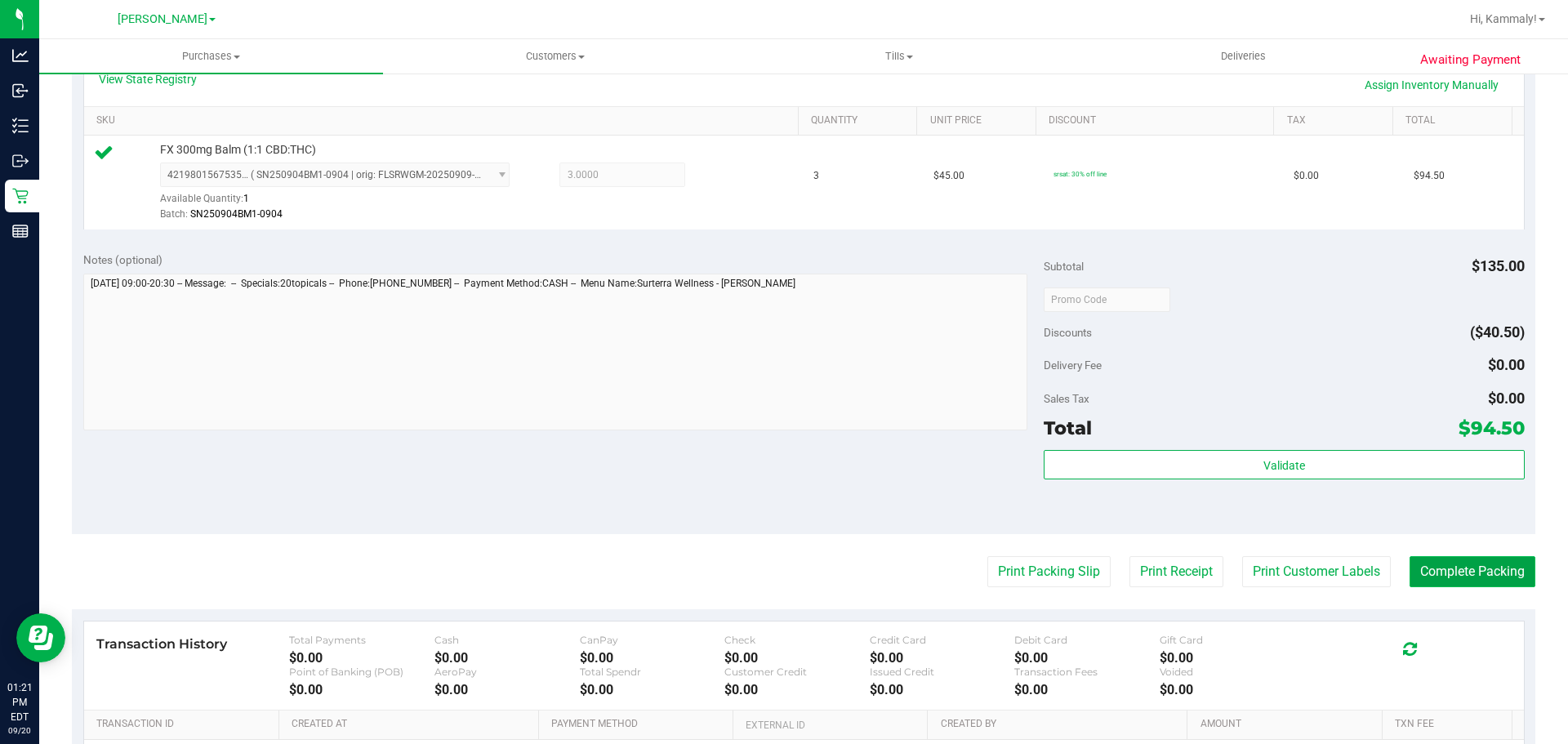
click at [1420, 576] on button "Complete Packing" at bounding box center [1473, 572] width 126 height 31
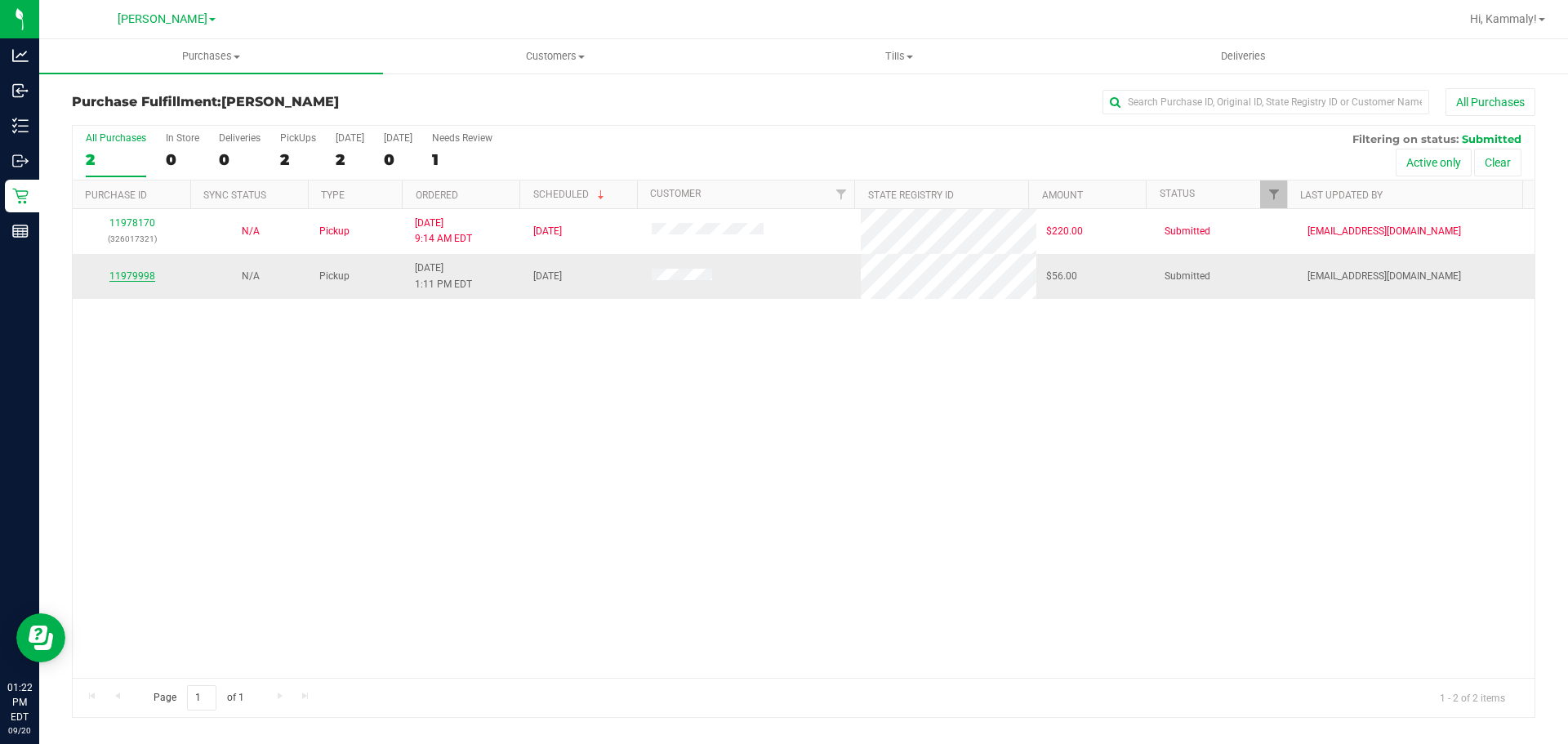
click at [139, 273] on link "11979998" at bounding box center [132, 277] width 46 height 12
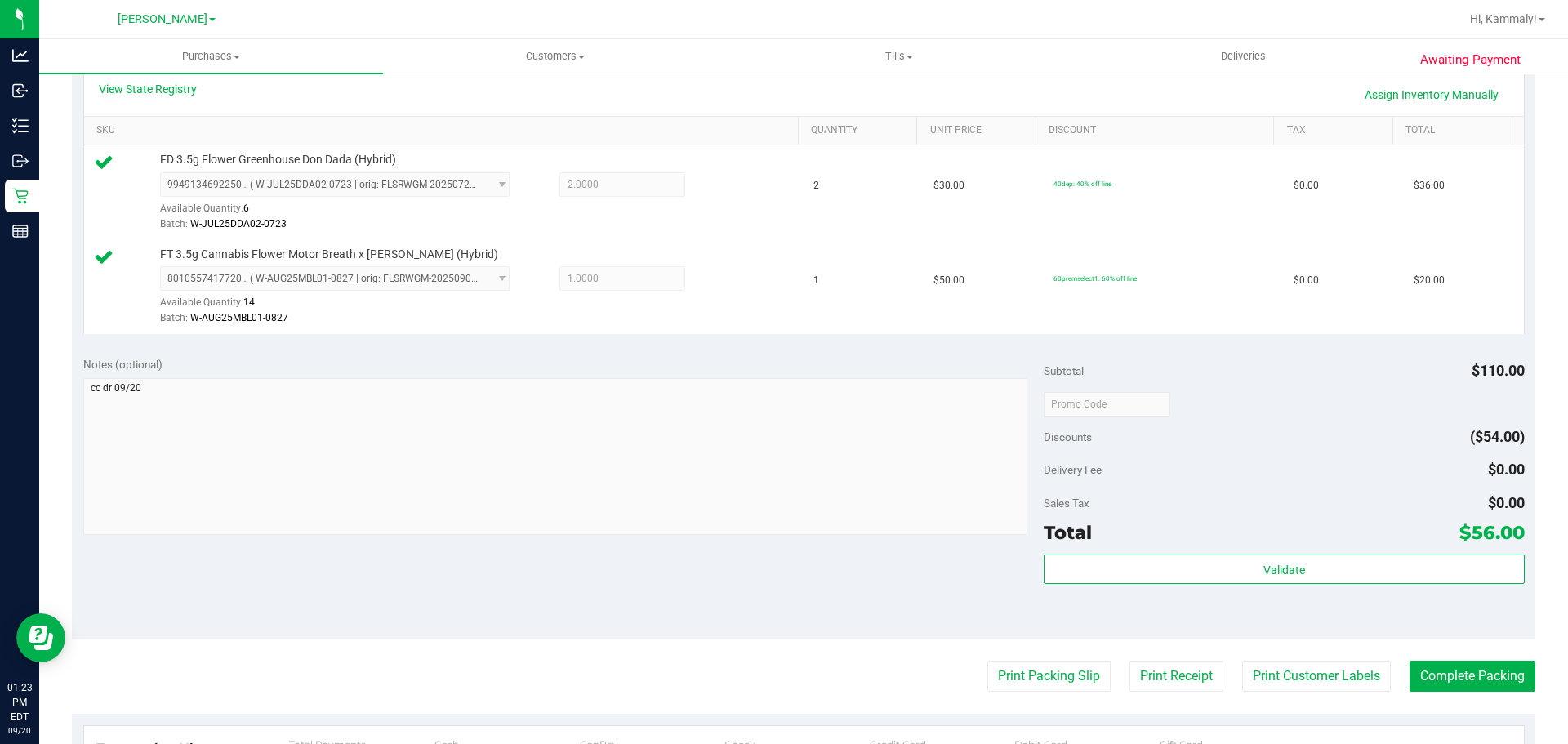
scroll to position [379, 0]
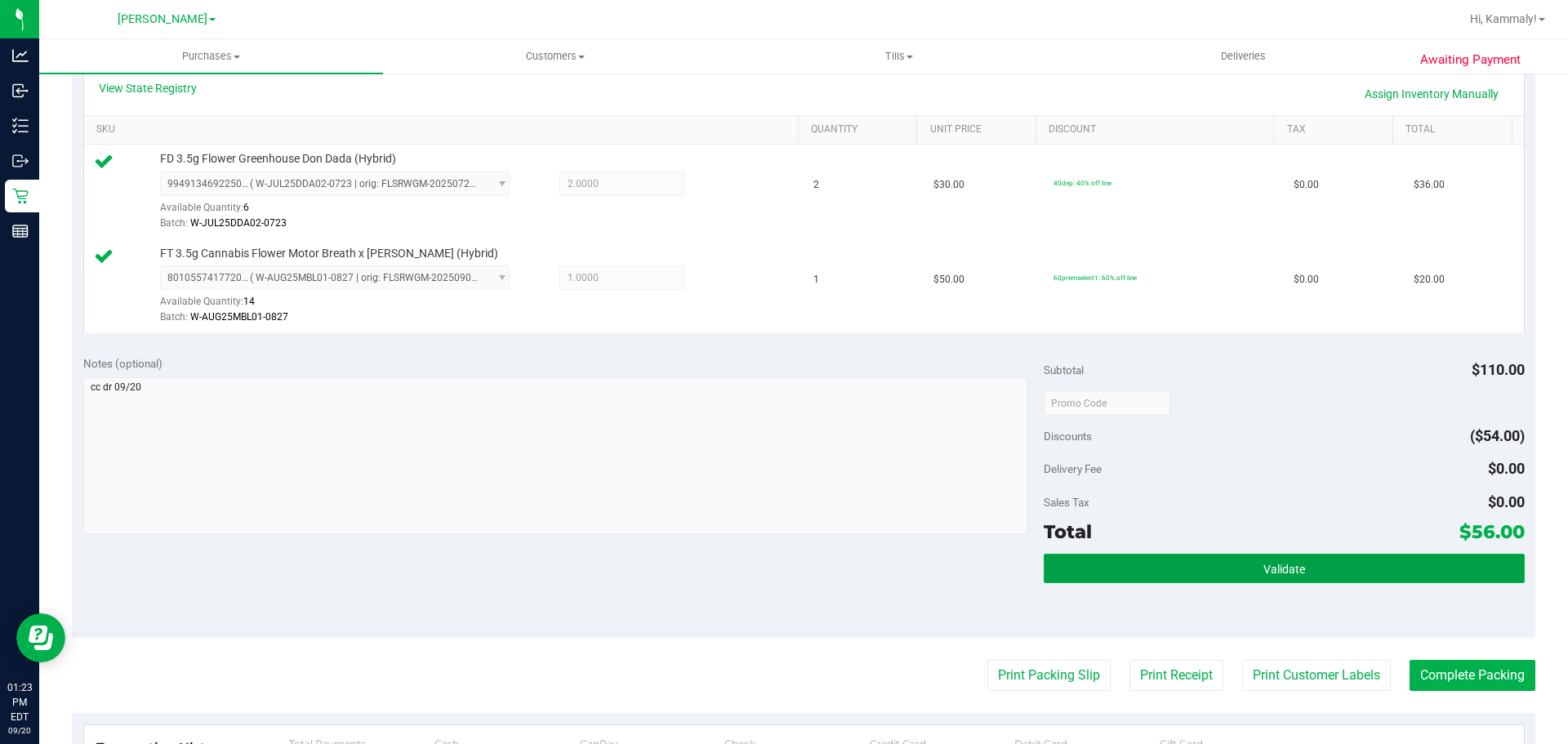
click at [1289, 577] on button "Validate" at bounding box center [1283, 568] width 480 height 29
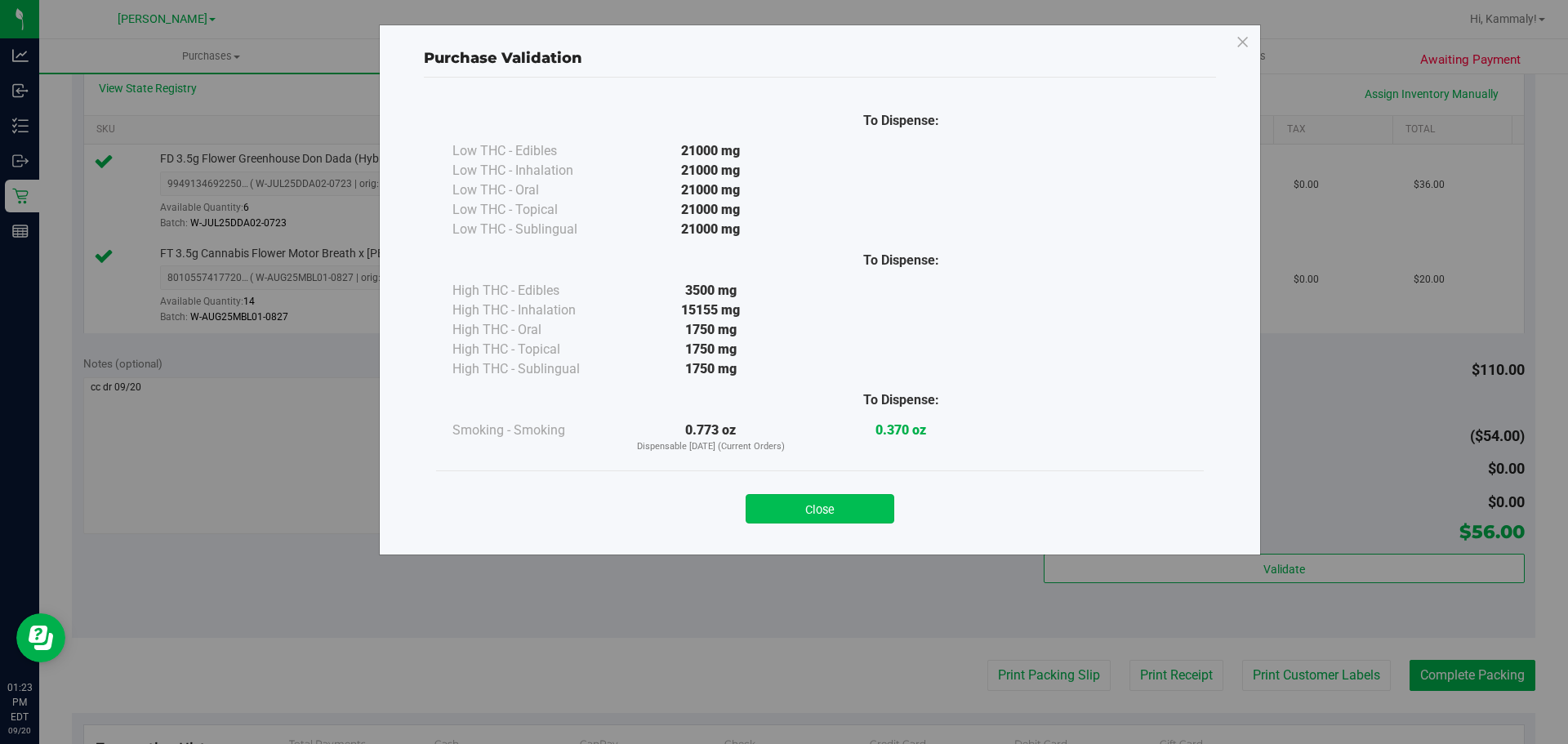
click at [814, 511] on button "Close" at bounding box center [819, 509] width 148 height 29
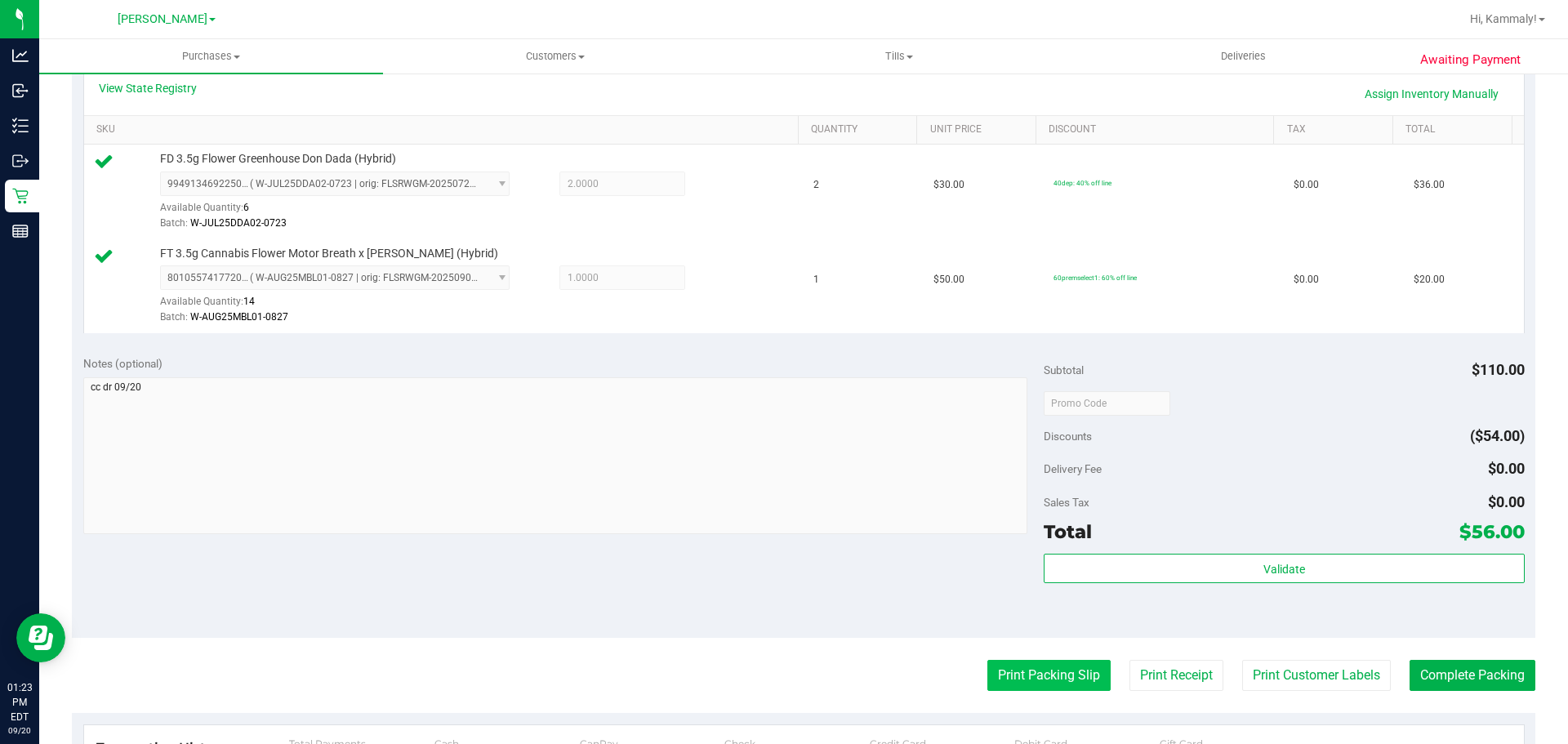
click at [1004, 672] on button "Print Packing Slip" at bounding box center [1049, 676] width 124 height 31
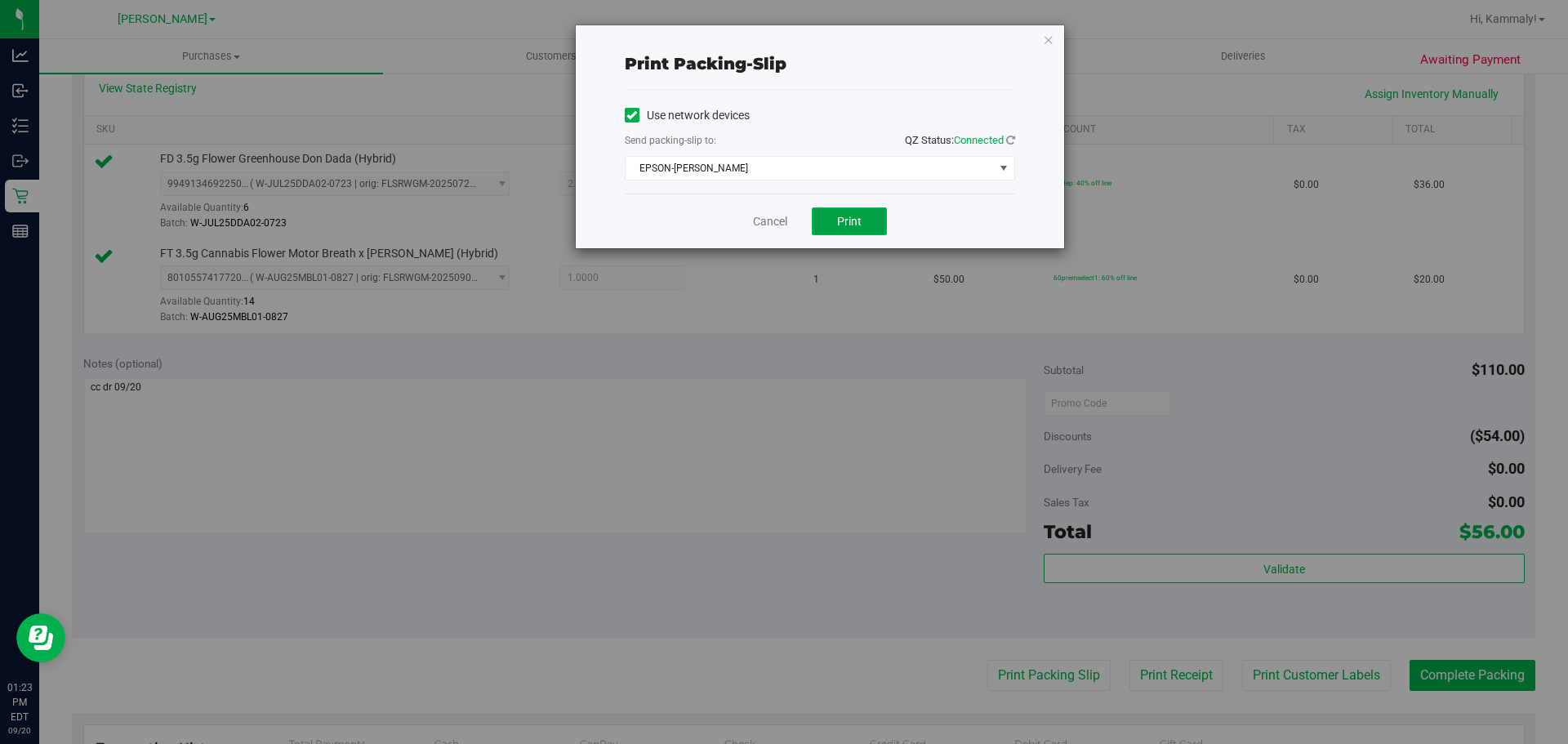
click at [851, 234] on button "Print" at bounding box center [849, 221] width 76 height 27
click at [758, 222] on link "Cancel" at bounding box center [769, 221] width 34 height 17
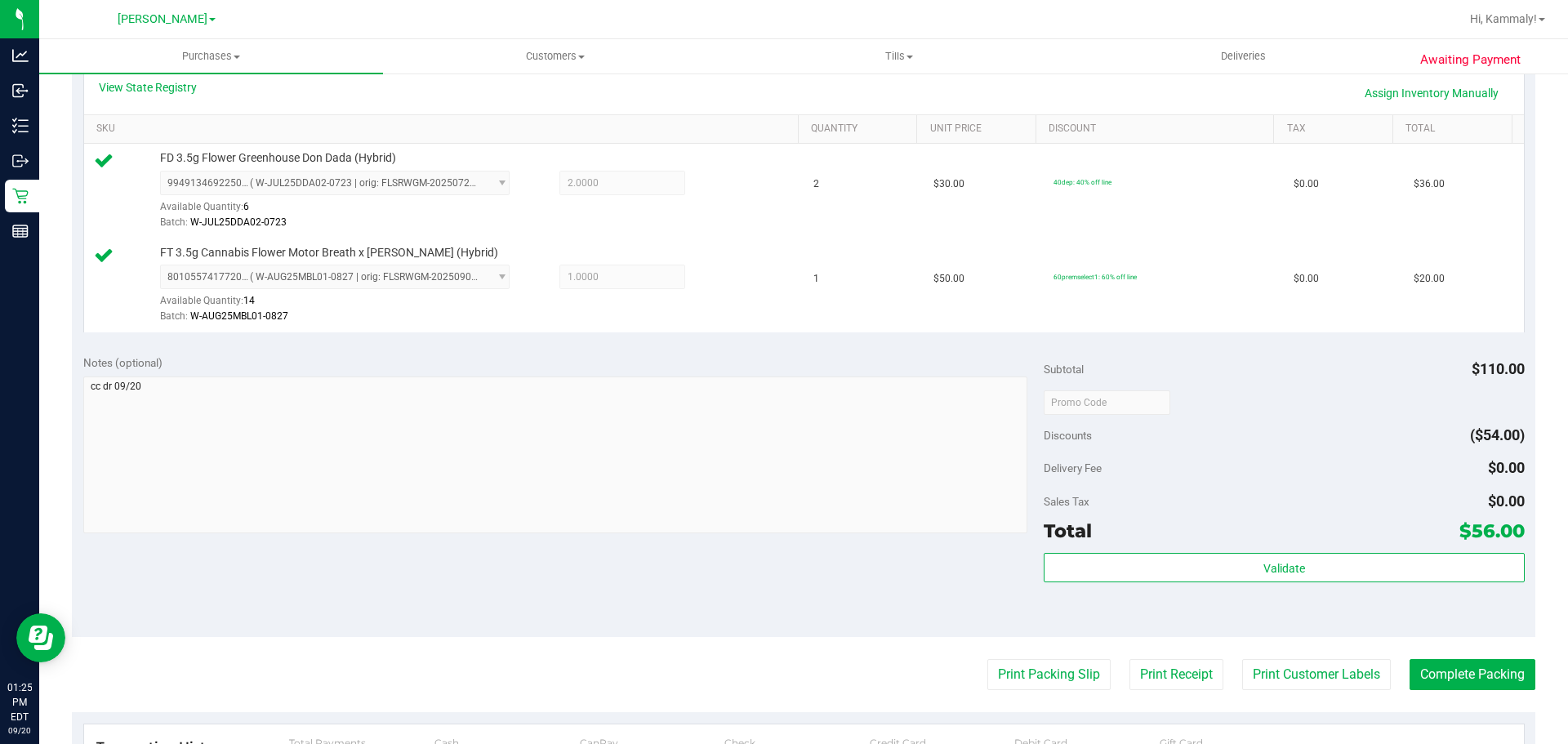
scroll to position [394, 0]
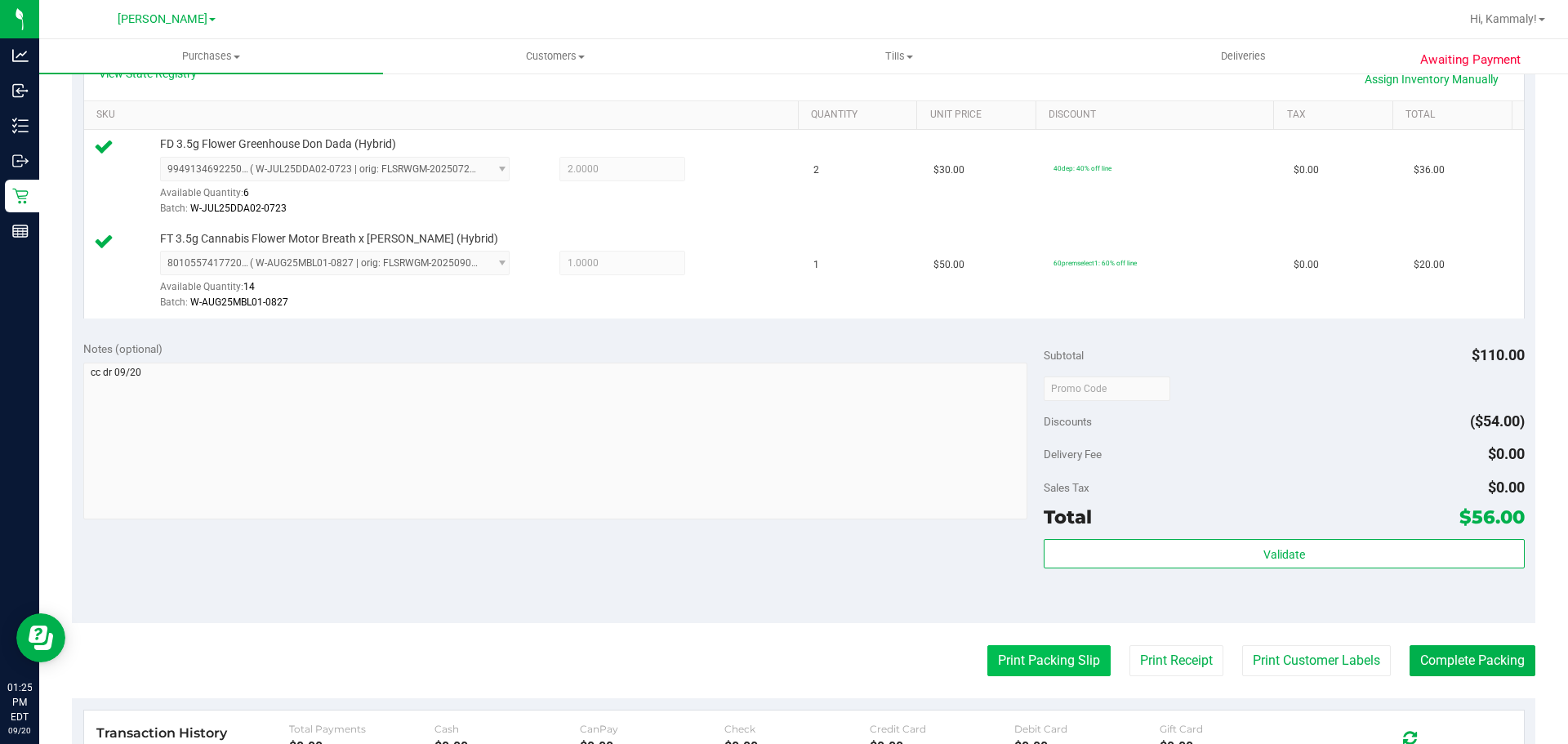
click at [1060, 647] on button "Print Packing Slip" at bounding box center [1049, 662] width 124 height 31
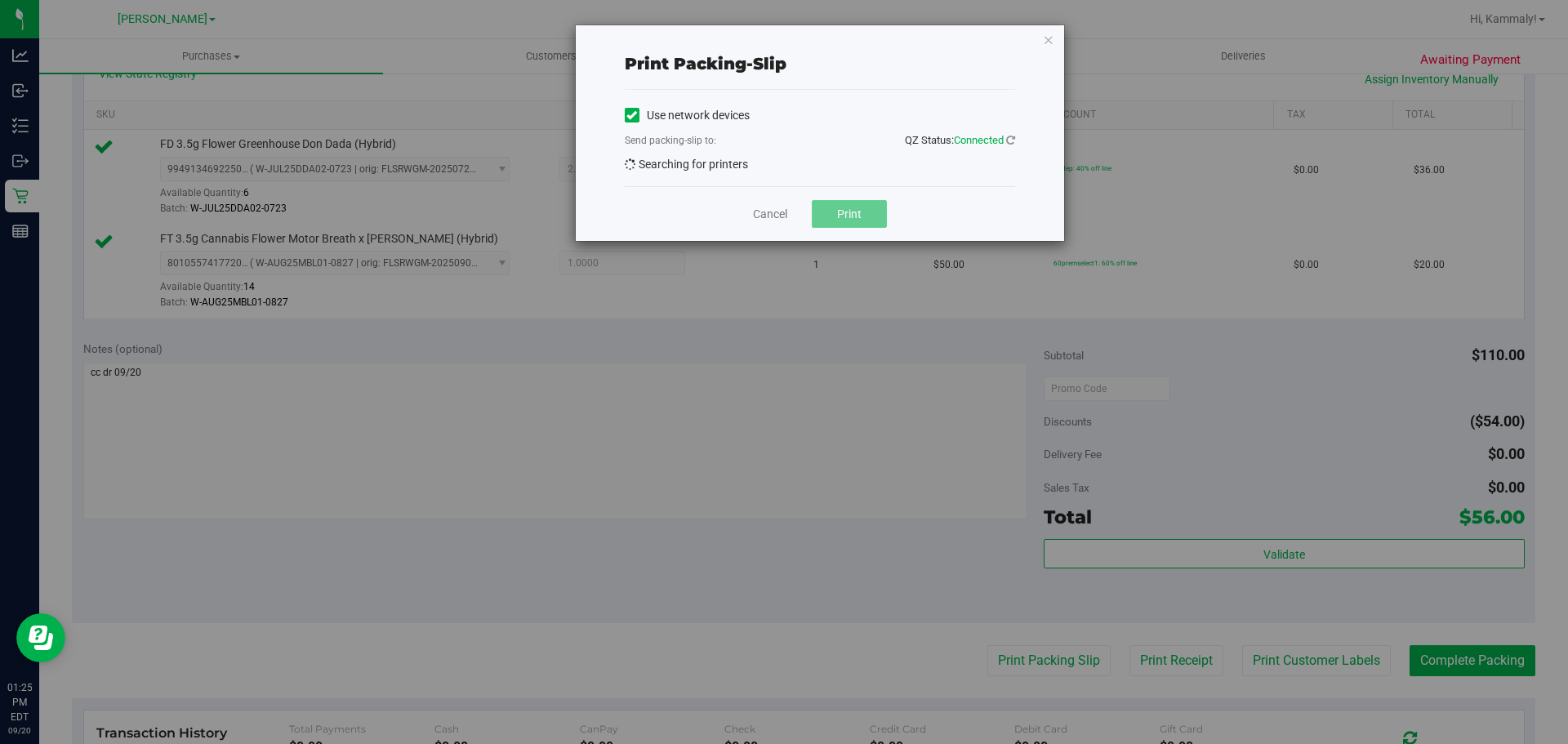
click at [852, 221] on span "Print" at bounding box center [849, 213] width 25 height 13
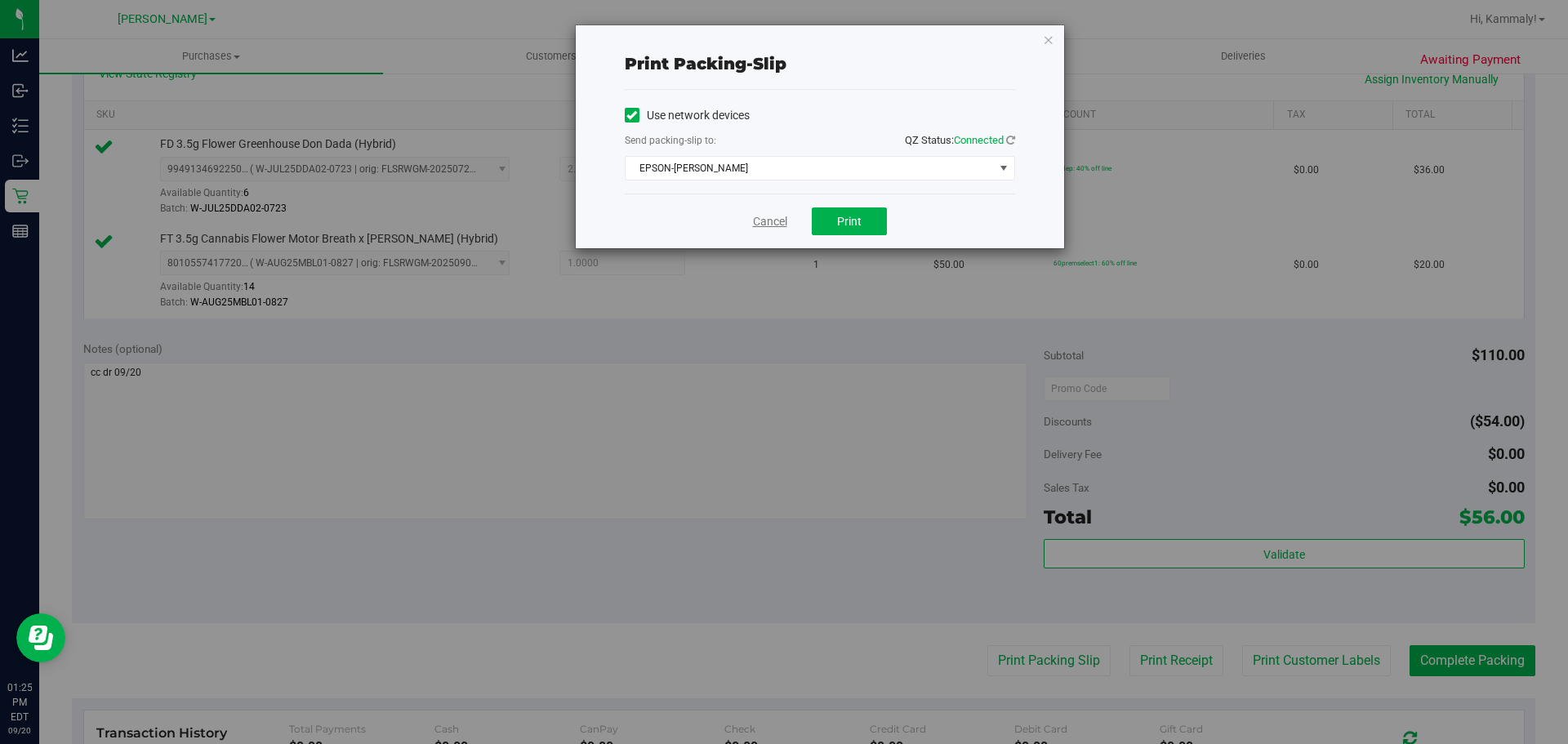
click at [757, 226] on link "Cancel" at bounding box center [769, 221] width 34 height 17
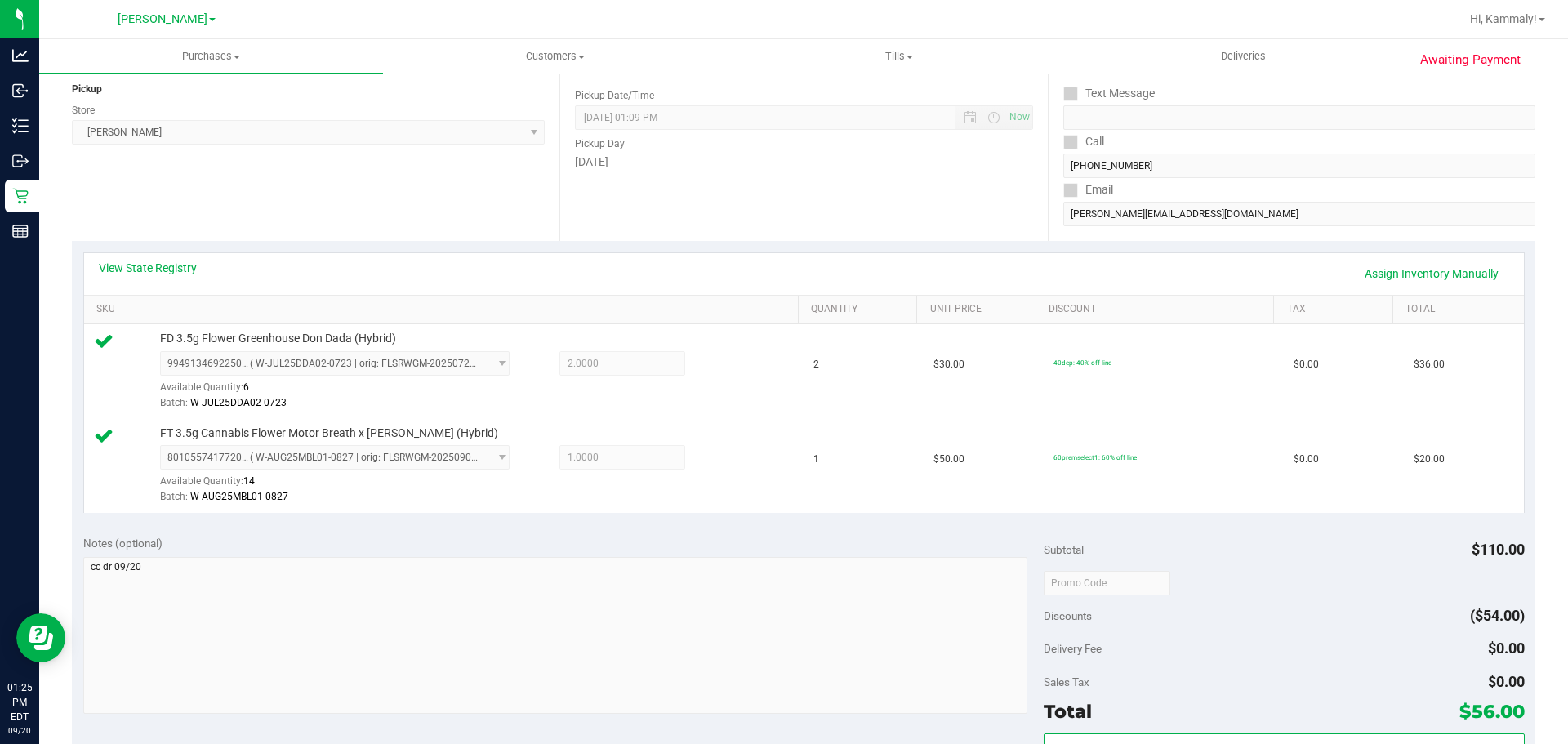
scroll to position [326, 0]
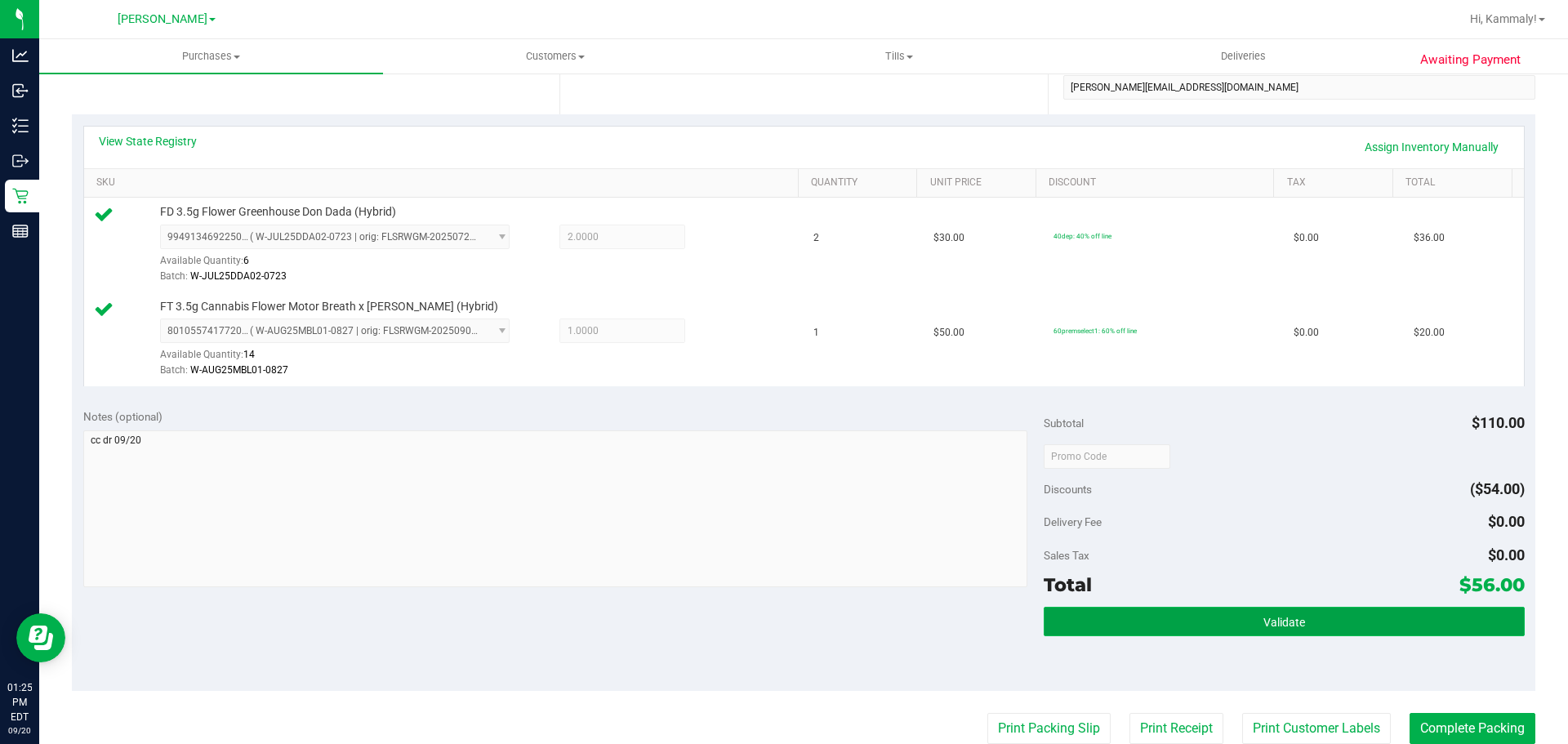
click at [1208, 611] on button "Validate" at bounding box center [1283, 621] width 480 height 29
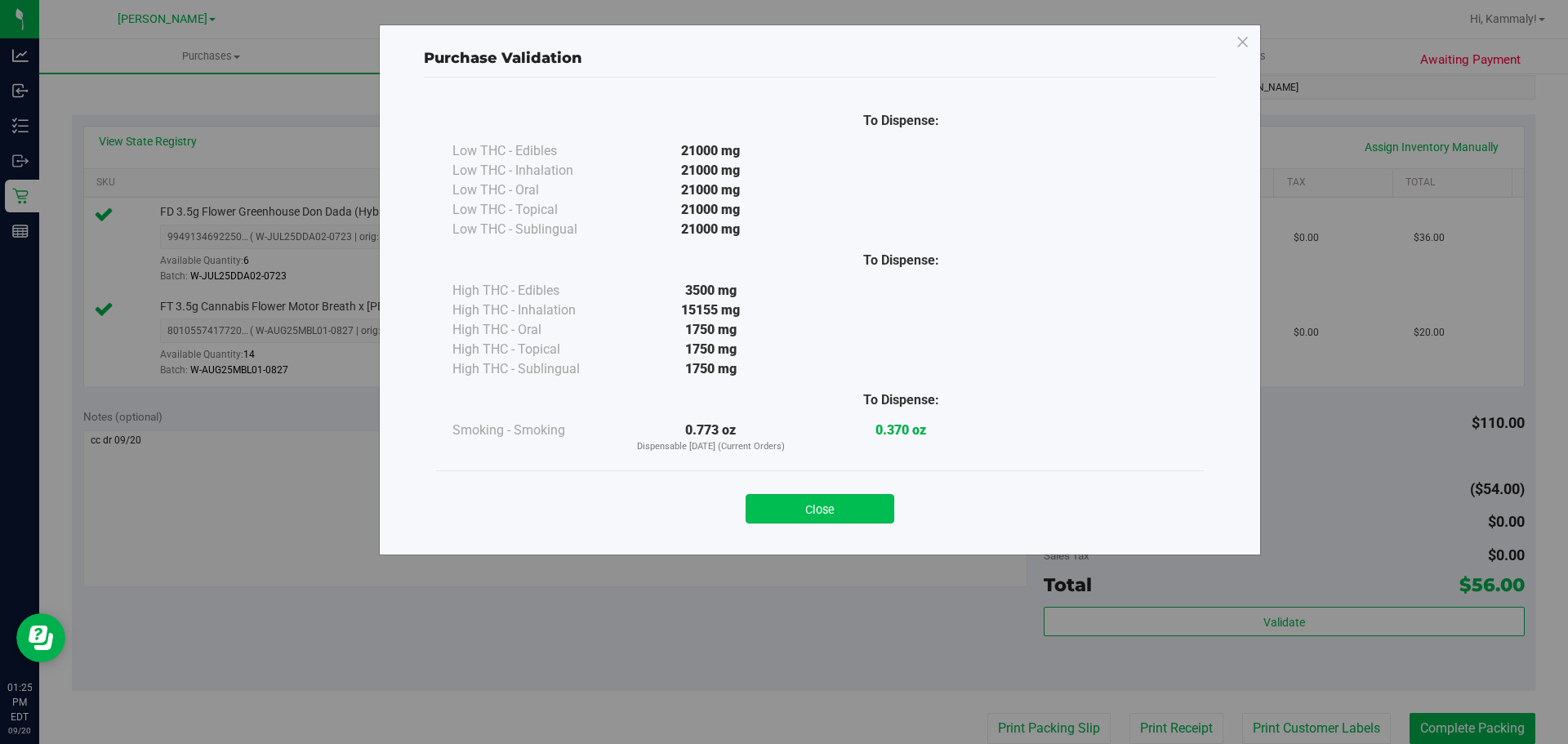
click at [779, 499] on button "Close" at bounding box center [819, 509] width 148 height 29
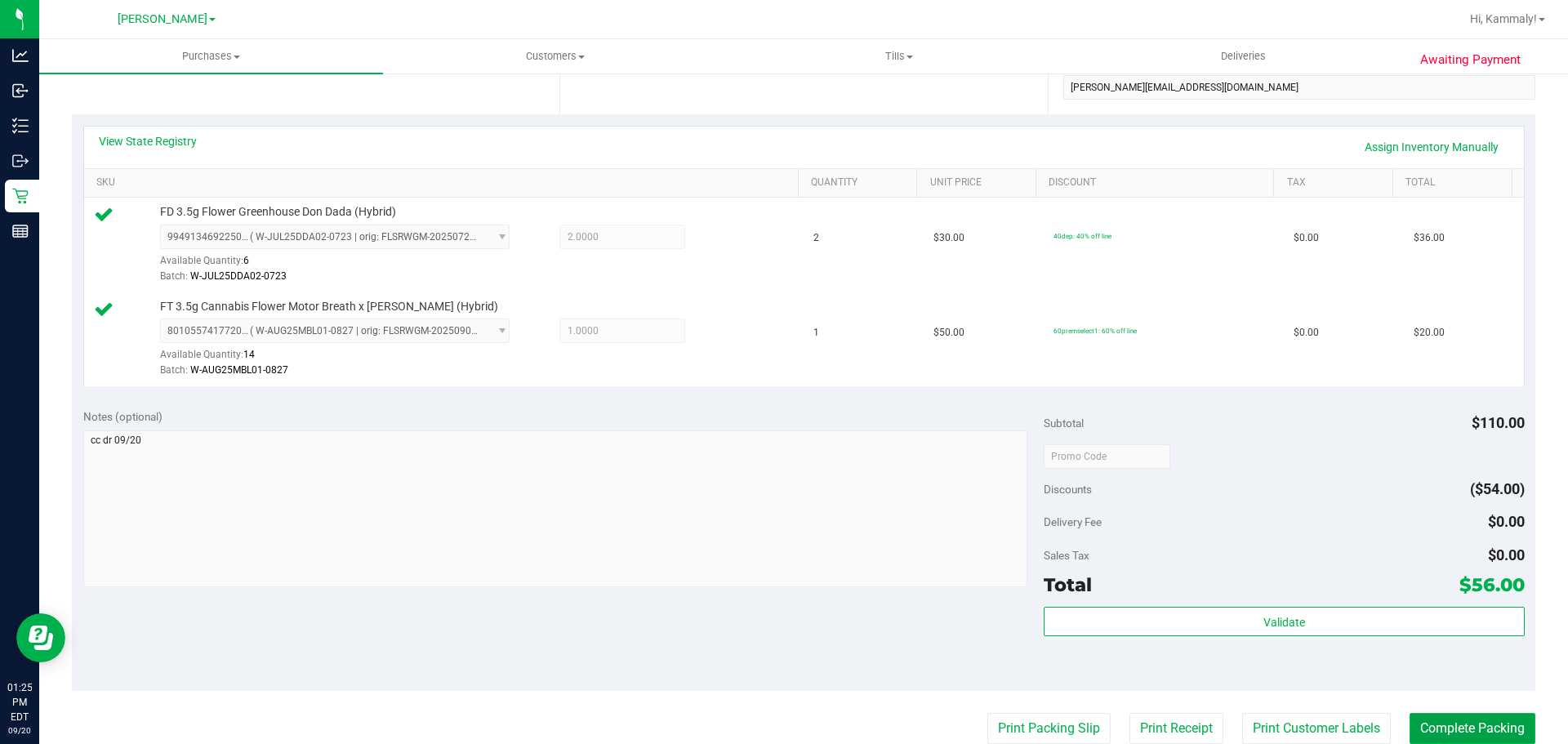
click at [1459, 740] on button "Complete Packing" at bounding box center [1473, 729] width 126 height 31
